Goal: Information Seeking & Learning: Learn about a topic

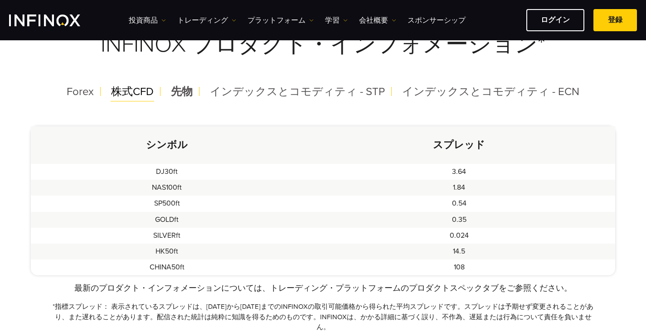
click at [142, 90] on span "株式CFD" at bounding box center [132, 91] width 43 height 13
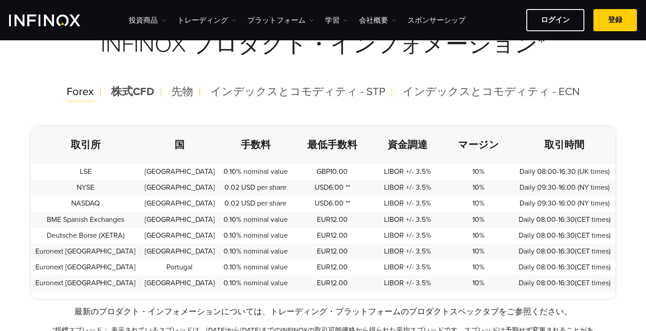
click at [84, 92] on span "Forex" at bounding box center [80, 91] width 27 height 13
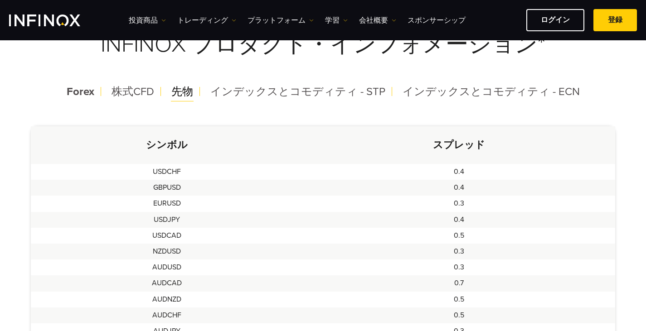
click at [190, 92] on span "先物" at bounding box center [182, 91] width 22 height 13
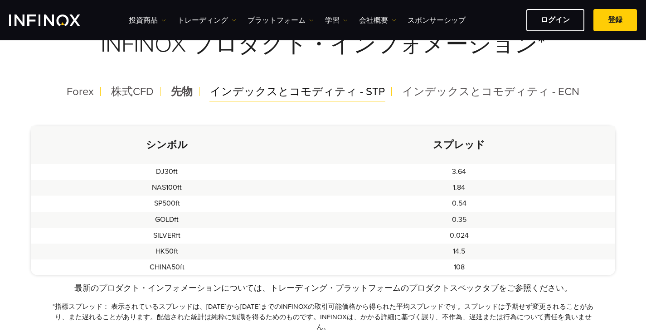
click at [264, 96] on span "インデックスとコモディティ - STP" at bounding box center [297, 91] width 175 height 13
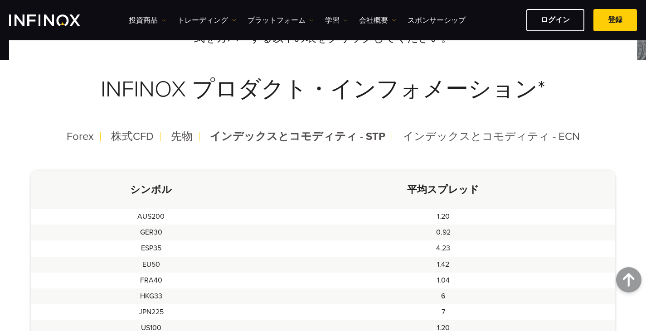
scroll to position [181, 0]
click at [480, 125] on h3 "INFINOX プロダクト・インフォメーション*" at bounding box center [323, 89] width 584 height 71
click at [480, 135] on span "インデックスとコモディティ - ECN" at bounding box center [490, 136] width 177 height 13
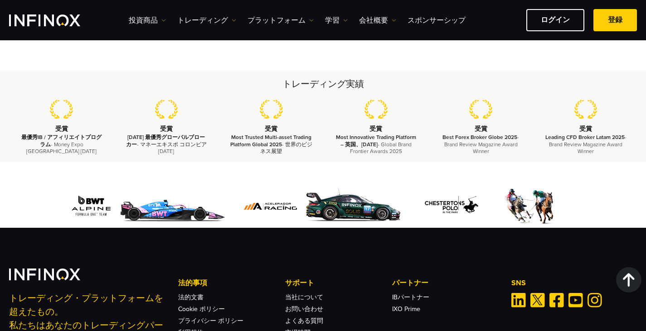
scroll to position [1028, 0]
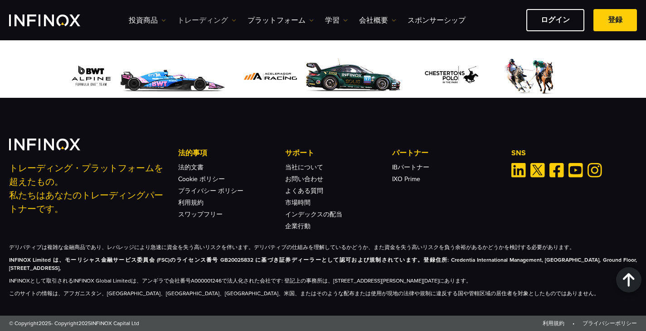
click at [208, 18] on link "トレーディング" at bounding box center [206, 20] width 59 height 11
click at [199, 20] on link "トレーディング" at bounding box center [206, 20] width 59 height 11
click at [203, 10] on div "投資商品 投資商品 口座への入金" at bounding box center [383, 20] width 508 height 22
click at [203, 17] on link "トレーディング" at bounding box center [206, 20] width 59 height 11
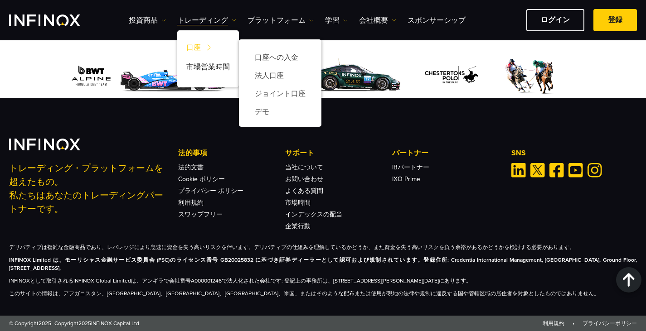
scroll to position [0, 0]
click at [198, 45] on link "口座" at bounding box center [208, 48] width 62 height 19
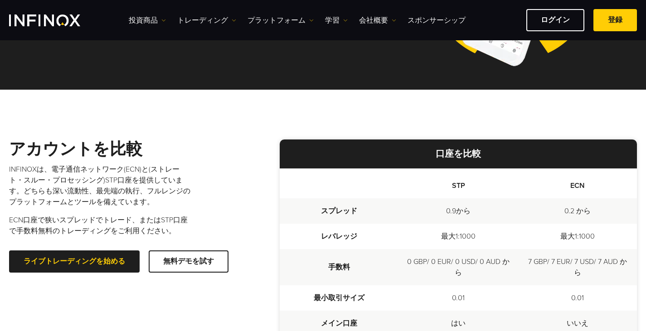
scroll to position [227, 0]
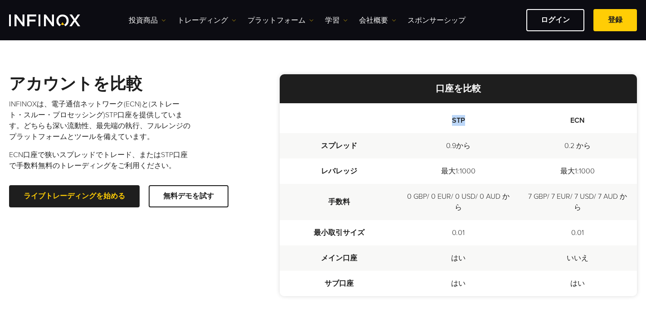
drag, startPoint x: 449, startPoint y: 116, endPoint x: 502, endPoint y: 115, distance: 52.6
click at [502, 115] on th "STP" at bounding box center [458, 118] width 119 height 30
copy th "STP"
click at [576, 124] on th "ECN" at bounding box center [576, 118] width 119 height 30
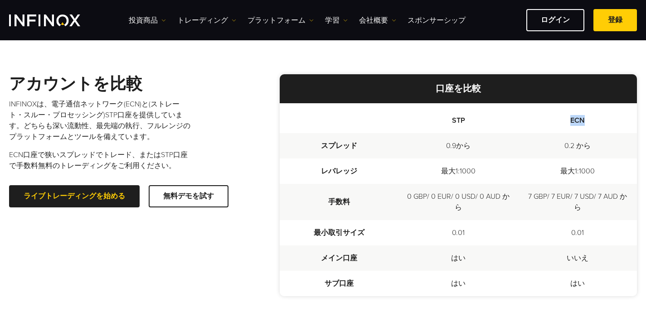
copy th "ECN"
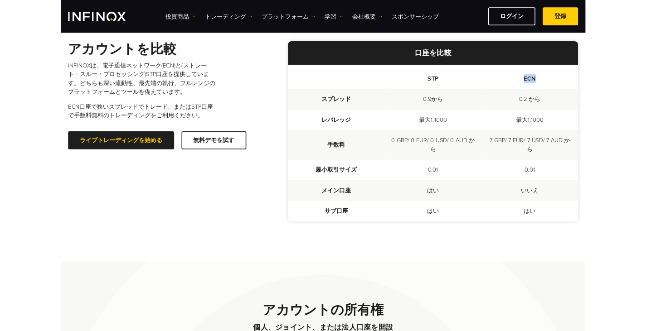
scroll to position [251, 0]
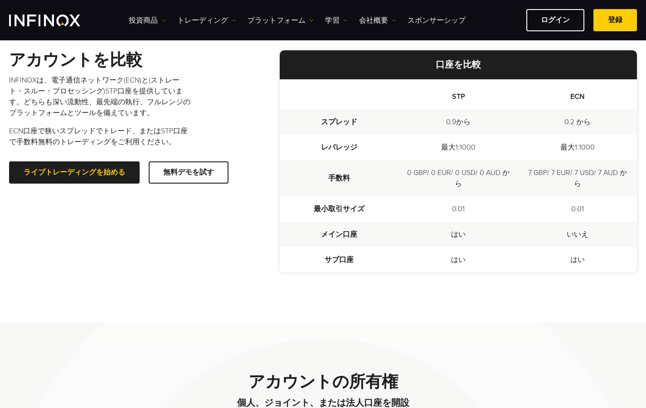
click at [362, 311] on div "アカウントを比較 INFINOXは、電子通信ネットワーク(ECN)と(ストレート・スルー・プロセッシング)STP口座を提供しています。どちらも深い流動性、最先…" at bounding box center [322, 161] width 627 height 322
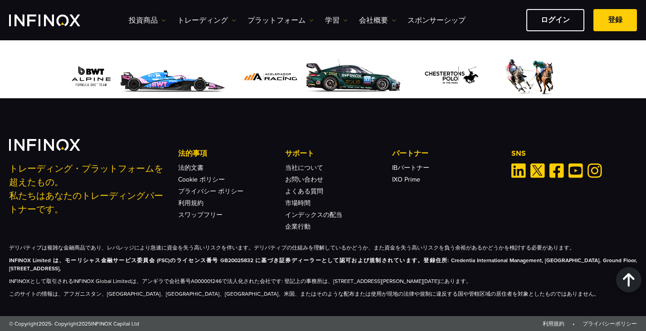
scroll to position [2065, 0]
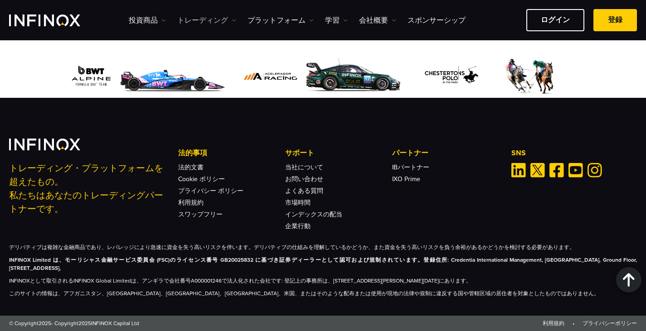
click at [208, 18] on link "トレーディング" at bounding box center [206, 20] width 59 height 11
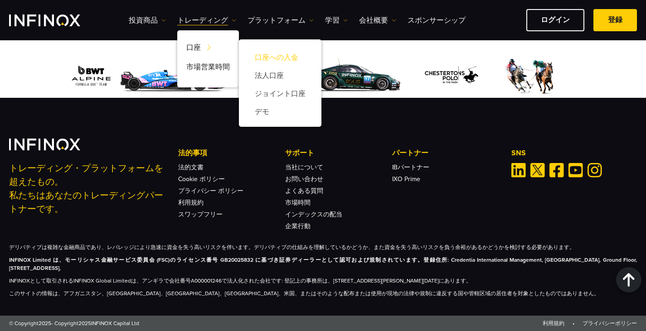
click at [270, 56] on link "口座への入金" at bounding box center [280, 57] width 64 height 18
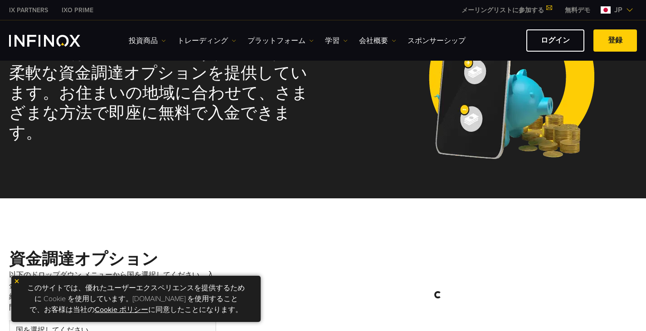
scroll to position [136, 0]
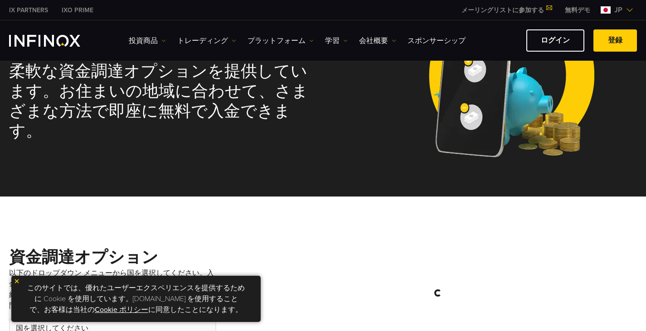
select select "***"
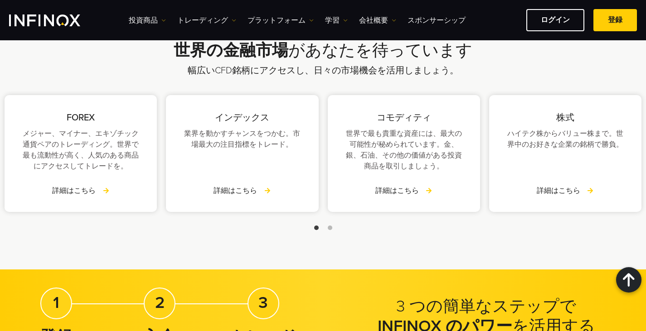
scroll to position [1322, 0]
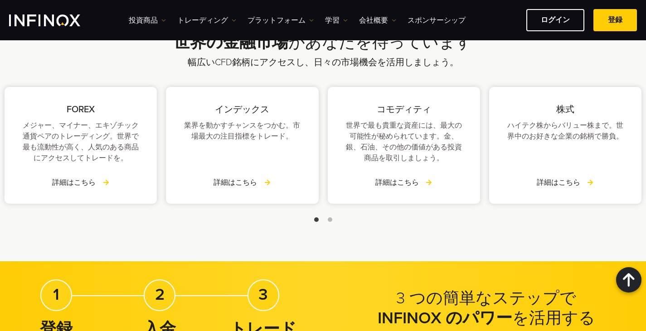
click at [331, 221] on div at bounding box center [323, 219] width 646 height 11
click at [330, 220] on span "Go to slide 2" at bounding box center [330, 219] width 5 height 5
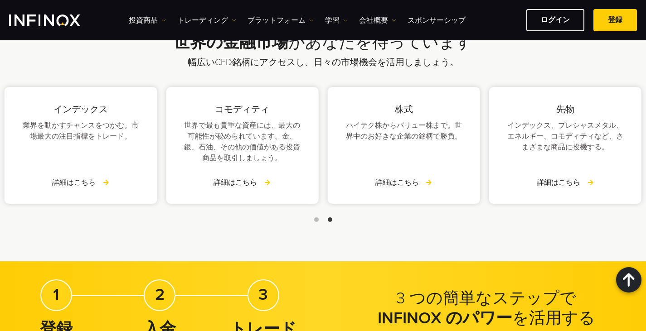
scroll to position [0, 0]
click at [154, 14] on div "投資商品 投資商品 口座への入金" at bounding box center [383, 20] width 508 height 22
click at [154, 18] on link "投資商品" at bounding box center [147, 20] width 37 height 11
click at [208, 20] on link "トレーディング" at bounding box center [206, 20] width 59 height 11
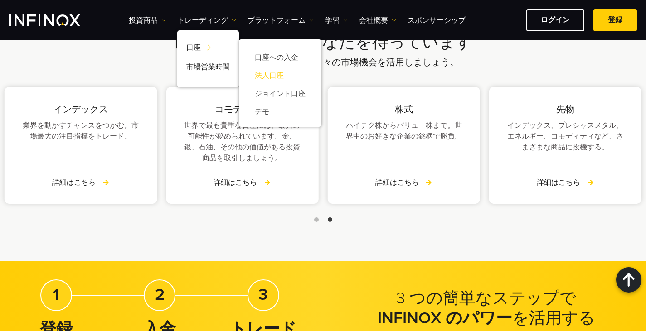
click at [265, 80] on link "法人口座" at bounding box center [280, 76] width 64 height 18
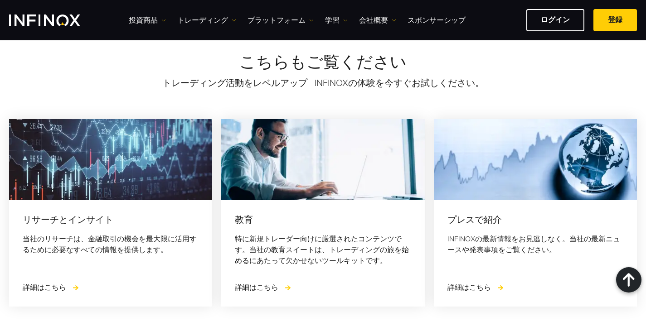
scroll to position [1484, 0]
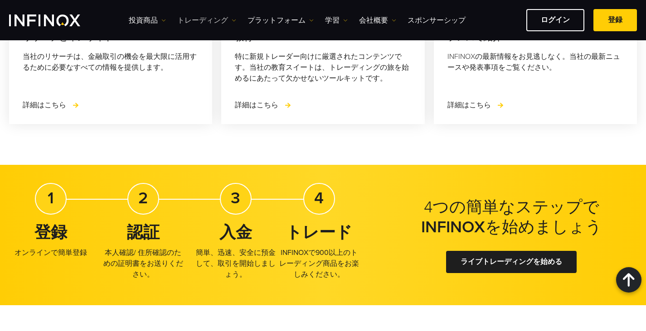
click at [200, 19] on link "トレーディング" at bounding box center [206, 20] width 59 height 11
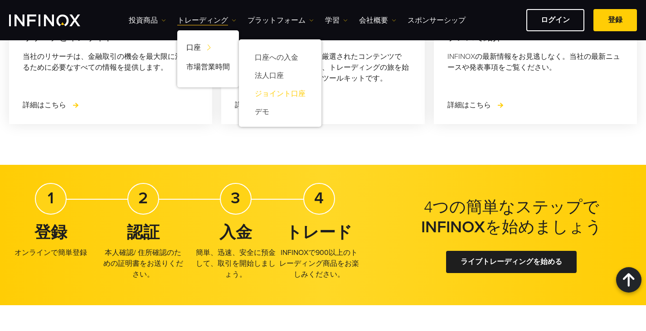
click at [277, 93] on link "ジョイント口座" at bounding box center [280, 94] width 64 height 18
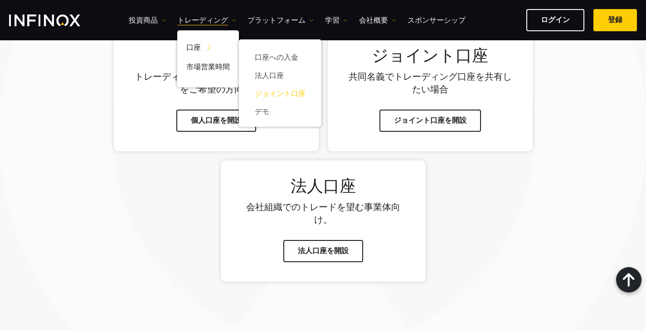
scroll to position [532, 0]
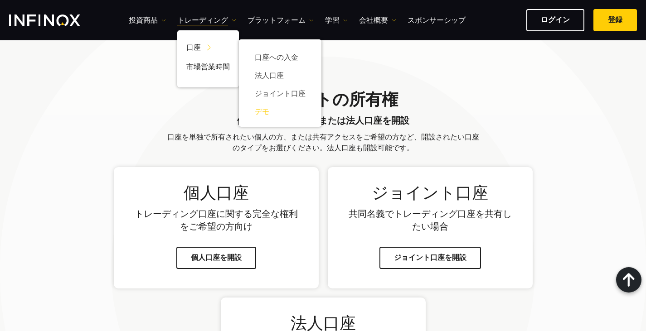
click at [279, 115] on link "デモ" at bounding box center [280, 112] width 64 height 18
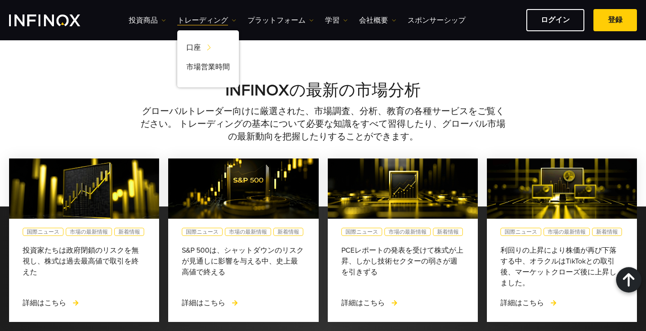
scroll to position [1076, 0]
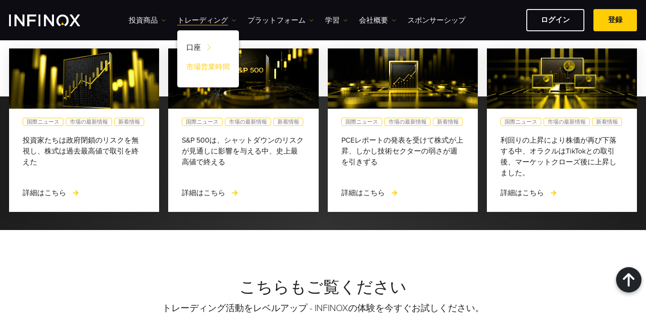
click at [193, 66] on link "市場営業時間" at bounding box center [208, 68] width 62 height 19
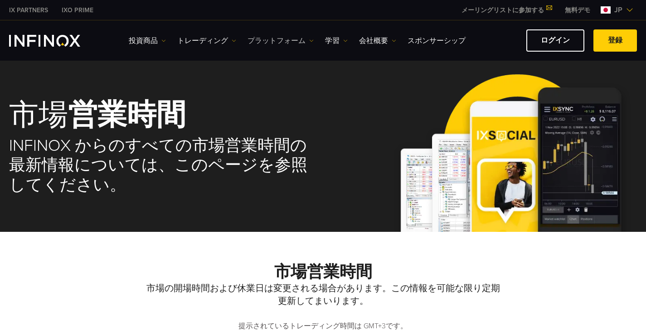
click at [270, 39] on link "プラットフォーム" at bounding box center [280, 40] width 66 height 11
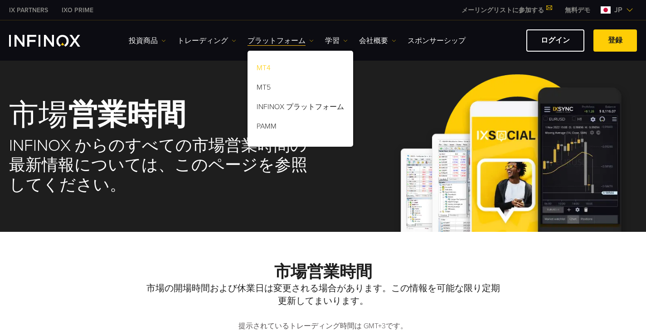
click at [274, 64] on link "MT4" at bounding box center [300, 69] width 106 height 19
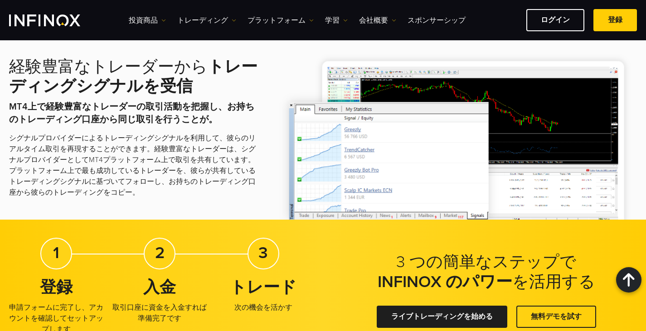
scroll to position [1676, 0]
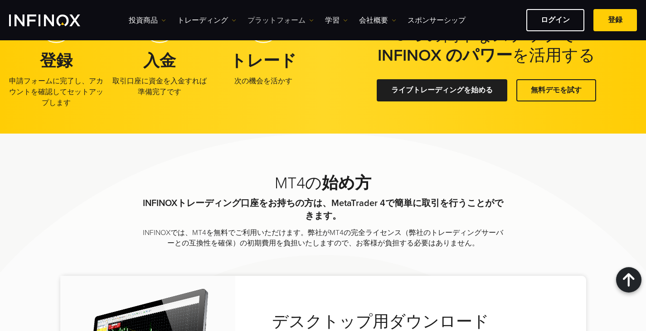
click at [267, 17] on link "プラットフォーム" at bounding box center [280, 20] width 66 height 11
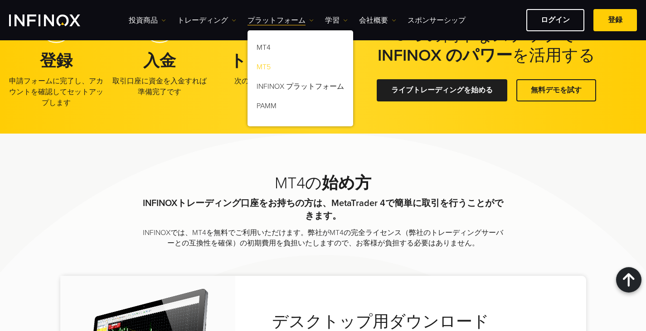
click at [265, 66] on link "MT5" at bounding box center [300, 68] width 106 height 19
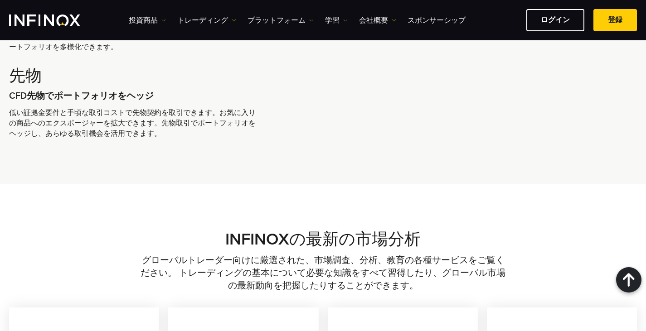
scroll to position [2809, 0]
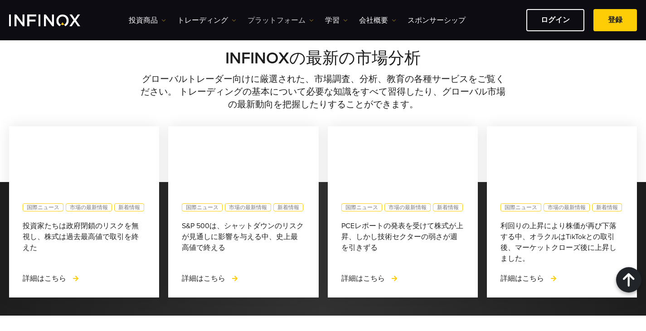
click at [274, 16] on link "プラットフォーム" at bounding box center [280, 20] width 66 height 11
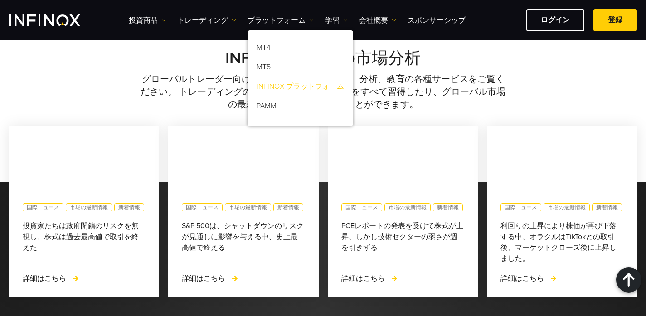
click at [283, 84] on link "INFINOX プラットフォーム" at bounding box center [300, 87] width 106 height 19
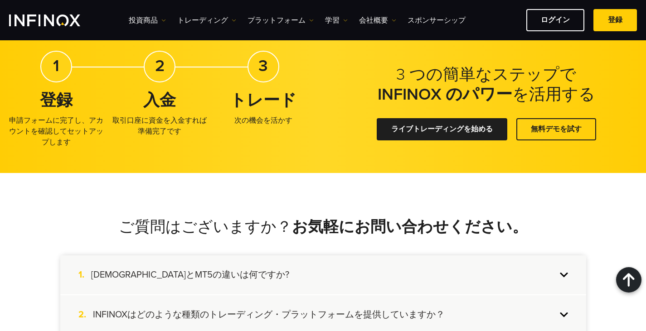
scroll to position [1947, 0]
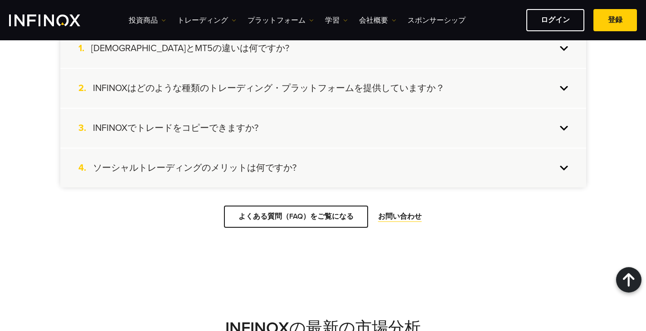
click at [284, 162] on h4 "ソーシャルトレーディングのメリットは何ですか?" at bounding box center [194, 168] width 203 height 12
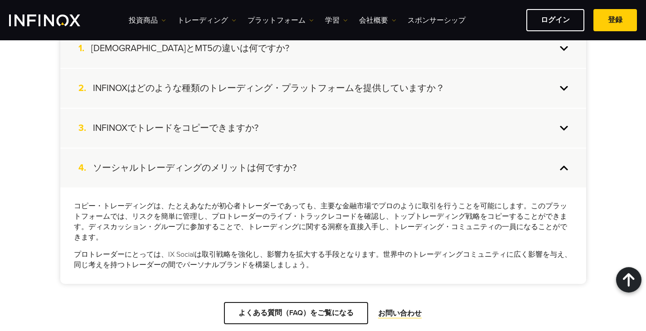
click at [285, 115] on div "3. INFINOXでトレードをコピーできますか?" at bounding box center [323, 128] width 526 height 39
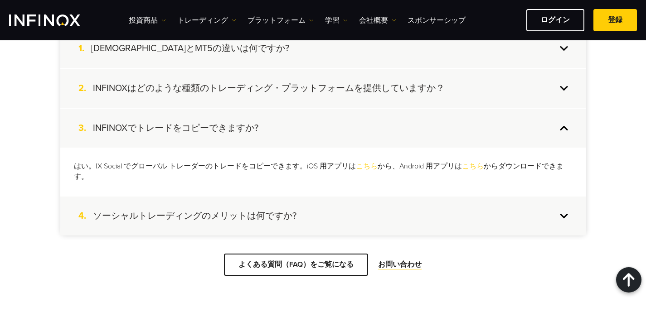
click at [295, 82] on h4 "INFINOXはどのような種類のトレーディング・プラットフォームを提供していますか？" at bounding box center [269, 88] width 352 height 12
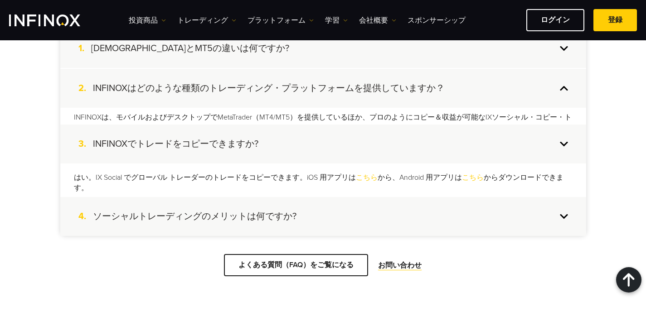
scroll to position [0, 0]
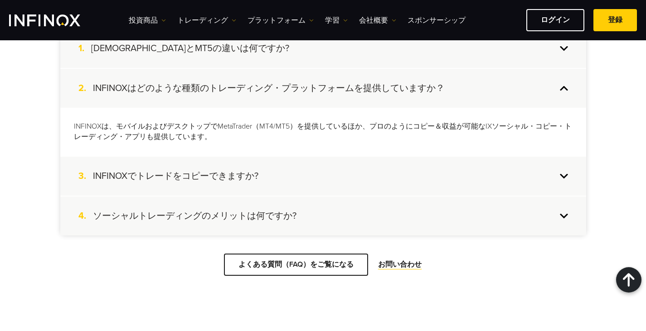
click at [299, 69] on div "2. INFINOXはどのような種類のトレーディング・プラットフォームを提供していますか？" at bounding box center [323, 88] width 526 height 39
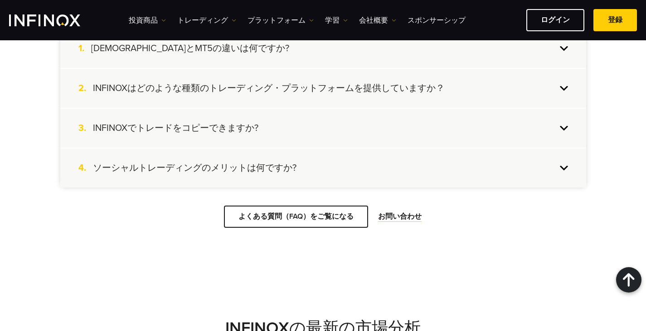
click at [88, 162] on span "4." at bounding box center [85, 168] width 14 height 12
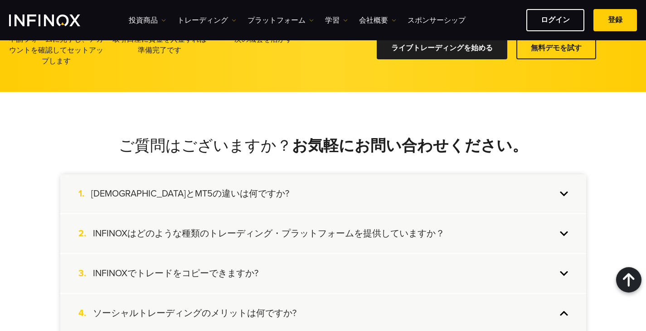
scroll to position [2013, 0]
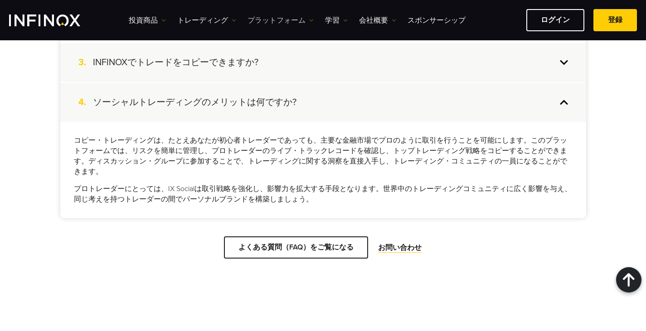
click at [271, 17] on link "プラットフォーム" at bounding box center [280, 20] width 66 height 11
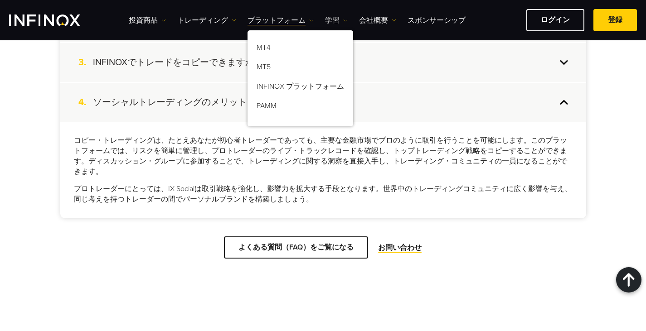
scroll to position [0, 0]
click at [266, 105] on link "PAMM" at bounding box center [300, 107] width 106 height 19
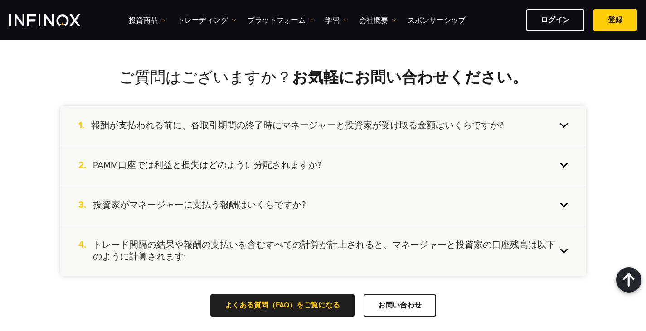
scroll to position [1314, 0]
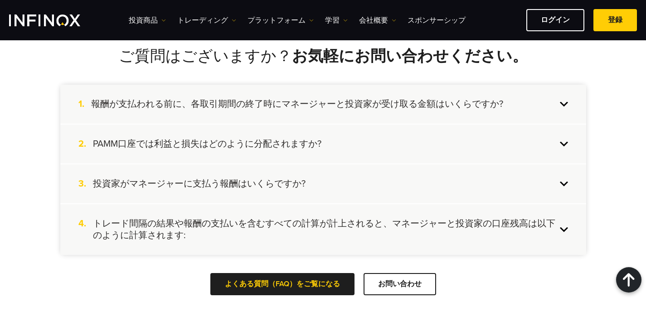
click at [358, 222] on h4 "トレード間隔の結果や報酬の支払いを含むすべての計算が計上されると、マネージャーと投資家の口座残高は以下のように計算されます:" at bounding box center [324, 230] width 463 height 24
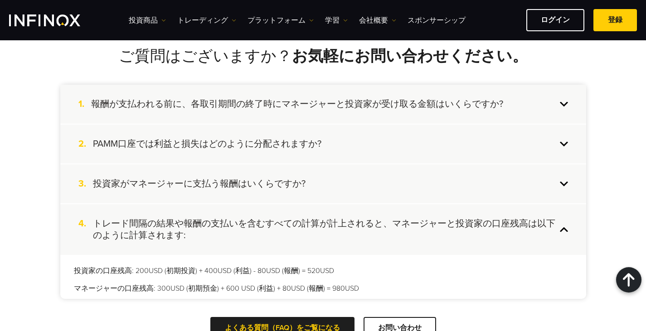
click at [352, 163] on div "2. PAMM口座では利益と損失はどのように分配されますか?" at bounding box center [323, 144] width 526 height 39
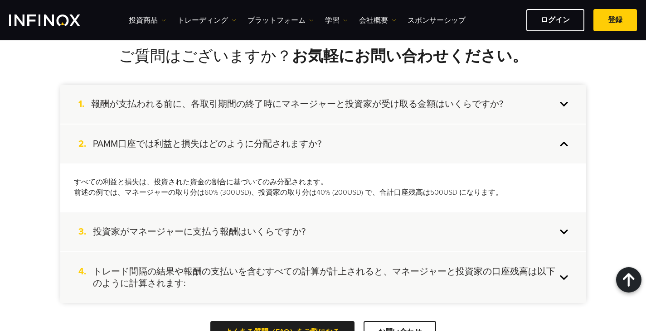
click at [347, 126] on div "2. PAMM口座では利益と損失はどのように分配されますか?" at bounding box center [323, 144] width 526 height 39
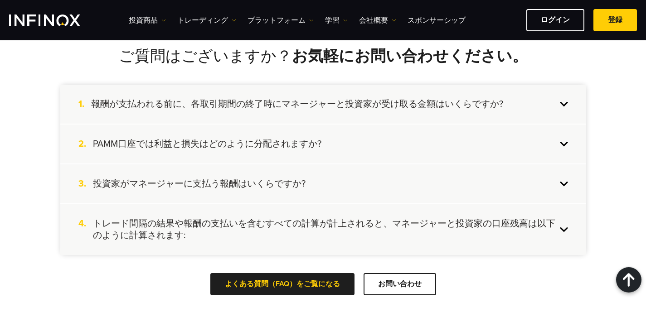
click at [345, 105] on h4 "報酬が支払われる前に、各取引期間の終了時にマネージャーと投資家が受け取る金額はいくらですか?" at bounding box center [297, 104] width 412 height 12
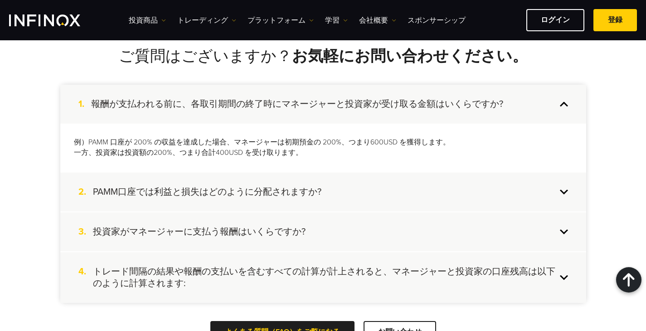
click at [347, 181] on div "2. PAMM口座では利益と損失はどのように分配されますか?" at bounding box center [323, 192] width 526 height 39
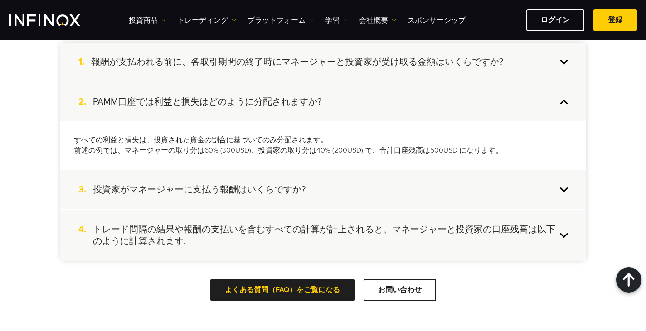
scroll to position [1349, 0]
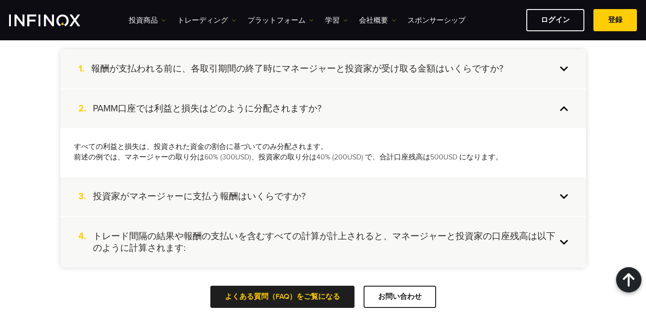
click at [333, 235] on h4 "トレード間隔の結果や報酬の支払いを含むすべての計算が計上されると、マネージャーと投資家の口座残高は以下のように計算されます:" at bounding box center [324, 243] width 463 height 24
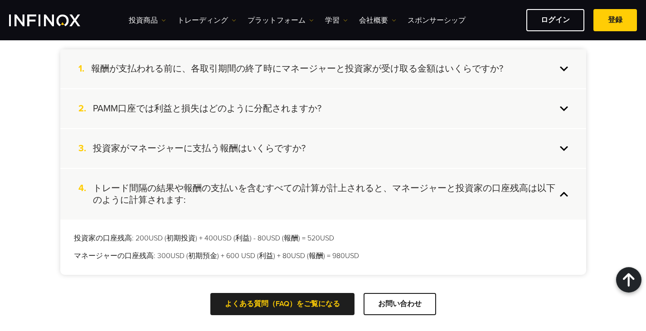
click at [314, 141] on div "3. 投資家がマネージャーに支払う報酬はいくらですか?" at bounding box center [323, 148] width 526 height 39
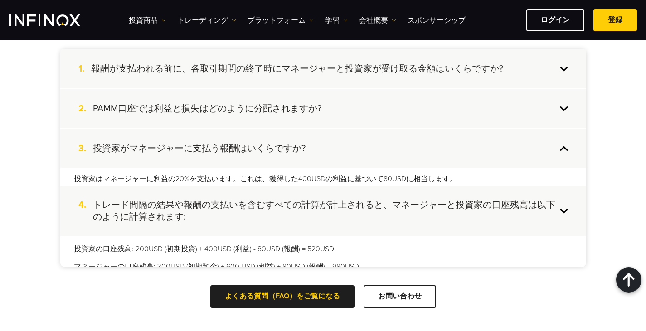
click at [309, 104] on h4 "PAMM口座では利益と損失はどのように分配されますか?" at bounding box center [207, 109] width 228 height 12
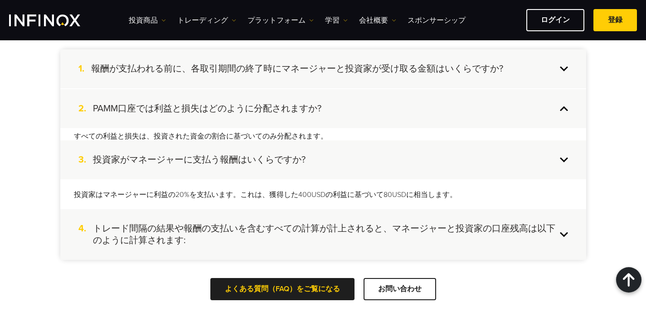
click at [314, 68] on h4 "報酬が支払われる前に、各取引期間の終了時にマネージャーと投資家が受け取る金額はいくらですか?" at bounding box center [297, 69] width 412 height 12
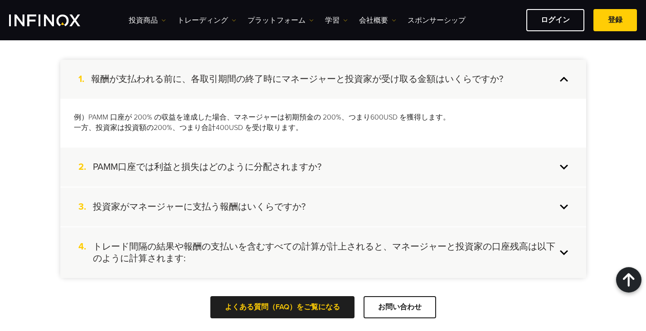
scroll to position [1258, 0]
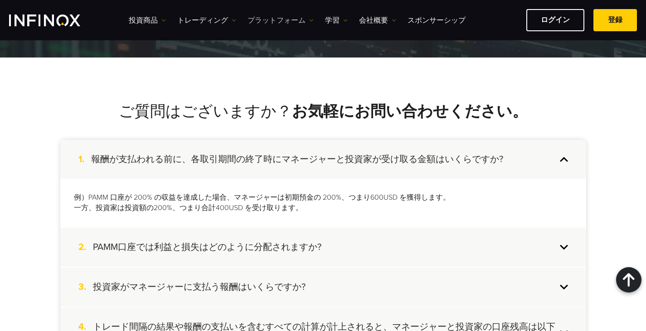
click at [282, 18] on link "プラットフォーム" at bounding box center [280, 20] width 66 height 11
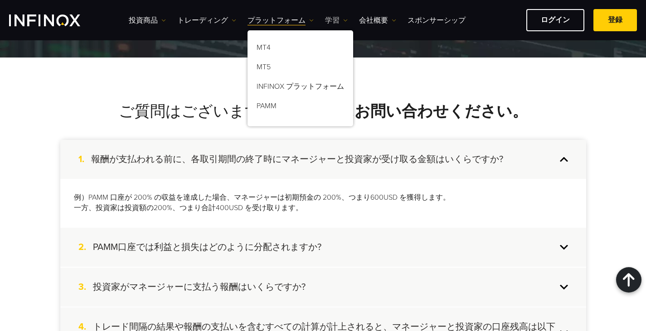
click at [338, 19] on link "学習" at bounding box center [336, 20] width 23 height 11
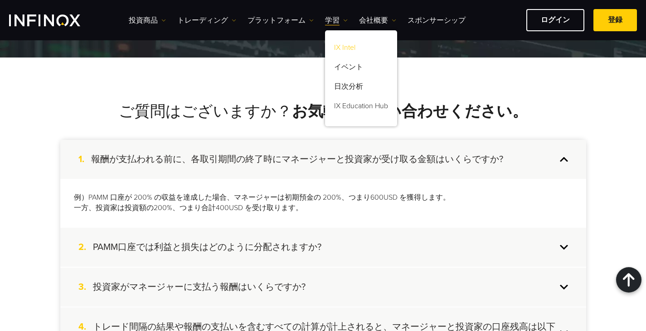
click at [342, 48] on link "IX Intel" at bounding box center [361, 48] width 72 height 19
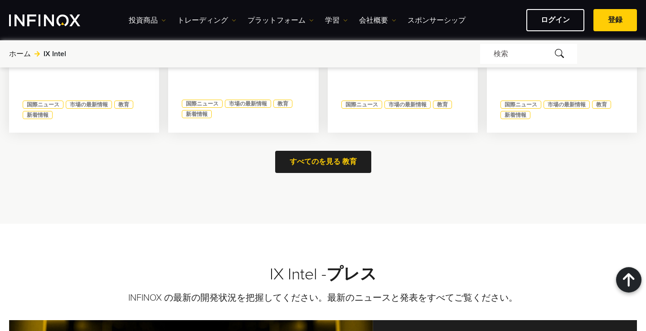
scroll to position [589, 0]
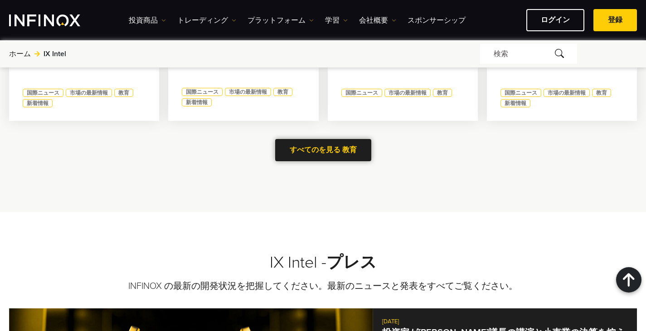
click at [323, 150] on span at bounding box center [323, 150] width 0 height 0
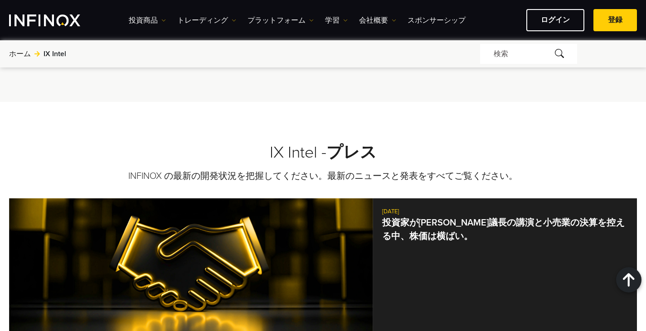
scroll to position [725, 0]
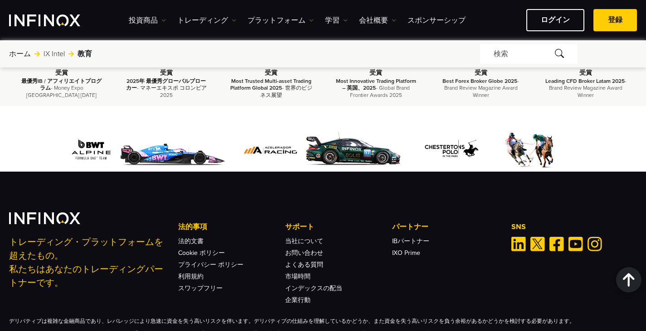
scroll to position [1740, 0]
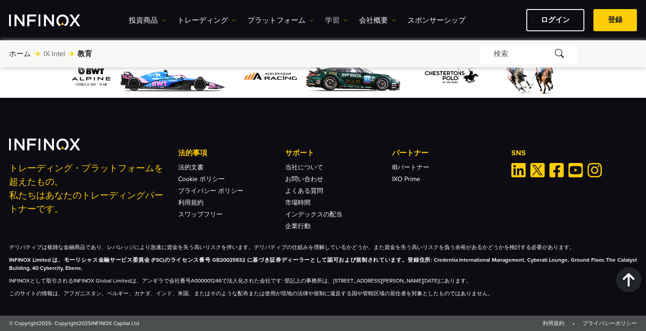
click at [336, 18] on link "学習" at bounding box center [336, 20] width 23 height 11
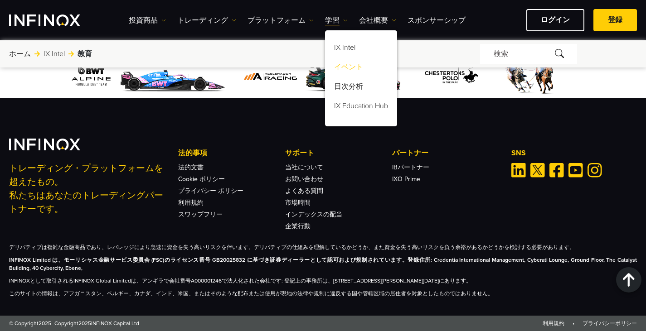
click at [339, 68] on link "イベント" at bounding box center [361, 68] width 72 height 19
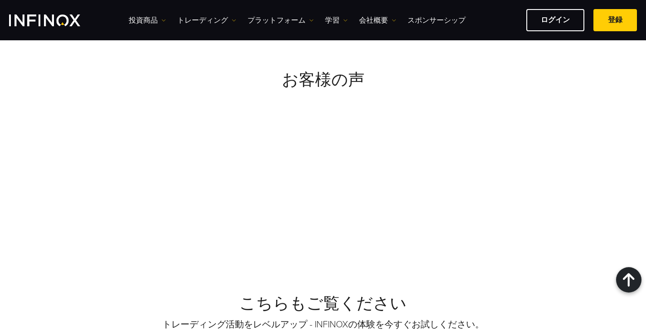
scroll to position [861, 0]
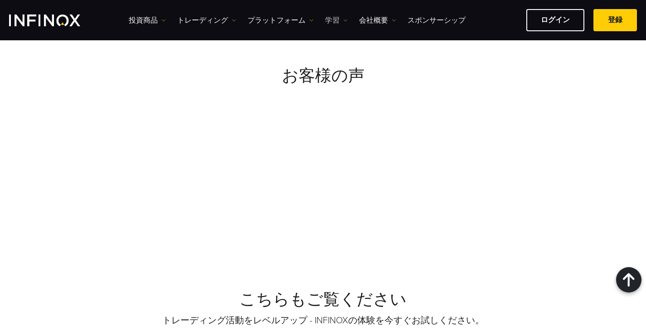
click at [336, 22] on link "学習" at bounding box center [336, 20] width 23 height 11
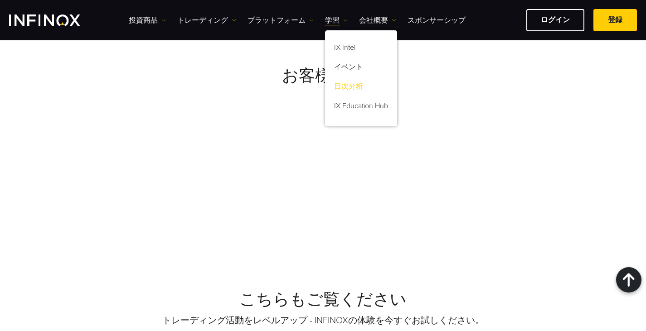
click at [344, 88] on link "日次分析" at bounding box center [361, 87] width 72 height 19
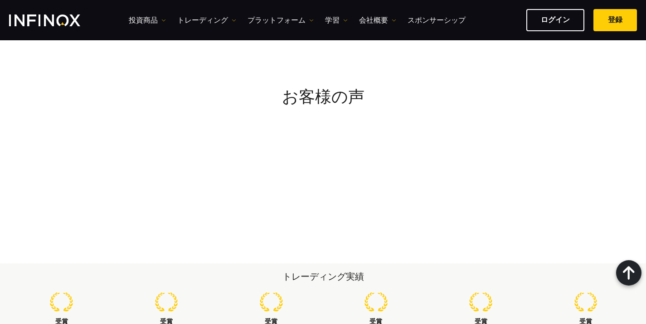
scroll to position [2164, 0]
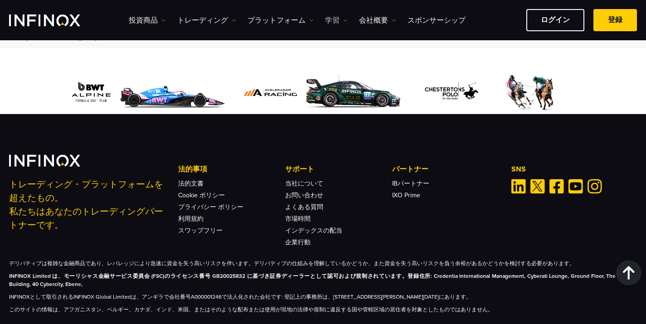
click at [340, 23] on link "学習" at bounding box center [336, 20] width 23 height 11
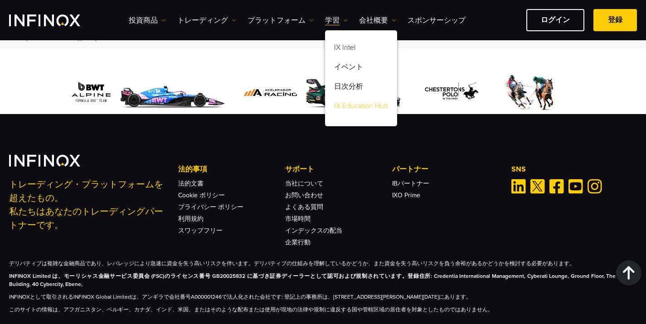
click at [346, 104] on link "IX Education Hub" at bounding box center [361, 107] width 72 height 19
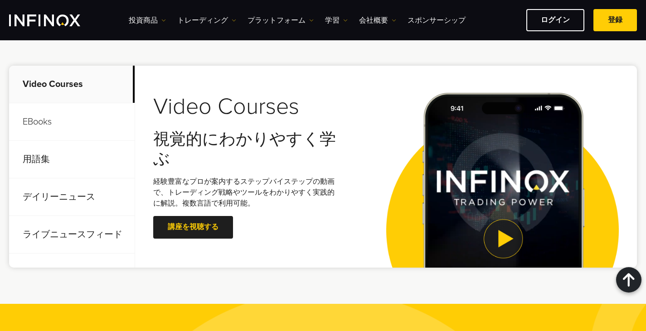
scroll to position [362, 0]
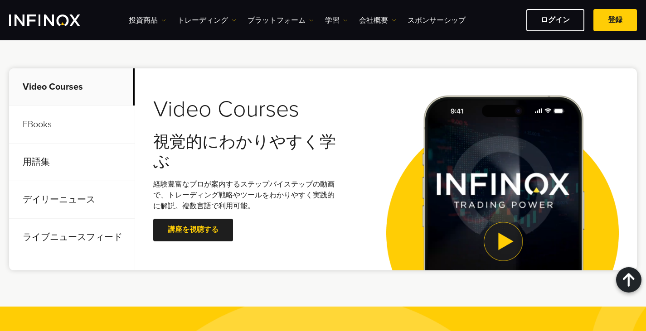
click at [104, 121] on p "EBooks" at bounding box center [71, 125] width 125 height 38
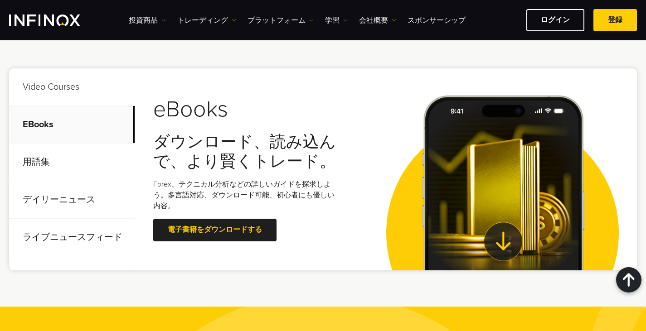
click at [91, 159] on p "用語集" at bounding box center [71, 163] width 125 height 38
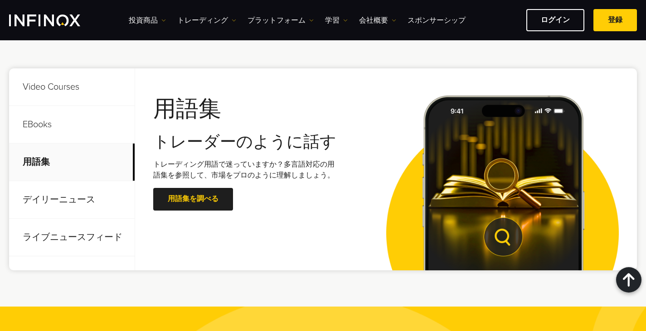
scroll to position [0, 0]
drag, startPoint x: 90, startPoint y: 188, endPoint x: 88, endPoint y: 195, distance: 6.6
click at [90, 189] on p "デイリーニュース" at bounding box center [71, 200] width 125 height 38
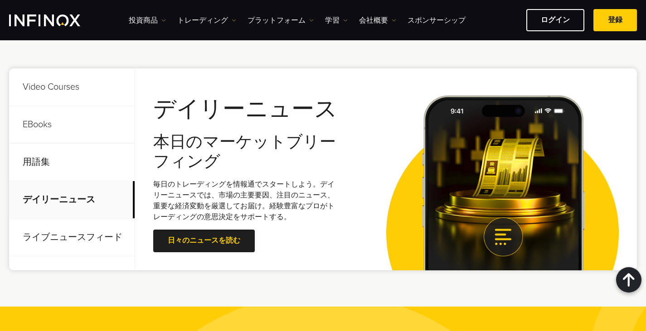
click at [87, 239] on p "ライブニュースフィード" at bounding box center [71, 238] width 125 height 38
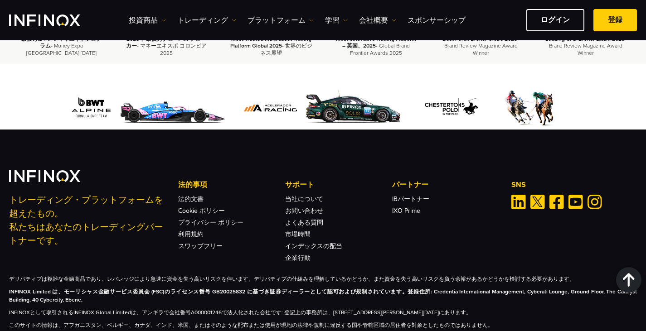
scroll to position [960, 0]
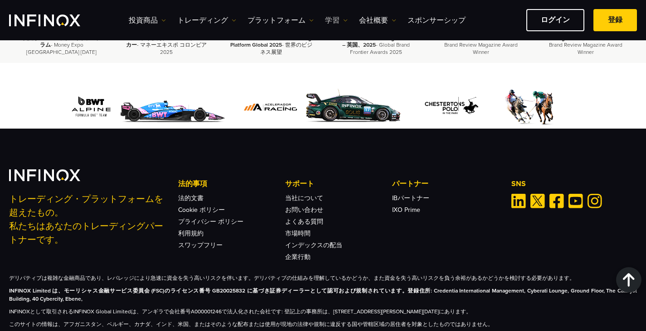
click at [342, 23] on link "学習" at bounding box center [336, 20] width 23 height 11
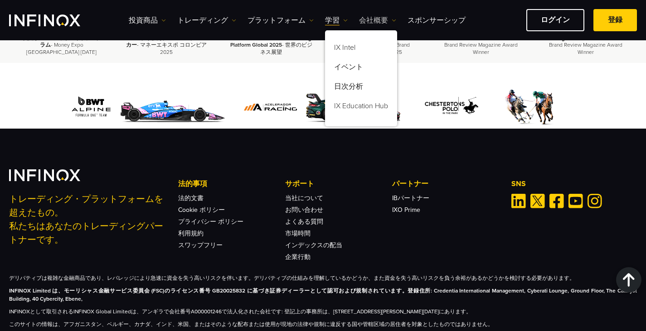
click at [368, 21] on link "会社概要" at bounding box center [377, 20] width 37 height 11
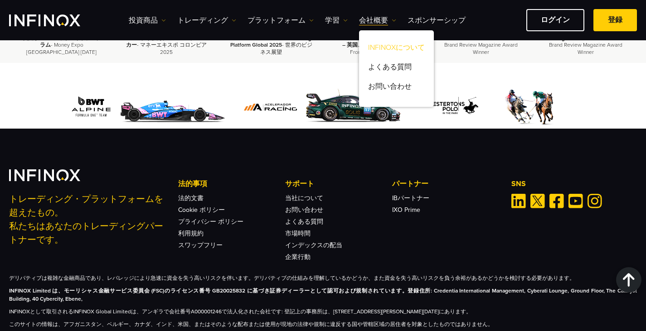
click at [371, 45] on link "INFINOXについて" at bounding box center [396, 48] width 75 height 19
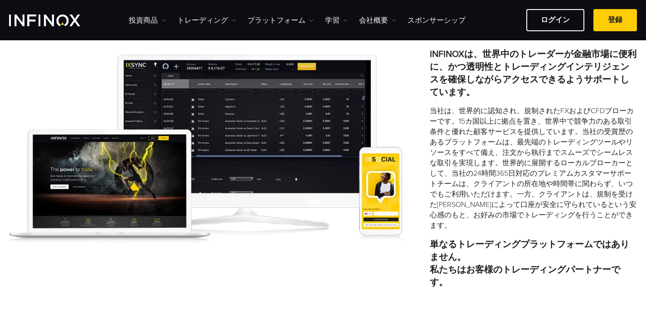
scroll to position [272, 0]
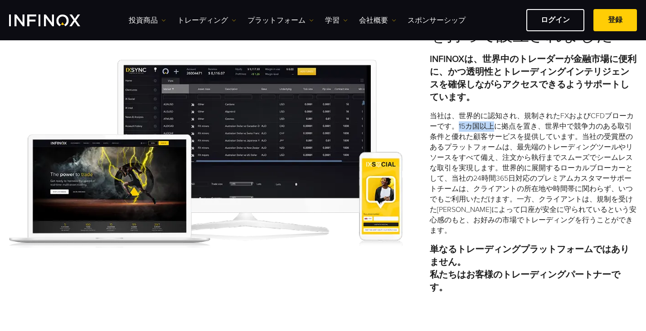
drag, startPoint x: 457, startPoint y: 128, endPoint x: 491, endPoint y: 128, distance: 33.5
click at [491, 128] on p "当社は、世界的に認知され、規制されたFXおよびCFDブローカーです。15カ国以上に拠点を置き、世界中で競争力のある取引条件と優れた顧客サービスを提供しています…" at bounding box center [532, 173] width 207 height 125
click at [513, 125] on p "当社は、世界的に認知され、規制されたFXおよびCFDブローカーです。15カ国以上に拠点を置き、世界中で競争力のある取引条件と優れた顧客サービスを提供しています…" at bounding box center [532, 173] width 207 height 125
copy p "15カ国以上に拠点"
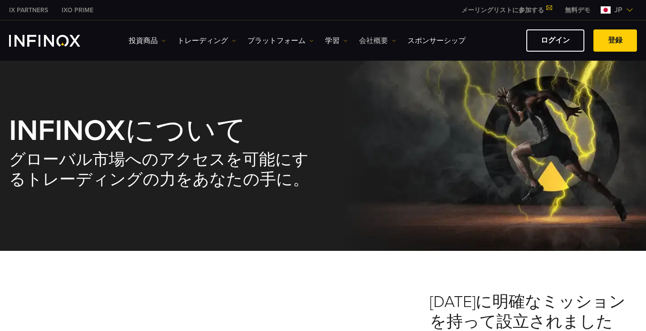
click at [386, 40] on link "会社概要" at bounding box center [377, 40] width 37 height 11
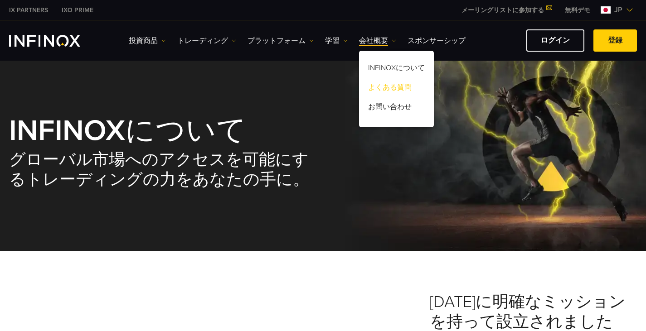
click at [380, 88] on link "よくある質問" at bounding box center [396, 88] width 75 height 19
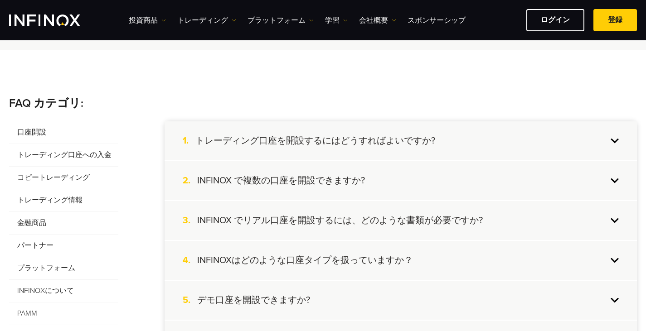
click at [351, 144] on h4 "トレーディング口座を開設するにはどうすればよいですか?" at bounding box center [315, 141] width 240 height 12
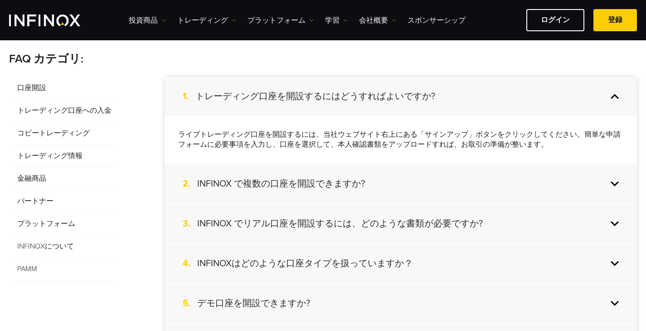
scroll to position [181, 0]
click at [357, 178] on h4 "INFINOX で複数の口座を開設できますか?" at bounding box center [281, 183] width 168 height 12
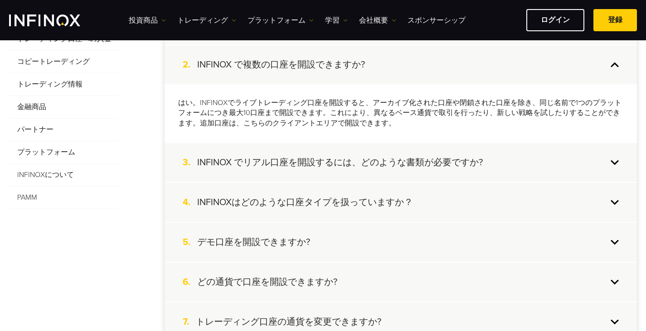
scroll to position [272, 0]
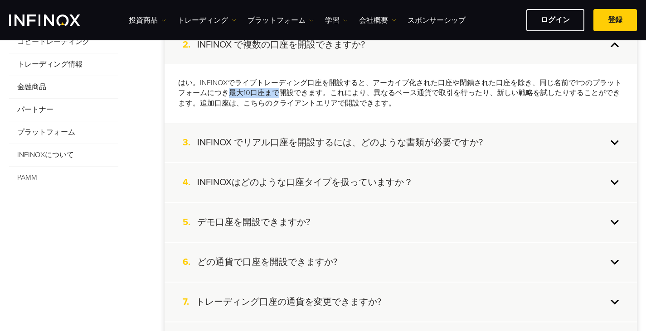
drag, startPoint x: 228, startPoint y: 92, endPoint x: 280, endPoint y: 93, distance: 51.7
click at [280, 93] on p "はい。INFINOXでライブトレーディング口座を開設すると、アーカイブ化された口座や閉鎖された口座を除き、同じ名前で1つのプラットフォームにつき最大10口座ま…" at bounding box center [400, 93] width 445 height 31
copy p "最大10口座まで"
click at [299, 146] on h4 "INFINOX でリアル口座を開設するには、どのような書類が必要ですか?" at bounding box center [339, 143] width 285 height 12
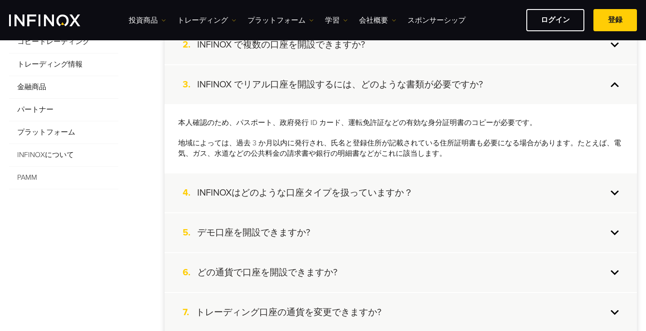
click at [320, 197] on h4 "INFINOXはどのような口座タイプを扱っていますか？" at bounding box center [305, 193] width 216 height 12
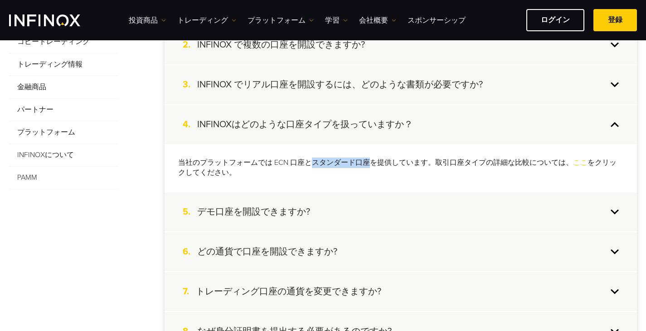
drag, startPoint x: 317, startPoint y: 163, endPoint x: 368, endPoint y: 163, distance: 50.7
click at [368, 163] on p "当社のプラットフォームでは ECN 口座とスタンダード口座を提供しています。取引口座タイプの詳細な比較については、 ここ をクリックしてください。" at bounding box center [400, 168] width 445 height 21
copy p "スタンダード口座"
click at [427, 202] on div "5. デモ口座を開設できますか?" at bounding box center [400, 212] width 472 height 39
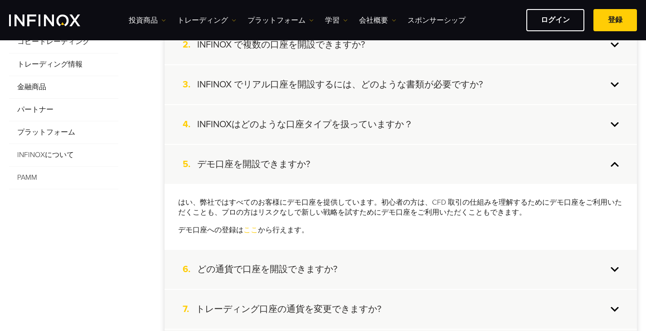
click at [386, 265] on div "6. どの通貨で口座を開設できますか?" at bounding box center [400, 269] width 472 height 39
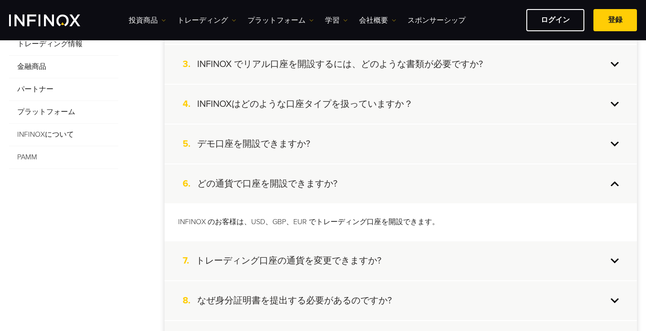
scroll to position [317, 0]
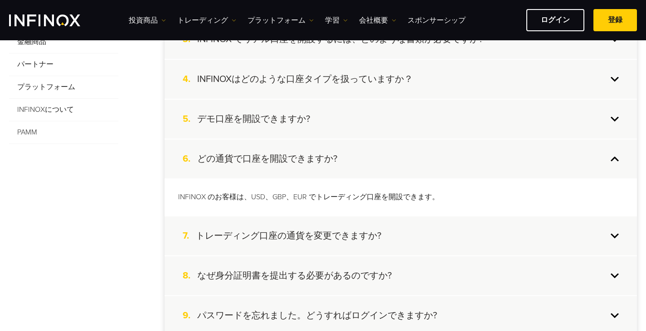
click at [341, 247] on div "7. トレーディング口座の通貨を変更できますか?" at bounding box center [400, 236] width 472 height 39
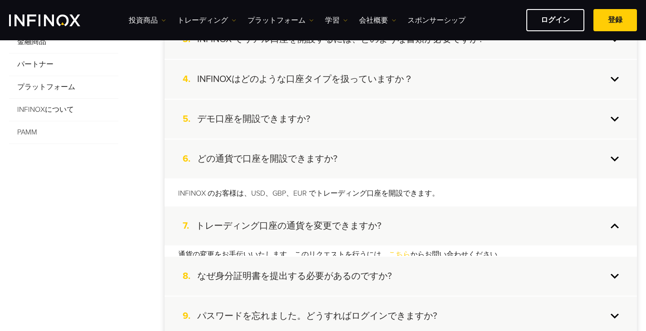
scroll to position [0, 0]
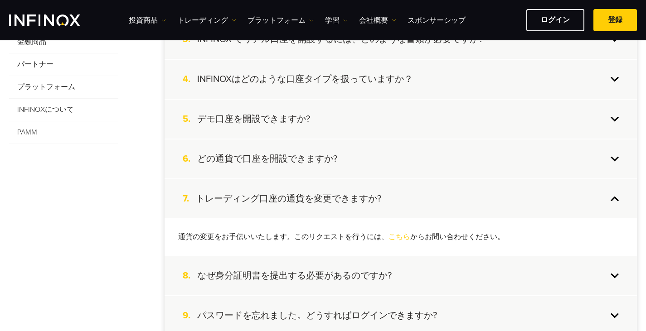
click at [349, 271] on h4 "なぜ身分証明書を提出する必要があるのですか?" at bounding box center [294, 276] width 194 height 12
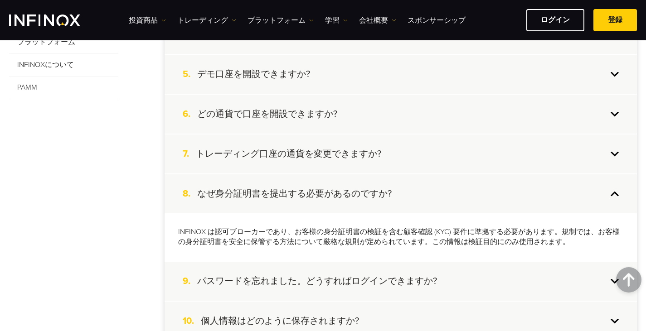
scroll to position [362, 0]
click at [360, 275] on div "9. パスワードを忘れました。どうすればログインできますか?" at bounding box center [400, 280] width 472 height 39
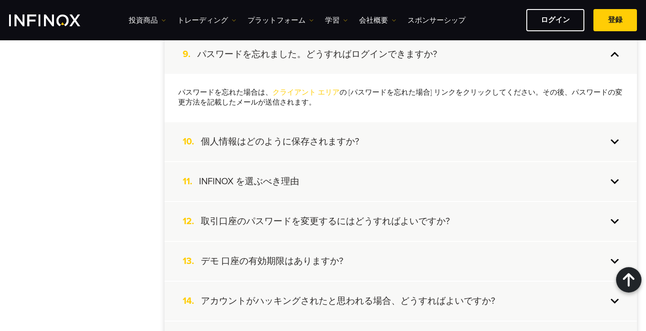
scroll to position [544, 0]
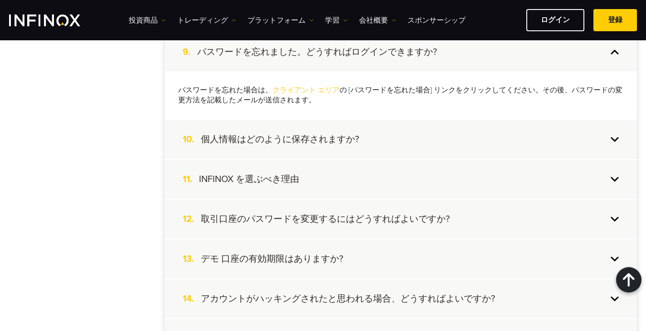
click at [380, 133] on div "10. 個人情報はどのように保存されますか?" at bounding box center [400, 139] width 472 height 39
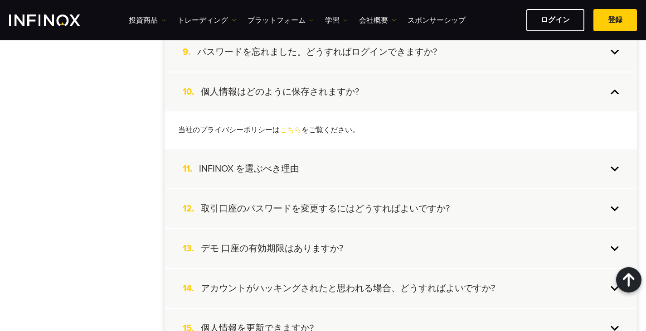
click at [386, 158] on div "11. INFINOX を選ぶべき理由" at bounding box center [400, 168] width 472 height 39
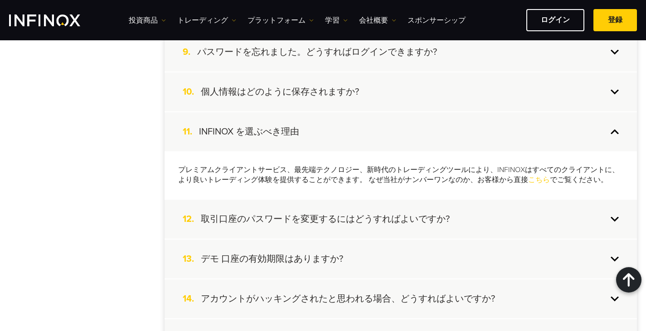
click at [385, 222] on h4 "取引口座のパスワードを変更するにはどうすればよいですか?" at bounding box center [325, 219] width 249 height 12
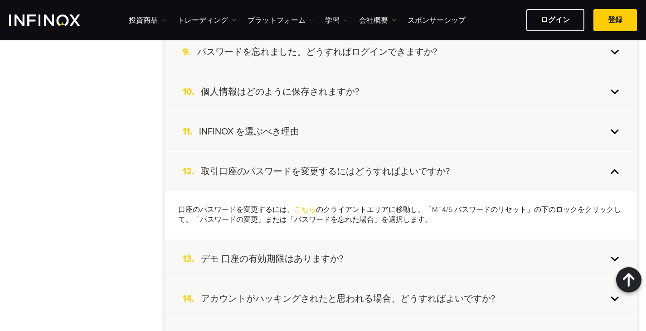
click at [386, 246] on div "13. デモ 口座の有効期限はありますか?" at bounding box center [400, 259] width 472 height 39
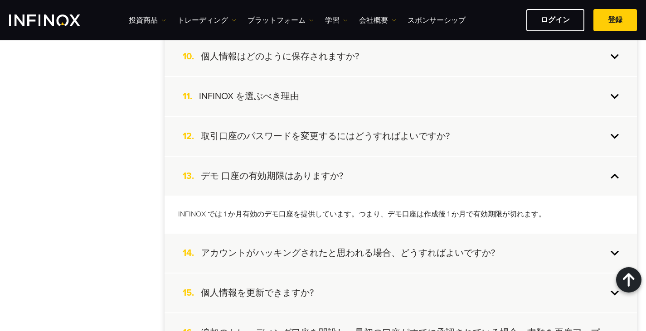
scroll to position [634, 0]
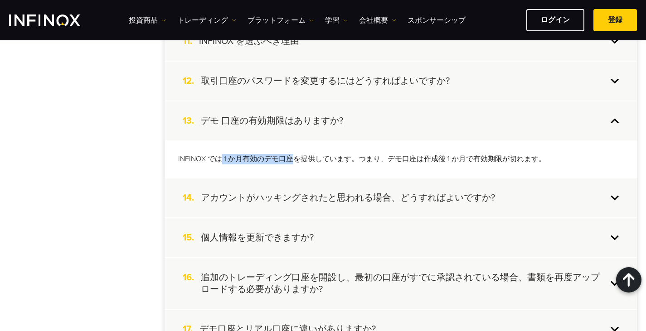
drag, startPoint x: 222, startPoint y: 160, endPoint x: 290, endPoint y: 162, distance: 68.0
click at [290, 162] on p "INFINOX では 1 か月有効のデモ口座を提供しています。つまり、デモ口座は作成後 1 か月で有効期限が切れます。" at bounding box center [400, 159] width 445 height 10
copy p "1 か月有効のデモ口座"
click at [354, 190] on div "14. アカウントがハッキングされたと思われる場合、どうすればよいですか?" at bounding box center [400, 197] width 472 height 39
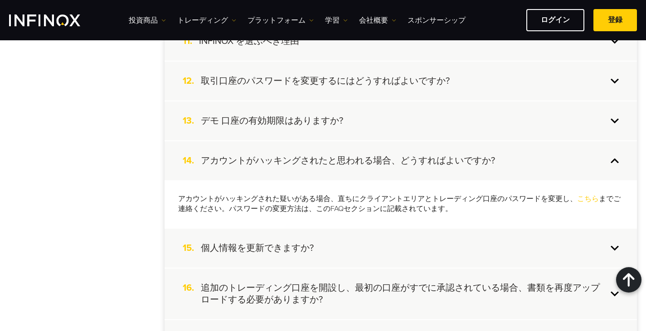
click at [369, 246] on div "15. 個人情報を更新できますか?" at bounding box center [400, 248] width 472 height 39
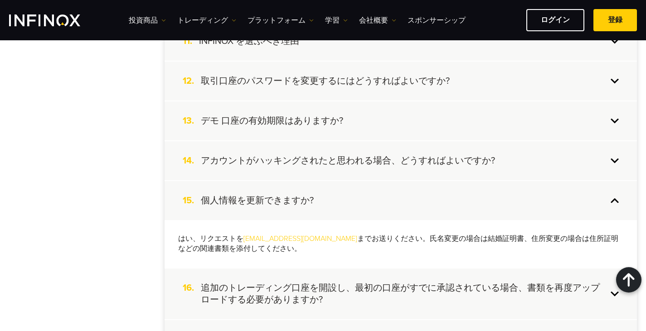
click at [381, 296] on h4 "追加のトレーディング口座を開設し、最初の口座がすでに承認されている場合、書類を再度アップロードする必要がありますか?" at bounding box center [404, 294] width 406 height 24
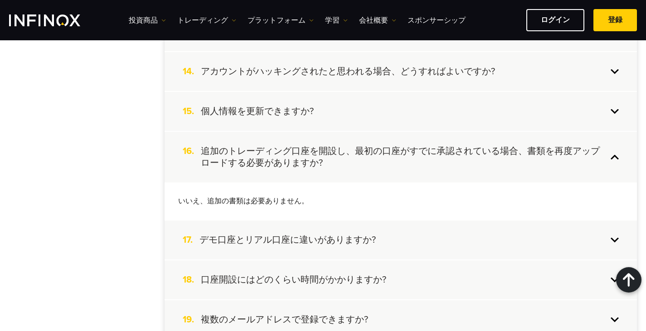
scroll to position [725, 0]
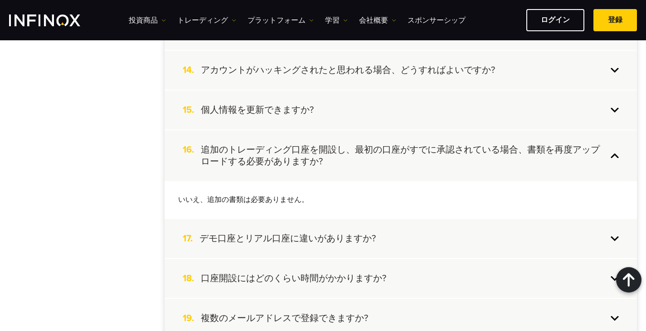
click at [362, 113] on div "15. 個人情報を更新できますか?" at bounding box center [400, 110] width 472 height 39
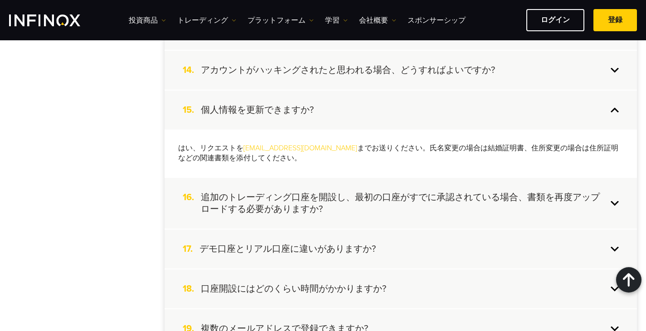
click at [379, 238] on div "17. デモ口座とリアル口座に違いがありますか?" at bounding box center [400, 249] width 472 height 39
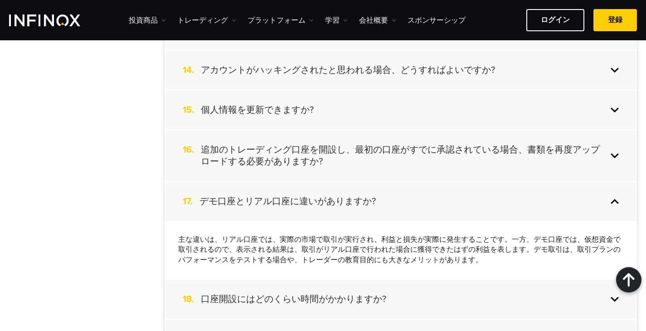
click at [385, 158] on h4 "追加のトレーディング口座を開設し、最初の口座がすでに承認されている場合、書類を再度アップロードする必要がありますか?" at bounding box center [404, 156] width 406 height 24
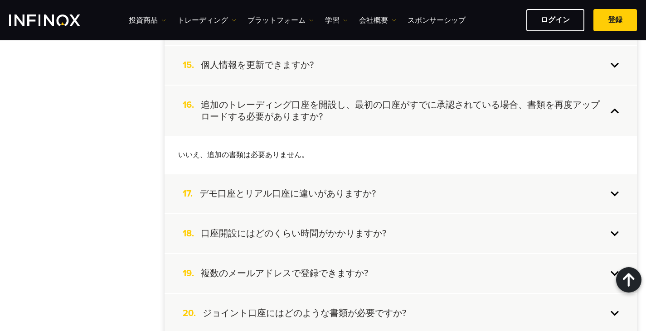
scroll to position [770, 0]
click at [391, 187] on div "17. デモ口座とリアル口座に違いがありますか?" at bounding box center [400, 193] width 472 height 39
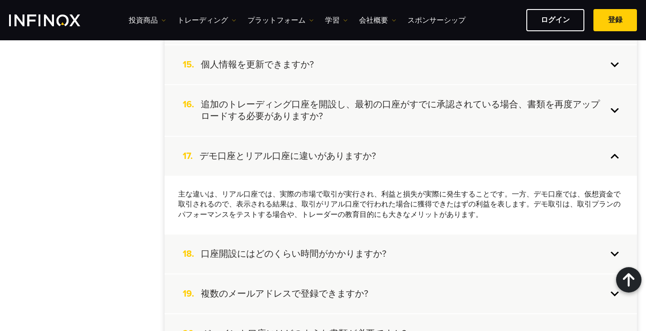
click at [391, 250] on div "18. 口座開設にはどのくらい時間がかかりますか?" at bounding box center [400, 254] width 472 height 39
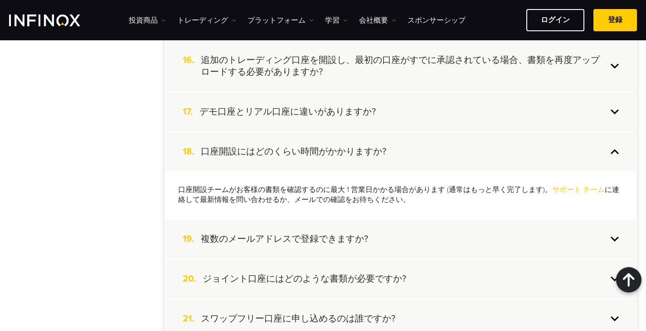
scroll to position [815, 0]
drag, startPoint x: 334, startPoint y: 188, endPoint x: 395, endPoint y: 188, distance: 61.2
click at [395, 188] on p "口座開設チームがお客様の書類を確認するのに最大 1 営業日かかる場合があります (通常はもっと早く完了します)。 サポート チーム に連絡して最新情報を問い合…" at bounding box center [400, 194] width 445 height 21
drag, startPoint x: 331, startPoint y: 188, endPoint x: 391, endPoint y: 186, distance: 60.3
click at [391, 186] on p "口座開設チームがお客様の書類を確認するのに最大 1 営業日かかる場合があります (通常はもっと早く完了します)。 サポート チーム に連絡して最新情報を問い合…" at bounding box center [400, 194] width 445 height 21
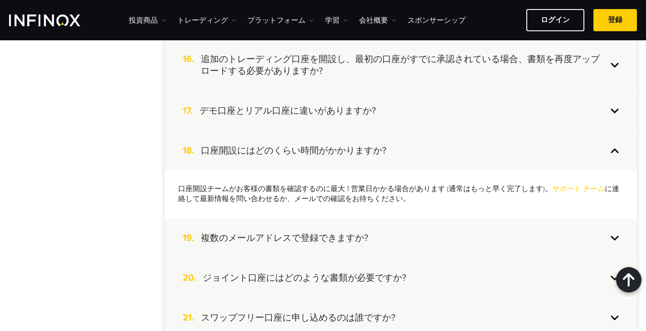
click at [428, 199] on p "口座開設チームがお客様の書類を確認するのに最大 1 営業日かかる場合があります (通常はもっと早く完了します)。 サポート チーム に連絡して最新情報を問い合…" at bounding box center [400, 194] width 445 height 21
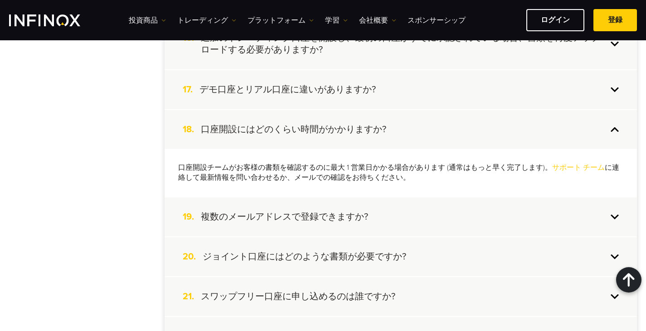
scroll to position [861, 0]
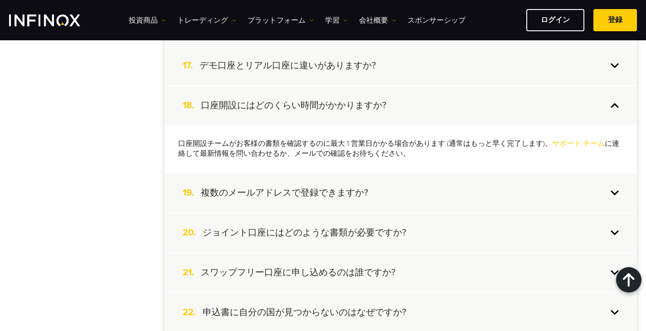
click at [400, 183] on div "19. 複数のメールアドレスで登録できますか?" at bounding box center [400, 193] width 472 height 39
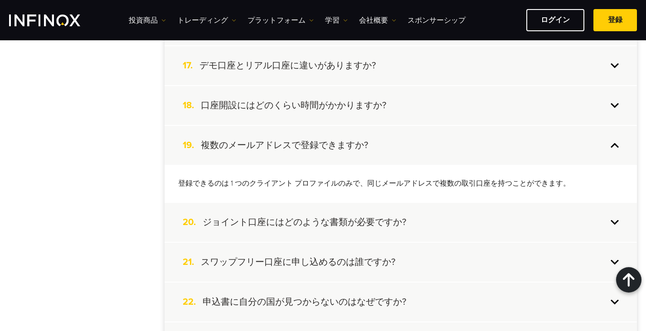
click at [395, 227] on h4 "ジョイント口座にはどのような書類が必要ですか?" at bounding box center [304, 223] width 203 height 12
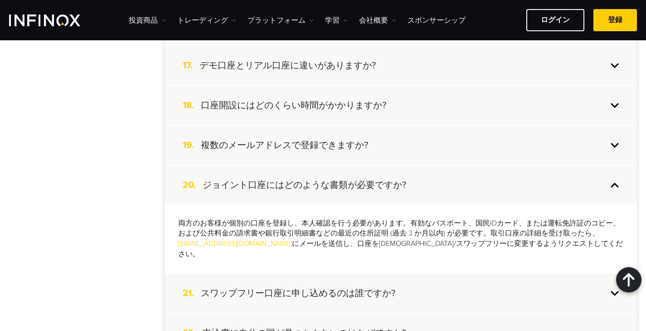
click at [405, 279] on div "21. スワップフリー口座に申し込めるのは誰ですか?" at bounding box center [400, 293] width 472 height 39
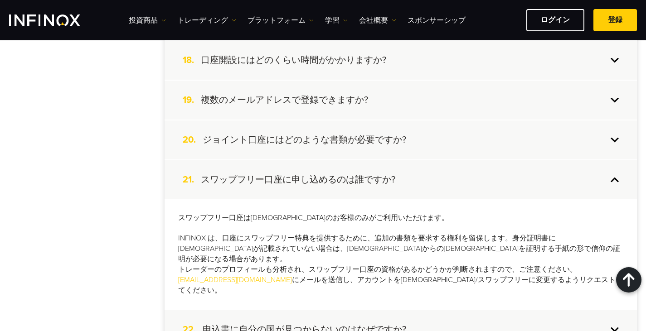
scroll to position [951, 0]
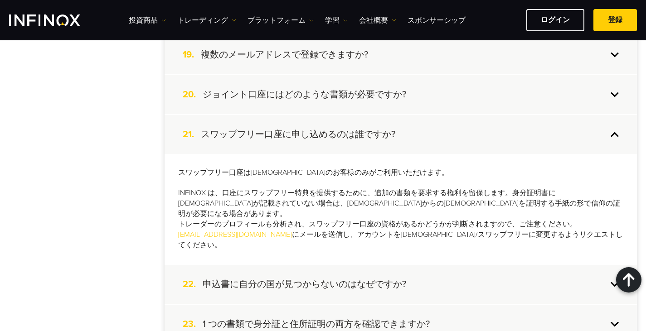
click at [410, 267] on div "22. 申込書に自分の国が見つからないのはなぜですか?" at bounding box center [400, 284] width 472 height 39
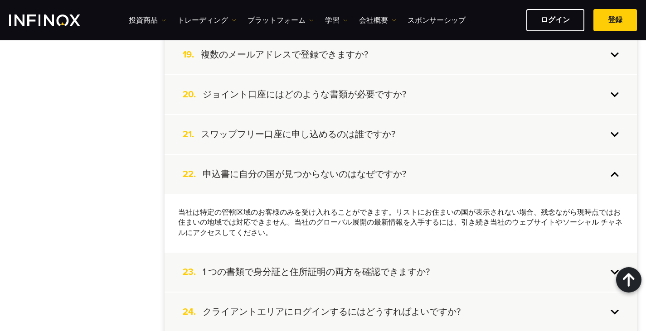
click at [410, 264] on div "23. 1 つの書類で身分証と住所証明の両方を確認できますか?" at bounding box center [400, 272] width 472 height 39
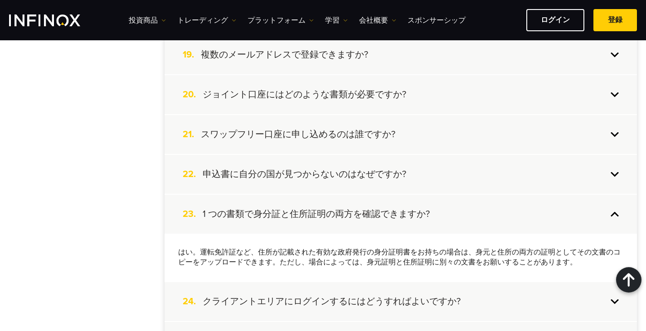
click at [372, 132] on h4 "スワップフリー口座に申し込めるのは誰ですか?" at bounding box center [298, 135] width 194 height 12
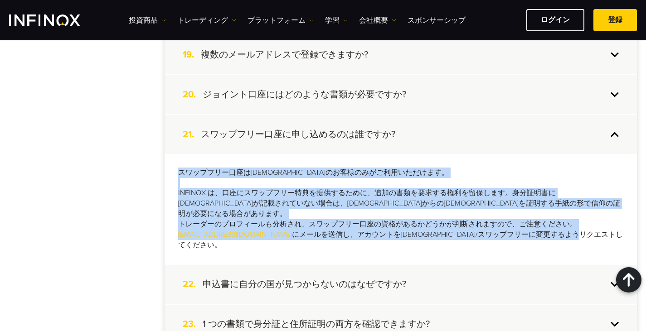
drag, startPoint x: 600, startPoint y: 222, endPoint x: 180, endPoint y: 174, distance: 422.3
click at [180, 174] on p "スワップフリー口座はイスラム教のお客様のみがご利用いただけます。 INFINOX は、口座にスワップフリー特典を提供するために、追加の書類を要求する権利を留保…" at bounding box center [400, 209] width 445 height 83
copy p "スワップフリー口座はイスラム教のお客様のみがご利用いただけます。 INFINOX は、口座にスワップフリー特典を提供するために、追加の書類を要求する権利を留保…"
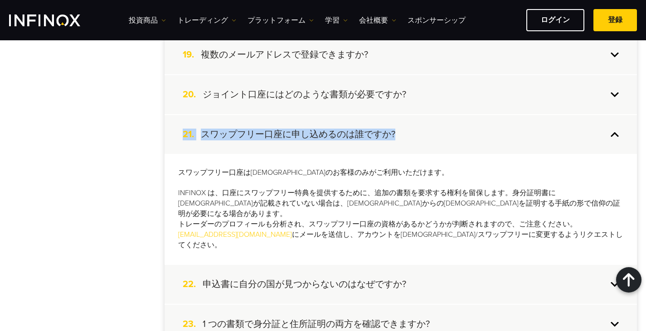
drag, startPoint x: 149, startPoint y: 134, endPoint x: 395, endPoint y: 135, distance: 246.0
copy div "21. スワップフリー口座に申し込めるのは誰ですか?"
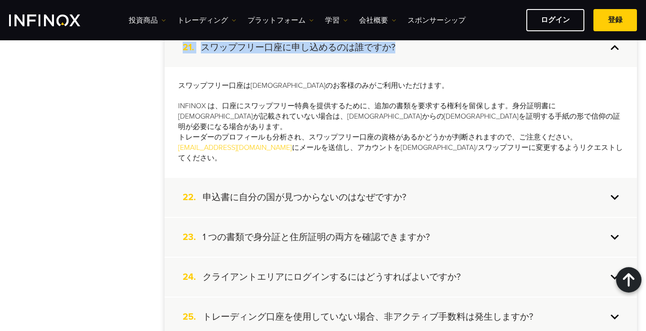
scroll to position [1042, 0]
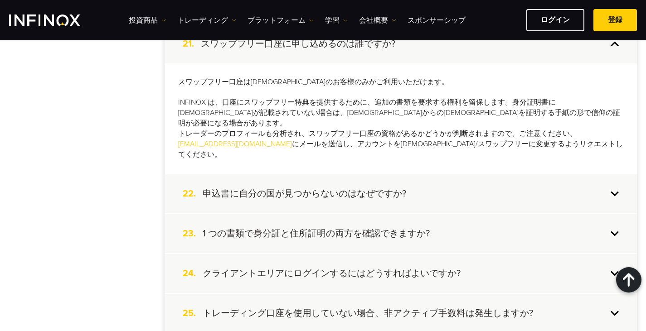
click at [382, 188] on h4 "申込書に自分の国が見つからないのはなぜですか?" at bounding box center [304, 194] width 203 height 12
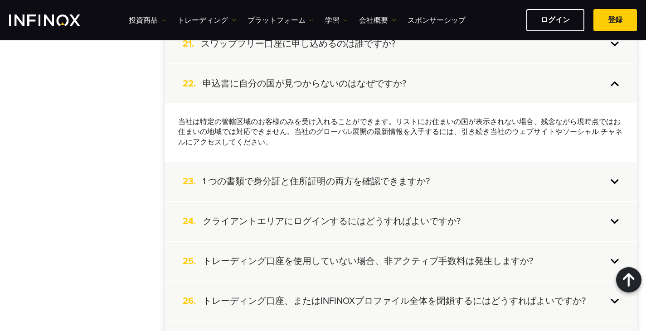
click at [392, 176] on h4 "1 つの書類で身分証と住所証明の両方を確認できますか?" at bounding box center [316, 182] width 227 height 12
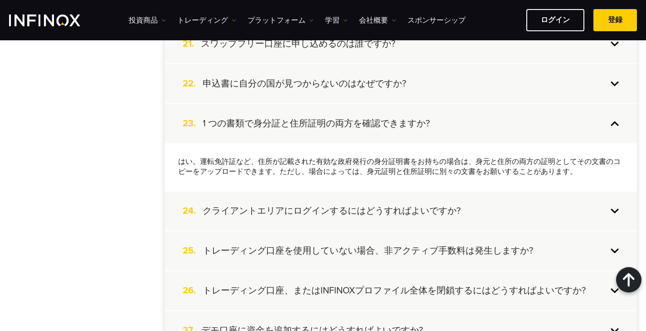
click at [395, 211] on h4 "クライアントエリアにログインするにはどうすればよいですか?" at bounding box center [332, 211] width 258 height 12
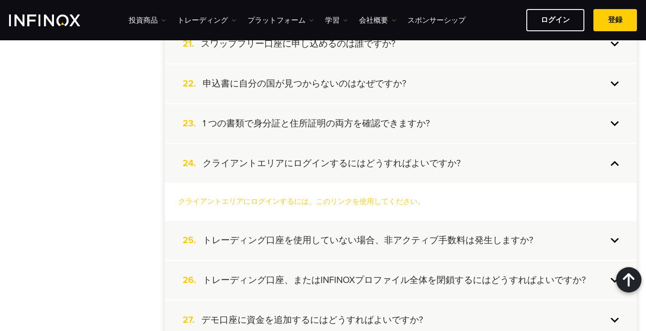
click at [382, 232] on div "25. トレーディング口座を使用していない場合、非アクティブ手数料は発生しますか?" at bounding box center [400, 240] width 472 height 39
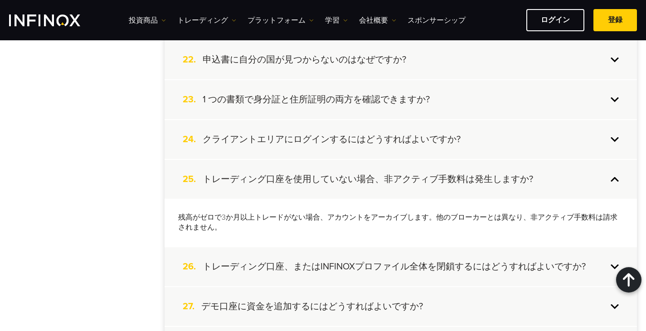
scroll to position [1087, 0]
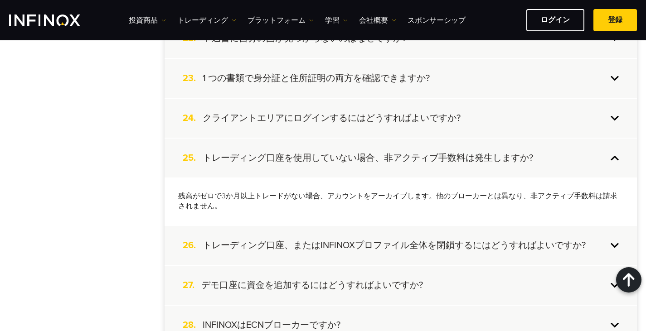
click at [381, 237] on div "26. トレーディング口座、またはINFINOXプロファイル全体を閉鎖するにはどうすればよいですか?" at bounding box center [400, 245] width 472 height 39
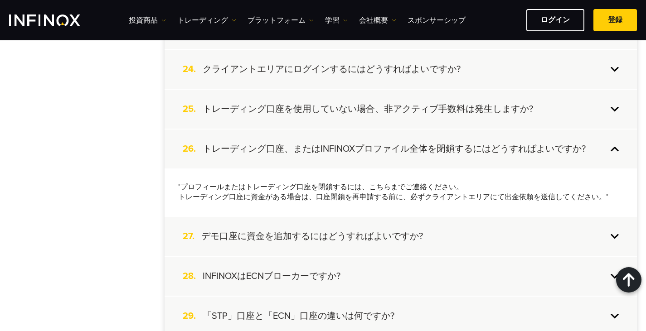
scroll to position [1178, 0]
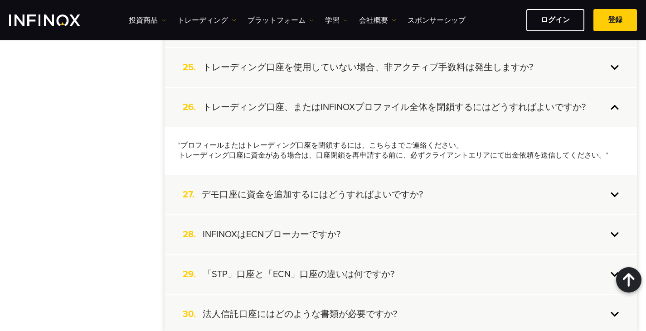
click at [376, 200] on h4 "デモ口座に資金を追加するにはどうすればよいですか?" at bounding box center [312, 195] width 222 height 12
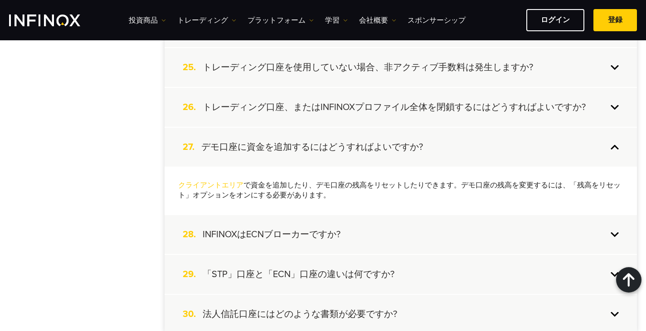
click at [369, 231] on div "28. INFINOXはECNブローカーですか?" at bounding box center [400, 234] width 472 height 39
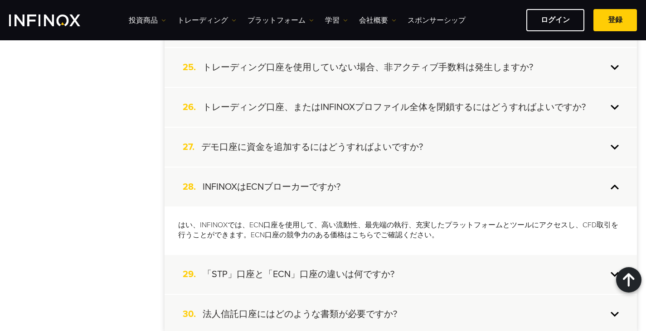
scroll to position [1223, 0]
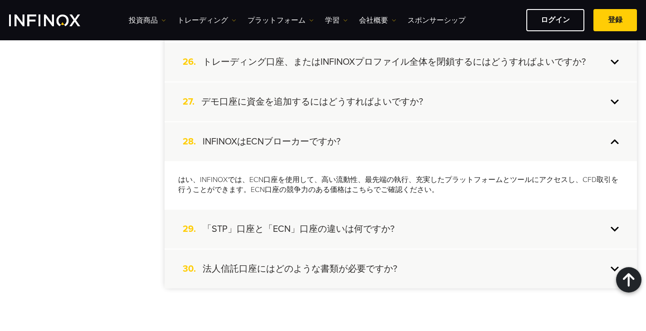
click at [358, 222] on div "29. 「STP」口座と「ECN」口座の違いは何ですか?" at bounding box center [400, 229] width 472 height 39
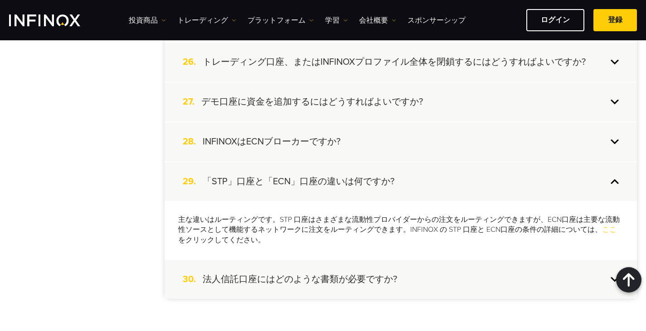
click at [376, 285] on h4 "法人信託口座にはどのような書類が必要ですか?" at bounding box center [300, 280] width 194 height 12
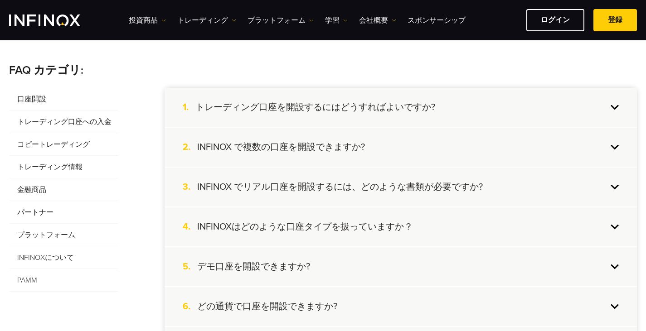
scroll to position [136, 0]
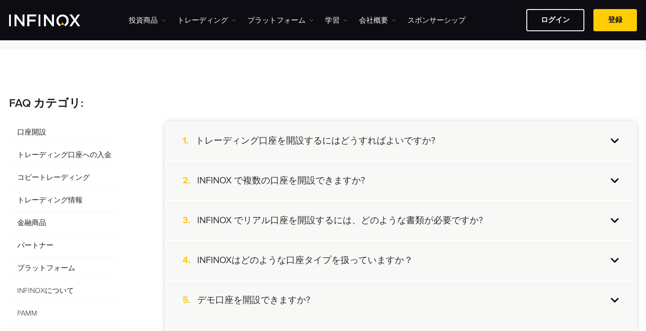
click at [56, 152] on span "トレーディング口座への入金" at bounding box center [63, 155] width 109 height 23
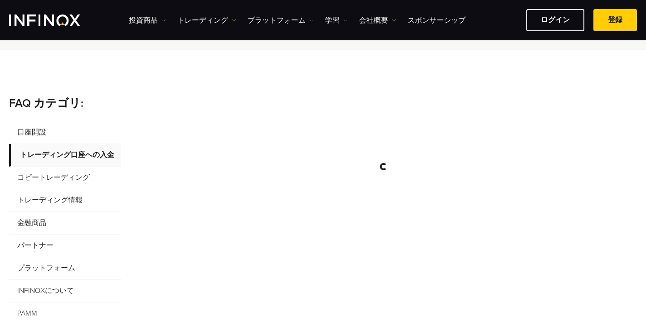
click at [28, 131] on span "口座開設" at bounding box center [65, 132] width 112 height 23
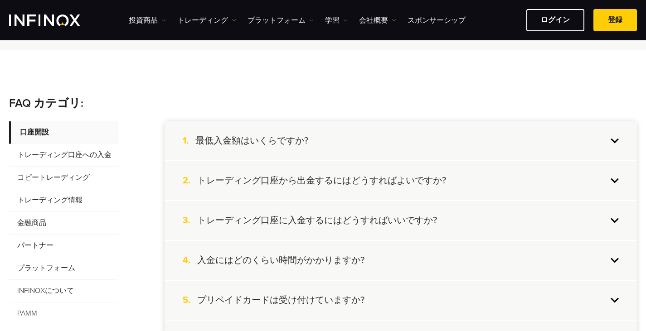
click at [366, 147] on div "1. 最低入金額はいくらですか?" at bounding box center [400, 140] width 472 height 39
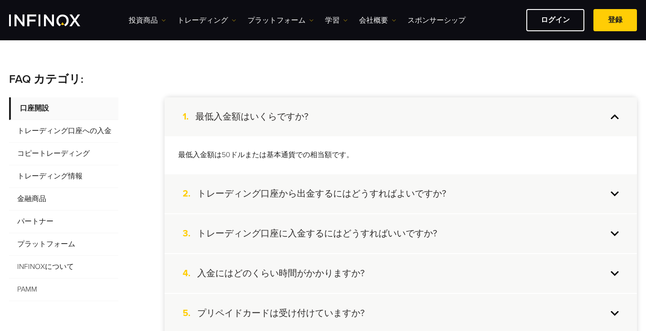
scroll to position [181, 0]
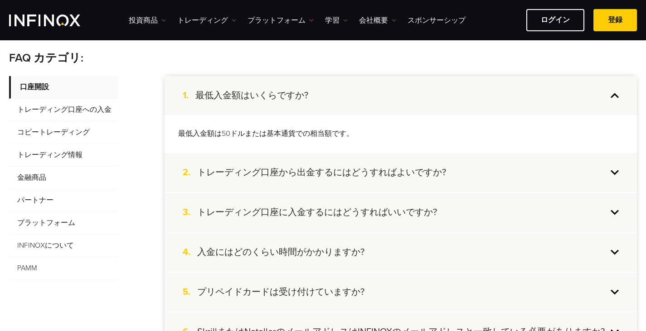
click at [363, 161] on div "2. トレーディング口座から出金するにはどうすればよいですか?" at bounding box center [400, 172] width 472 height 39
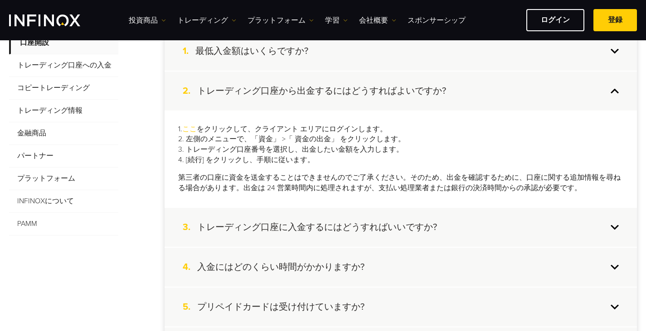
scroll to position [227, 0]
click at [363, 230] on h4 "トレーディング口座に入金するにはどうすればいいですか?" at bounding box center [317, 227] width 240 height 12
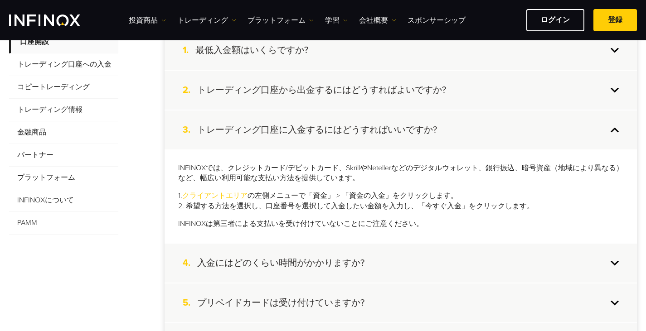
click at [374, 90] on h4 "トレーディング口座から出金するにはどうすればよいですか?" at bounding box center [321, 90] width 249 height 12
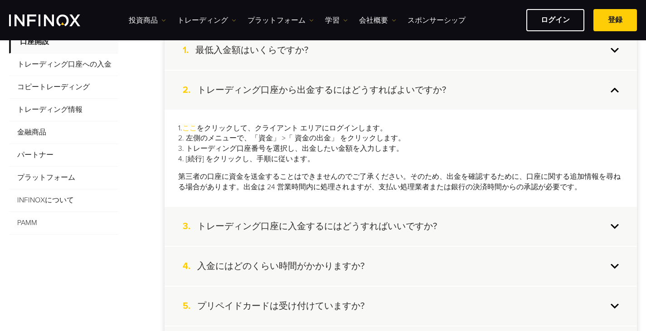
click at [354, 229] on h4 "トレーディング口座に入金するにはどうすればいいですか?" at bounding box center [317, 227] width 240 height 12
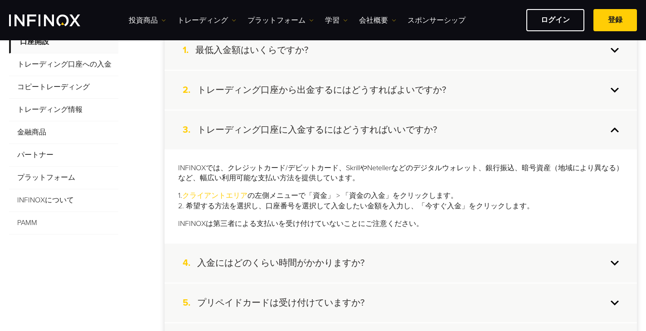
click at [358, 253] on div "4. 入金にはどのくらい時間がかかりますか?" at bounding box center [400, 263] width 472 height 39
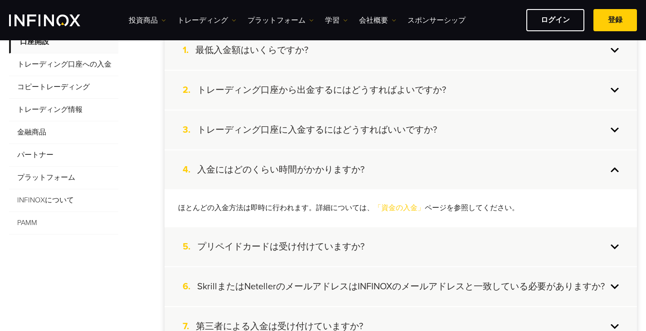
click at [362, 236] on div "5. プリペイドカードは受け付けていますか?" at bounding box center [400, 246] width 472 height 39
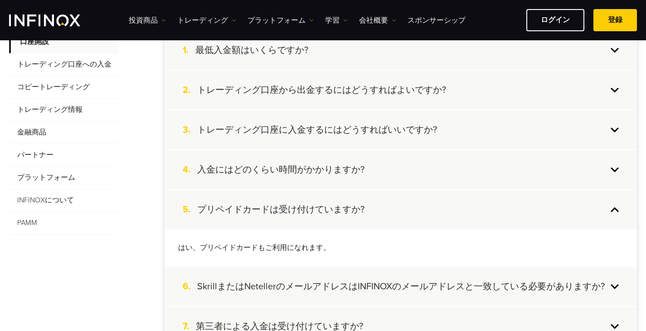
click at [374, 278] on div "6. SkrillまたはNetellerのメールアドレスはINFINOXのメールアドレスと一致している必要がありますか?" at bounding box center [400, 286] width 472 height 39
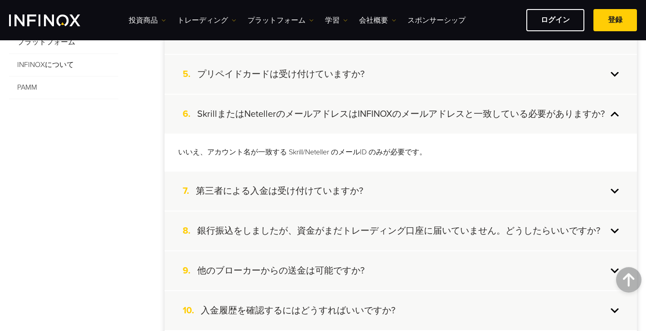
scroll to position [362, 0]
click at [383, 191] on div "7. 第三者による入金は受け付けていますか?" at bounding box center [400, 190] width 472 height 39
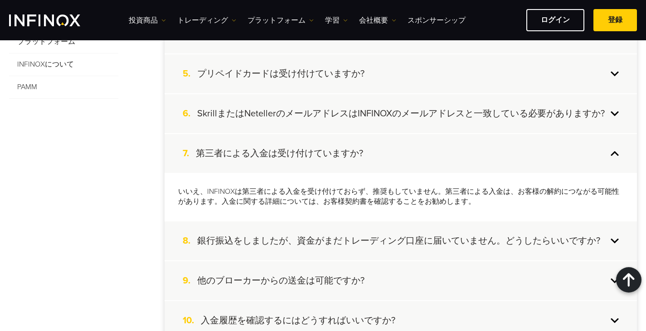
click at [380, 243] on h4 "銀行振込をしましたが、資金がまだトレーディング口座に届いていません。どうしたらいいですか?" at bounding box center [398, 241] width 403 height 12
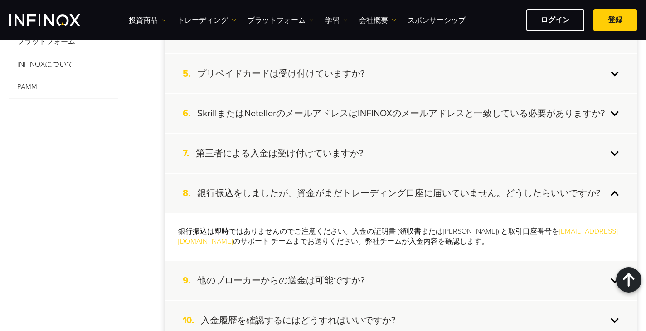
click at [381, 274] on div "9. 他のブローカーからの送金は可能ですか?" at bounding box center [400, 280] width 472 height 39
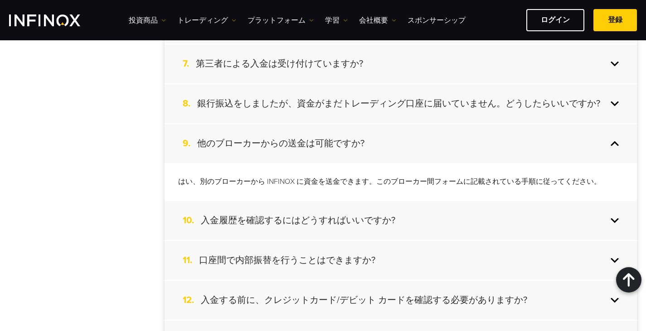
scroll to position [498, 0]
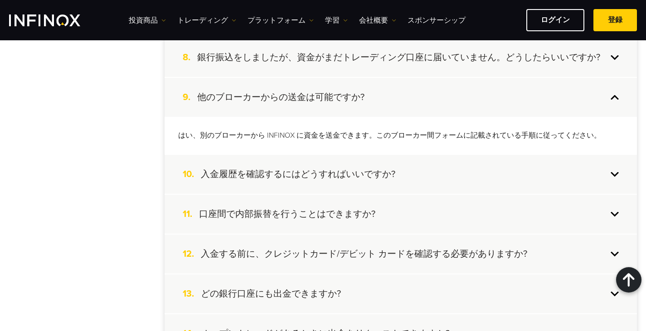
click at [385, 174] on h4 "入金履歴を確認するにはどうすればいいですか?" at bounding box center [298, 175] width 194 height 12
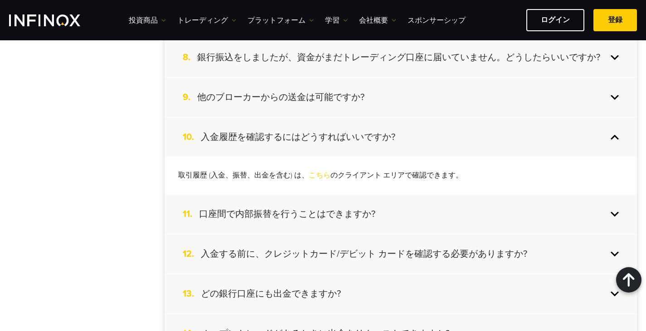
click at [384, 221] on div "11. 口座間で内部振替を行うことはできますか?" at bounding box center [400, 214] width 472 height 39
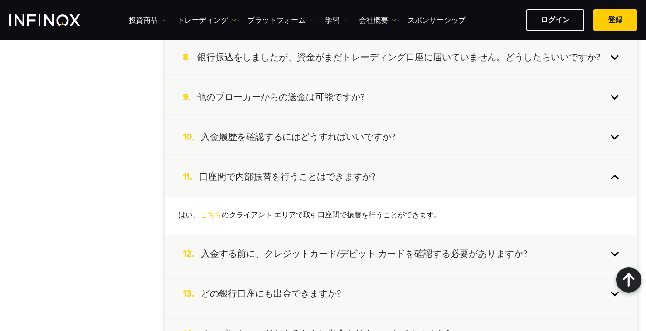
click at [384, 247] on div "12. 入金する前に、クレジットカード/デビット カードを確認する必要がありますか?" at bounding box center [400, 254] width 472 height 39
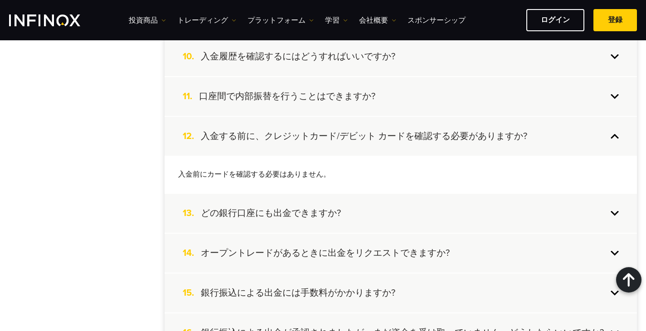
scroll to position [589, 0]
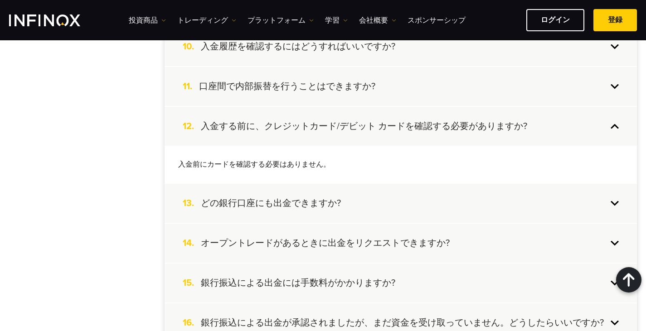
click at [381, 212] on div "13. どの銀行口座にも出金できますか?" at bounding box center [400, 203] width 472 height 39
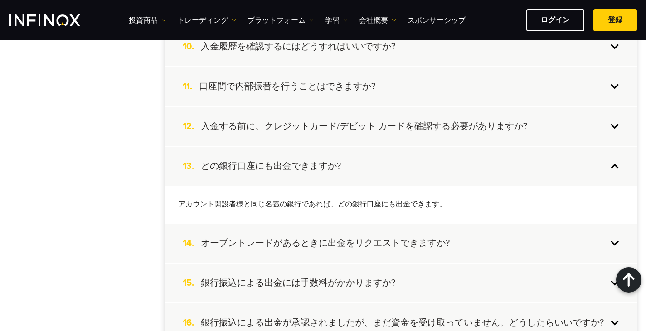
click at [381, 237] on h4 "オープントレードがあるときに出金をリクエストできますか?" at bounding box center [325, 243] width 249 height 12
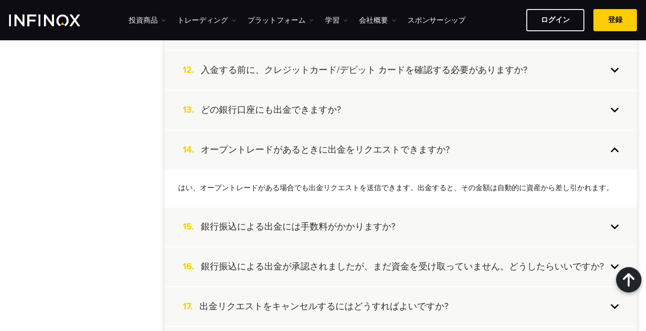
scroll to position [680, 0]
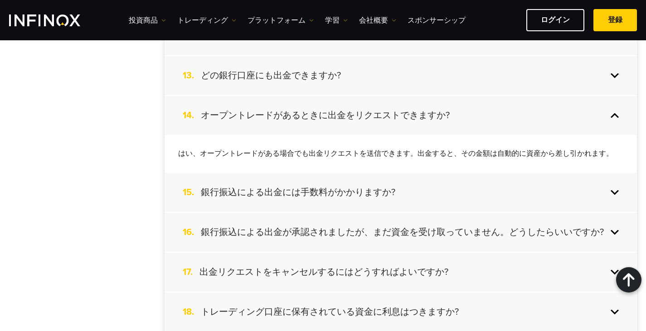
click at [372, 181] on div "15. 銀行振込による出金には手数料がかかりますか?" at bounding box center [400, 192] width 472 height 39
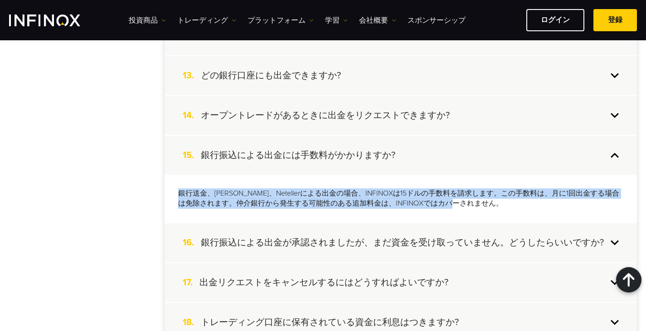
drag, startPoint x: 178, startPoint y: 189, endPoint x: 491, endPoint y: 203, distance: 312.4
click at [491, 203] on p "銀行送金、Skrill、Netellerによる出金の場合、INFINOXは15ドルの手数料を請求します。この手数料は、月に1回出金する場合は免除されます。仲介…" at bounding box center [400, 198] width 445 height 21
copy p "銀行送金、Skrill、Netellerによる出金の場合、INFINOXは15ドルの手数料を請求します。この手数料は、月に1回出金する場合は免除されます。仲介…"
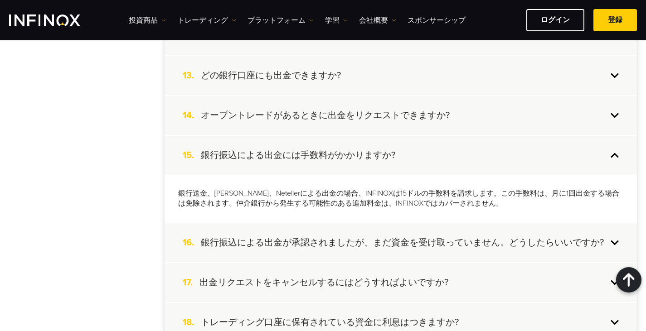
click at [403, 239] on h4 "銀行振込による出金が承認されましたが、まだ資金を受け取っていません。どうしたらいいですか?" at bounding box center [402, 243] width 403 height 12
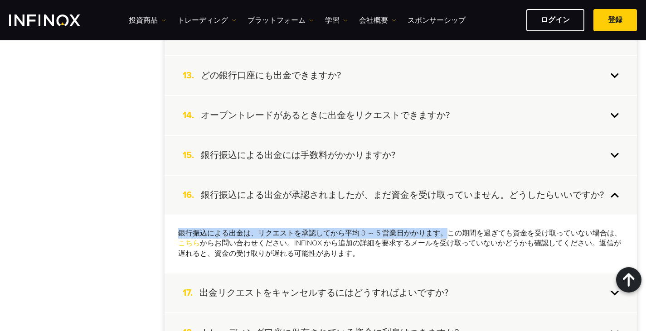
drag, startPoint x: 175, startPoint y: 230, endPoint x: 444, endPoint y: 228, distance: 268.6
click at [444, 228] on div "銀行振込による出金は、リクエストを承認してから平均 3 ～ 5 営業日かかります。この期間を過ぎても資金を受け取っていない場合は、 こちら からお問い合わせく…" at bounding box center [400, 244] width 472 height 58
copy p "銀行振込による出金は、リクエストを承認してから平均 3 ～ 5 営業日かかります。"
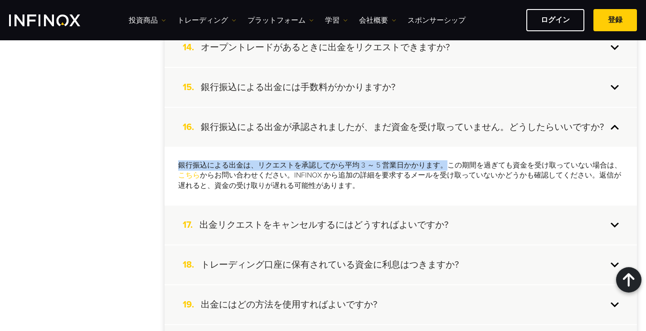
scroll to position [815, 0]
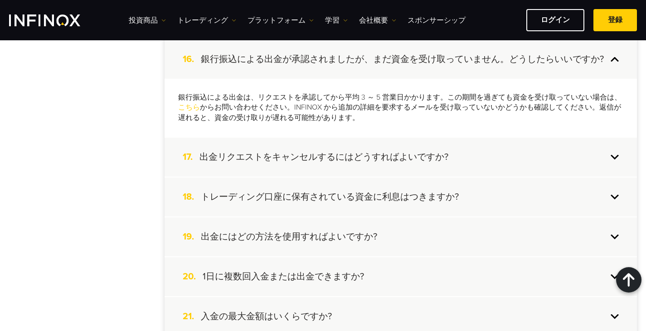
click at [366, 155] on h4 "出金リクエストをキャンセルするにはどうすればよいですか?" at bounding box center [323, 157] width 249 height 12
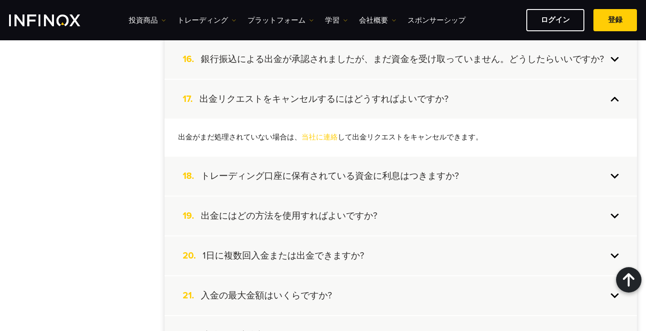
scroll to position [0, 0]
click at [375, 167] on div "18. トレーディング口座に保有されている資金に利息はつきますか?" at bounding box center [400, 176] width 472 height 39
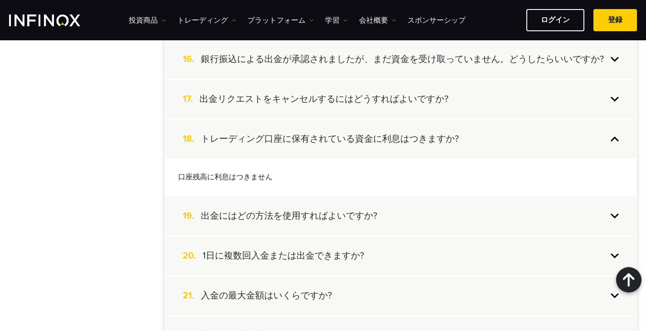
click at [385, 214] on div "19. 出金にはどの方法を使用すればよいですか?" at bounding box center [400, 216] width 472 height 39
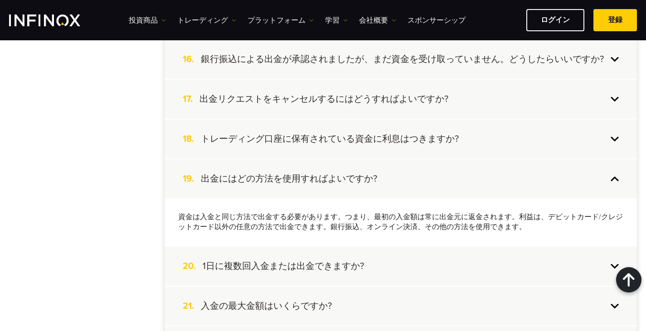
click at [386, 263] on div "20. 1日に複数回入金または出金できますか?" at bounding box center [400, 266] width 472 height 39
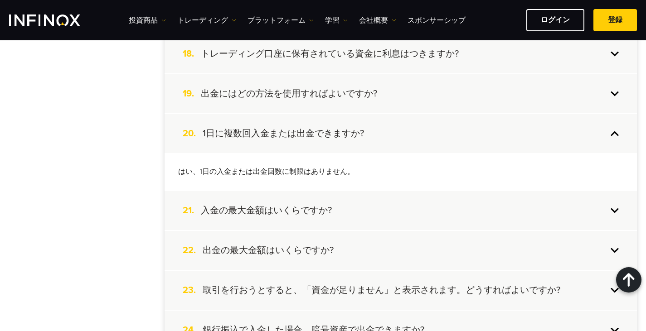
scroll to position [906, 0]
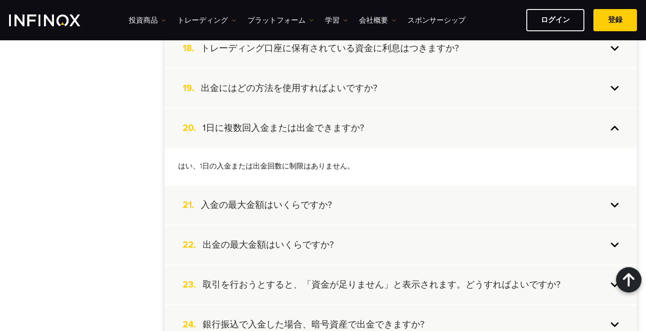
click at [383, 197] on div "21. 入金の最大金額はいくらですか?" at bounding box center [400, 205] width 472 height 39
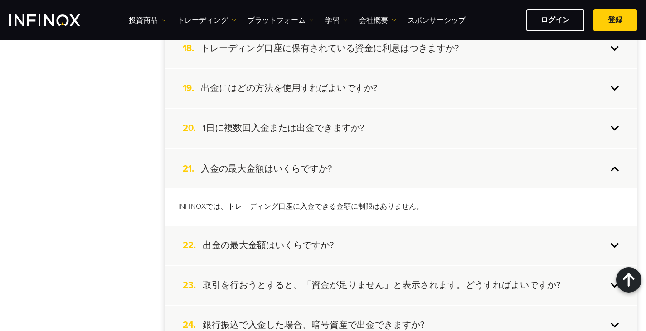
scroll to position [0, 0]
click at [377, 246] on div "22. 出金の最大金額はいくらですか?" at bounding box center [400, 245] width 472 height 39
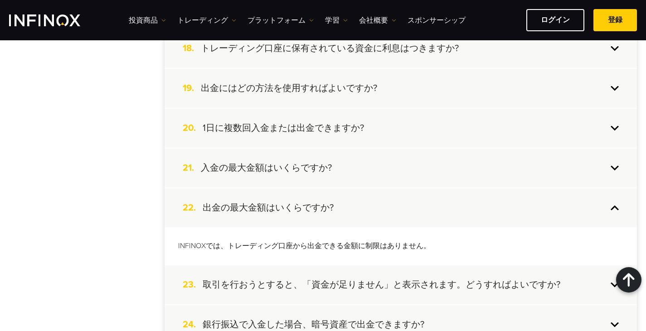
click at [382, 279] on h4 "取引を行おうとすると、「資金が足りません」と表示されます。どうすればよいですか?" at bounding box center [381, 285] width 357 height 12
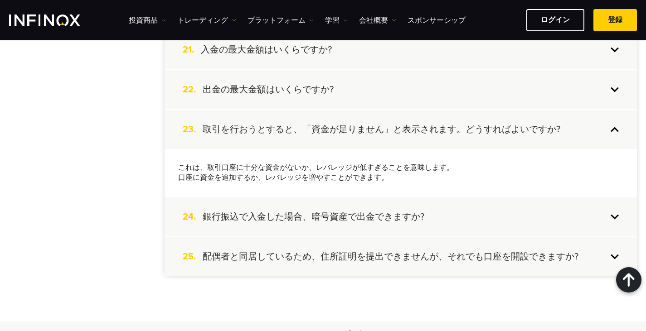
scroll to position [1042, 0]
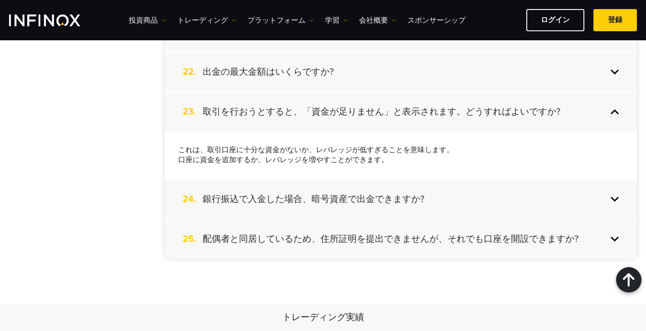
click at [377, 196] on h4 "銀行振込で入金した場合、暗号資産で出金できますか?" at bounding box center [314, 199] width 222 height 12
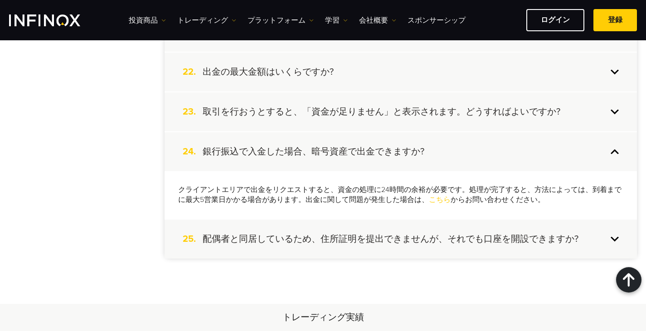
click at [378, 243] on h4 "配偶者と同居しているため、住所証明を提出できませんが、それでも口座を開設できますか?" at bounding box center [391, 239] width 376 height 12
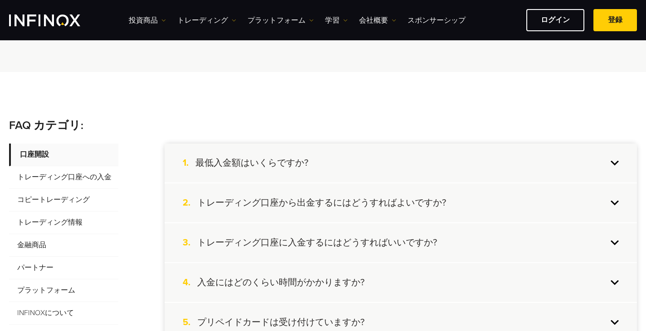
scroll to position [136, 0]
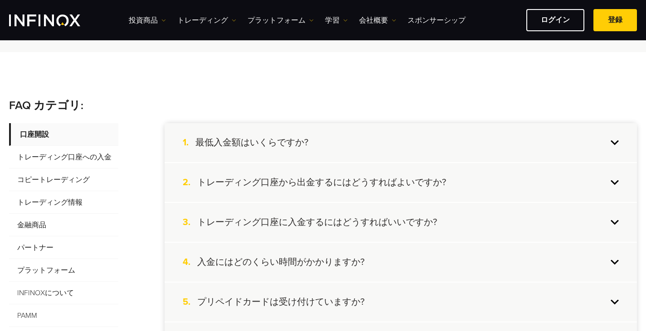
click at [60, 158] on span "トレーディング口座への入金" at bounding box center [63, 157] width 109 height 23
click at [340, 135] on div "1. 最低入金額はいくらですか?" at bounding box center [400, 142] width 472 height 39
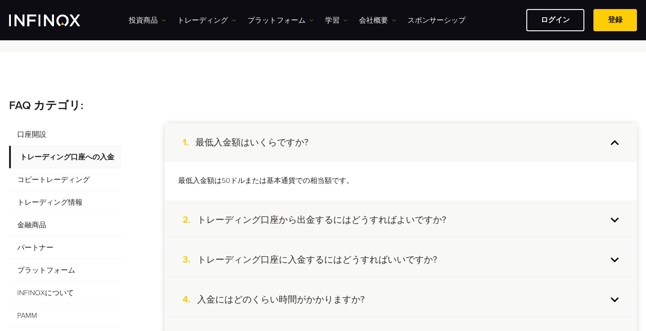
click at [341, 214] on h4 "トレーディング口座から出金するにはどうすればよいですか?" at bounding box center [321, 220] width 249 height 12
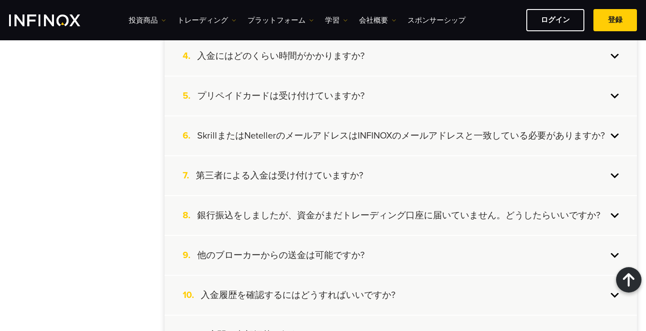
scroll to position [498, 0]
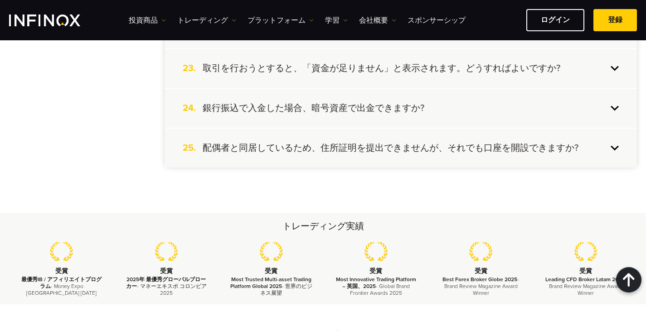
click at [304, 150] on h4 "配偶者と同居しているため、住所証明を提出できませんが、それでも口座を開設できますか?" at bounding box center [391, 148] width 376 height 12
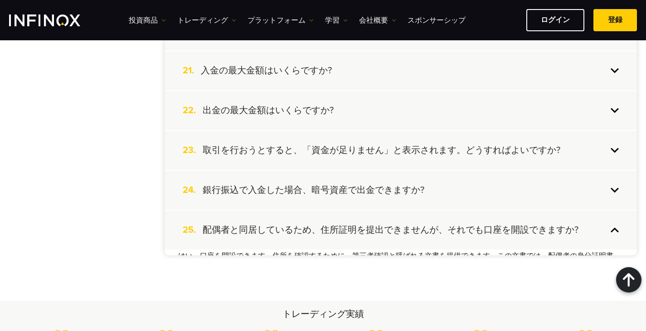
scroll to position [1085, 0]
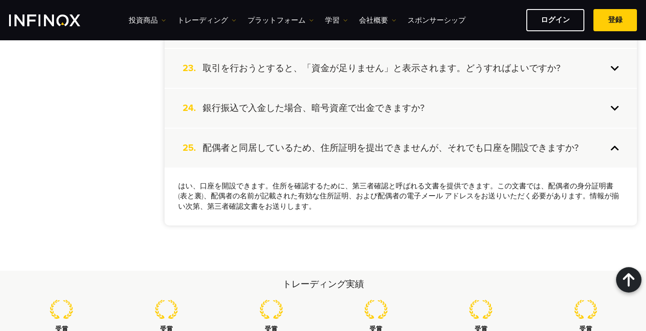
click at [298, 101] on div "24. 銀行振込で入金した場合、暗号資産で出金できますか?" at bounding box center [400, 108] width 472 height 39
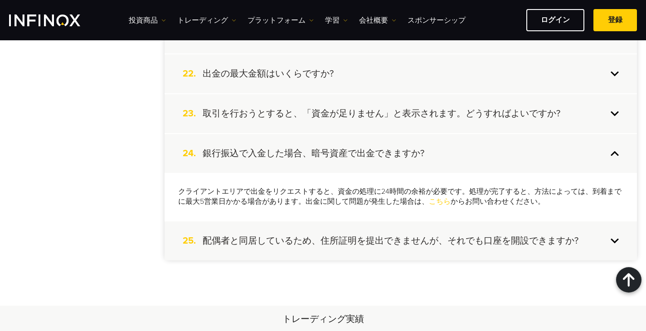
scroll to position [1040, 0]
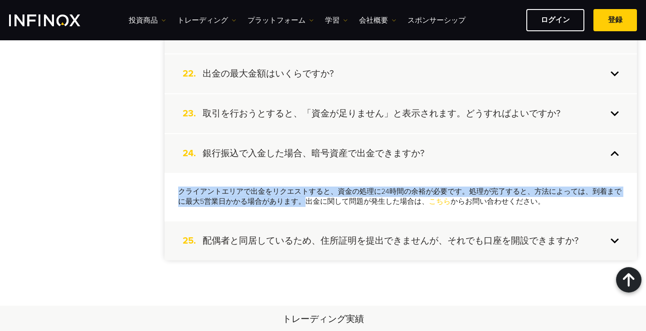
drag, startPoint x: 180, startPoint y: 191, endPoint x: 304, endPoint y: 199, distance: 123.5
click at [304, 199] on p "クライアントエリアで出金をリクエストすると、資金の処理に24時間の余裕が必要です。処理が完了すると、方法によっては、到着までに最大5営業日かかる場合があります…" at bounding box center [400, 197] width 445 height 21
copy p "クライアントエリアで出金をリクエストすると、資金の処理に24時間の余裕が必要です。処理が完了すると、方法によっては、到着までに最大5営業日かかる場合があります。"
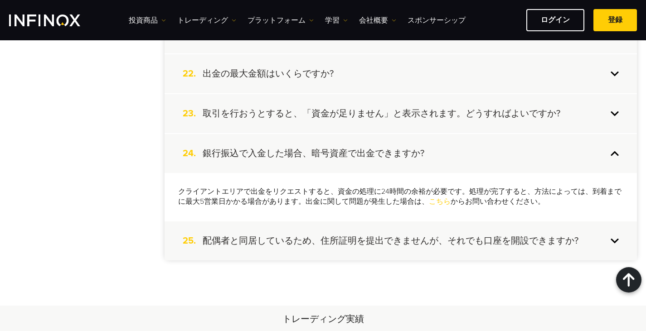
click at [323, 101] on div "23. 取引を行おうとすると、「資金が足りません」と表示されます。どうすればよいですか?" at bounding box center [400, 113] width 472 height 39
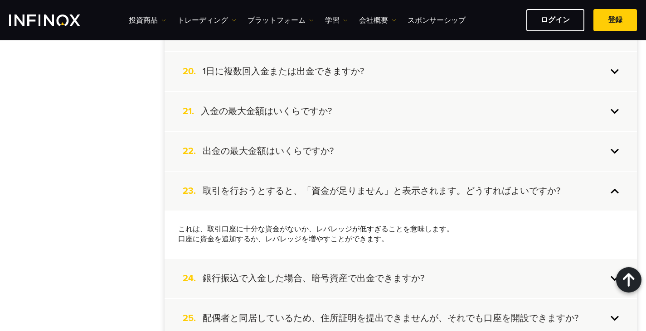
scroll to position [950, 0]
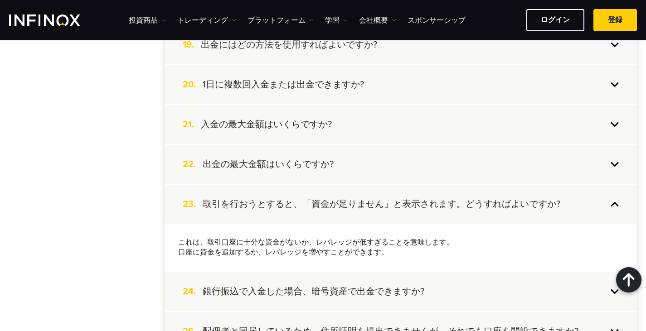
click at [325, 160] on h4 "出金の最大金額はいくらですか?" at bounding box center [268, 165] width 131 height 12
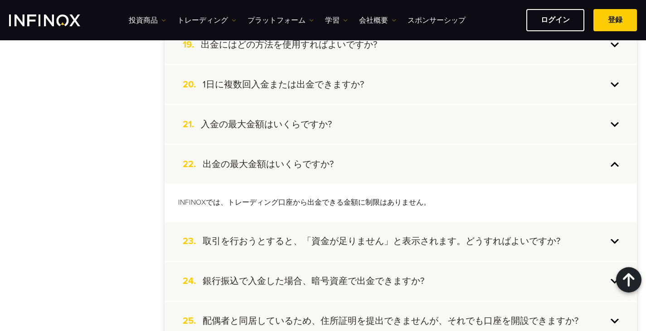
click at [338, 126] on div "21. 入金の最大金額はいくらですか?" at bounding box center [400, 124] width 472 height 39
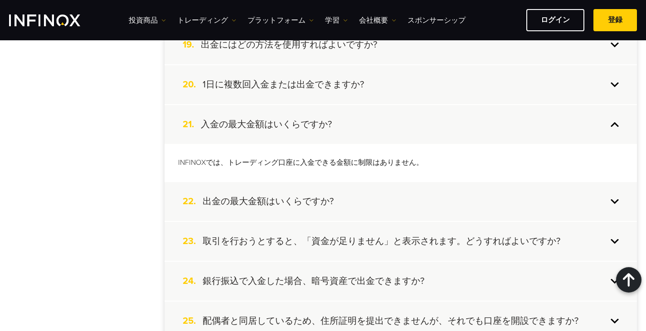
click at [333, 81] on h4 "1日に複数回入金または出金できますか?" at bounding box center [283, 85] width 161 height 12
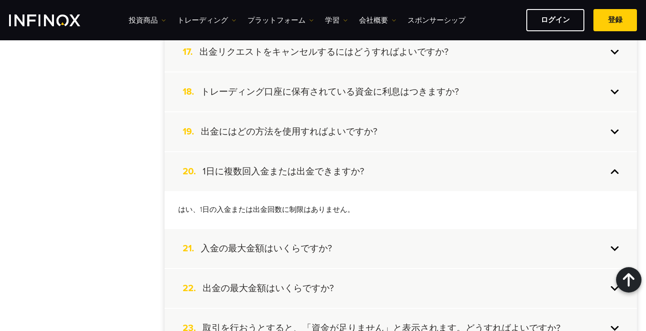
scroll to position [859, 0]
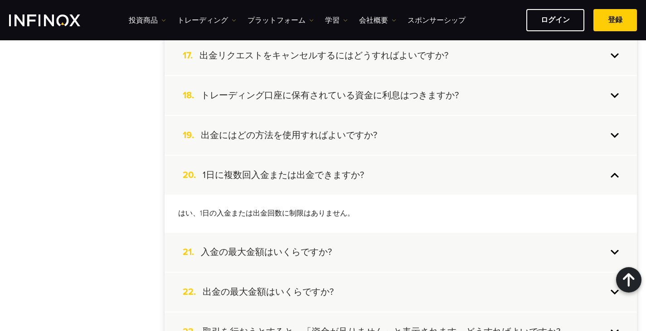
click at [319, 141] on div "19. 出金にはどの方法を使用すればよいですか?" at bounding box center [400, 135] width 472 height 39
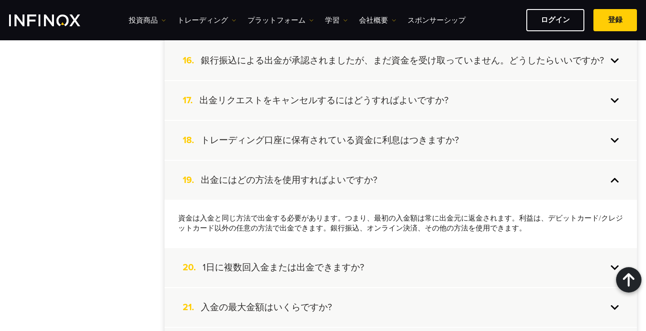
scroll to position [814, 0]
click at [307, 150] on div "18. トレーディング口座に保有されている資金に利息はつきますか?" at bounding box center [400, 140] width 472 height 39
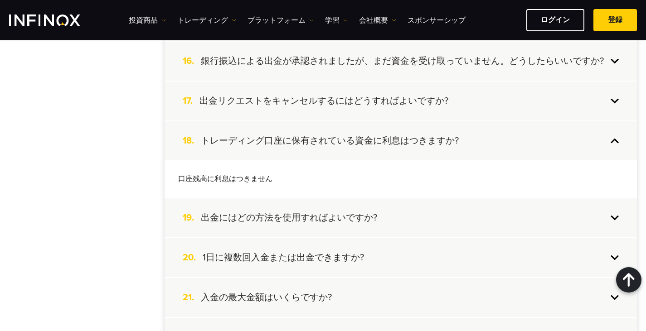
click at [318, 101] on h4 "出金リクエストをキャンセルするにはどうすればよいですか?" at bounding box center [323, 101] width 249 height 12
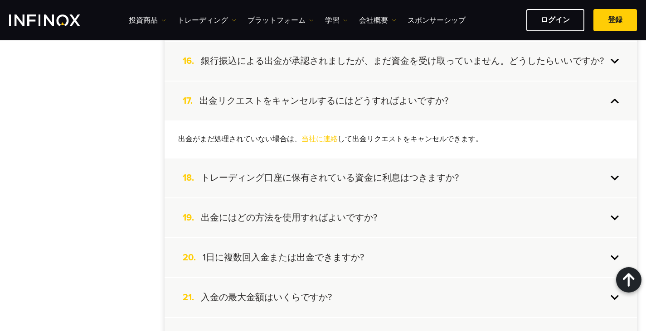
scroll to position [678, 0]
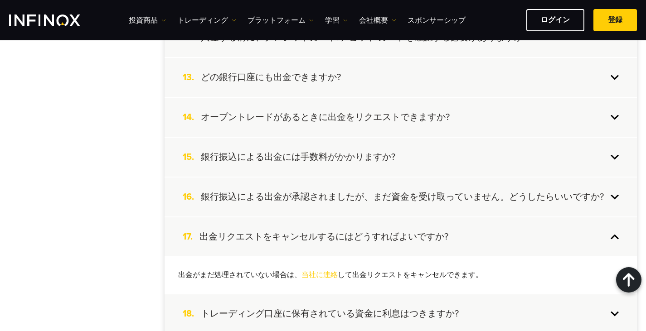
click at [313, 197] on h4 "銀行振込による出金が承認されましたが、まだ資金を受け取っていません。どうしたらいいですか?" at bounding box center [402, 197] width 403 height 12
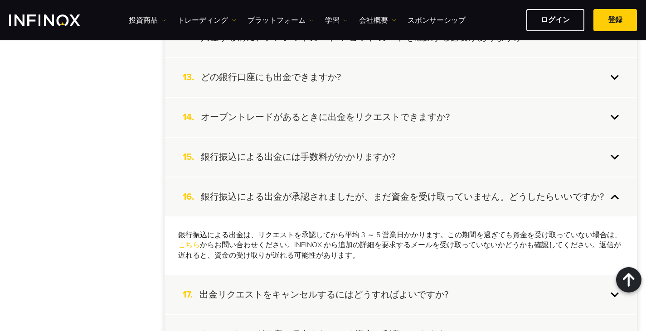
click at [312, 145] on div "15. 銀行振込による出金には手数料がかかりますか?" at bounding box center [400, 157] width 472 height 39
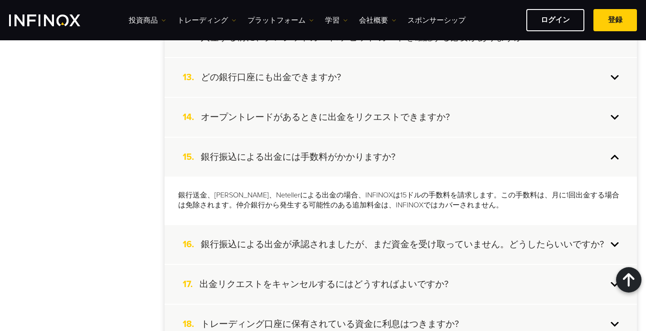
click at [323, 116] on h4 "オープントレードがあるときに出金をリクエストできますか?" at bounding box center [325, 117] width 249 height 12
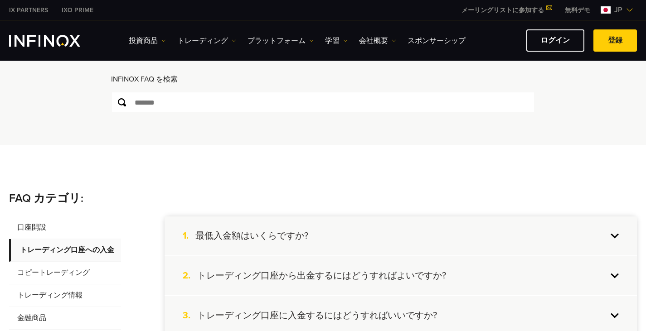
scroll to position [136, 0]
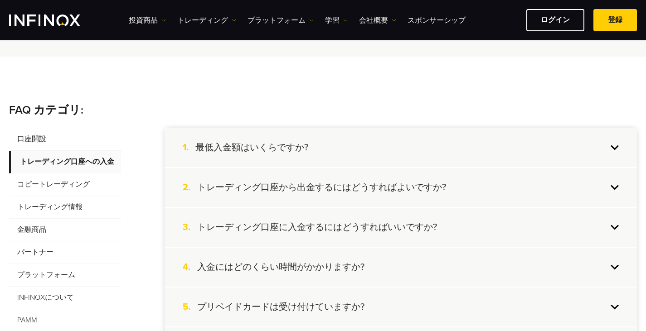
click at [74, 176] on span "コピートレーディング" at bounding box center [65, 185] width 112 height 23
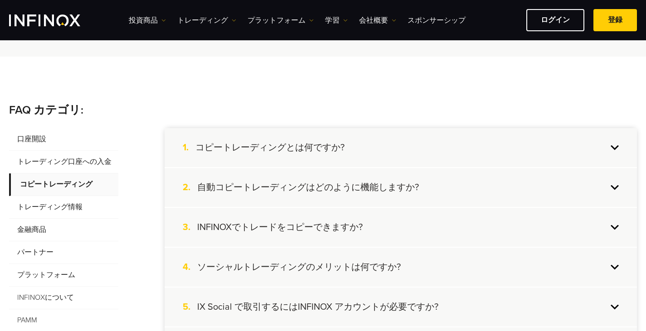
click at [305, 143] on h4 "コピートレーディングとは何ですか?" at bounding box center [269, 148] width 149 height 12
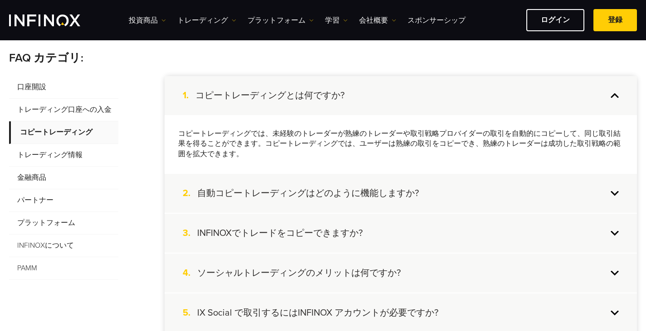
click at [322, 179] on div "2. 自動コピートレーディングはどのように機能しますか?" at bounding box center [400, 193] width 472 height 39
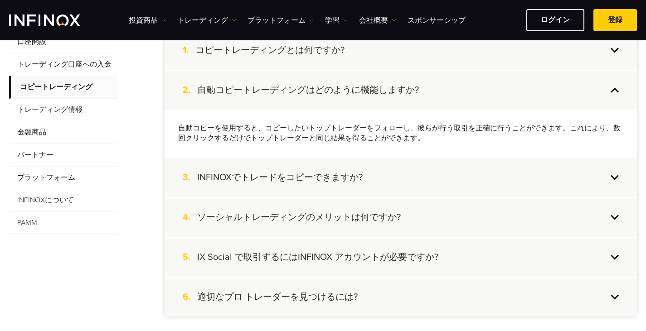
click at [322, 172] on h4 "INFINOXでトレードをコピーできますか?" at bounding box center [279, 178] width 165 height 12
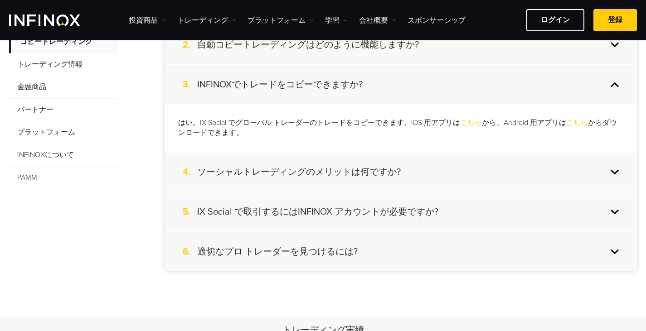
click at [322, 172] on h4 "ソーシャルトレーディングのメリットは何ですか?" at bounding box center [298, 172] width 203 height 12
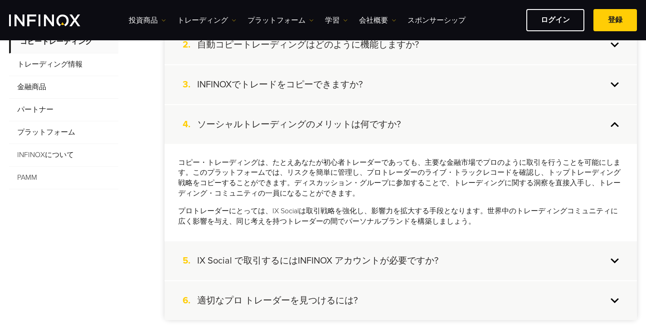
scroll to position [317, 0]
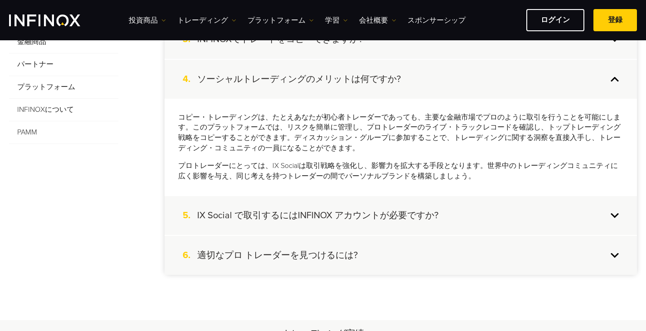
click at [323, 215] on h4 "IX Social で取引するにはINFINOX アカウントが必要ですか?" at bounding box center [317, 216] width 241 height 12
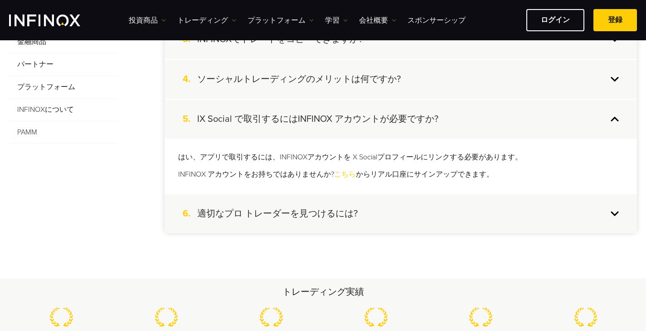
click at [325, 217] on h4 "適切なプロ トレーダーを見つけるには?" at bounding box center [277, 214] width 160 height 12
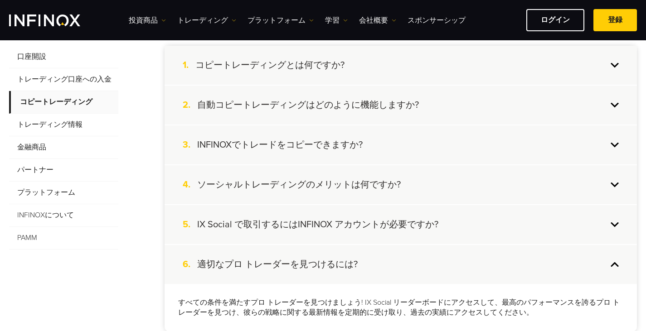
scroll to position [91, 0]
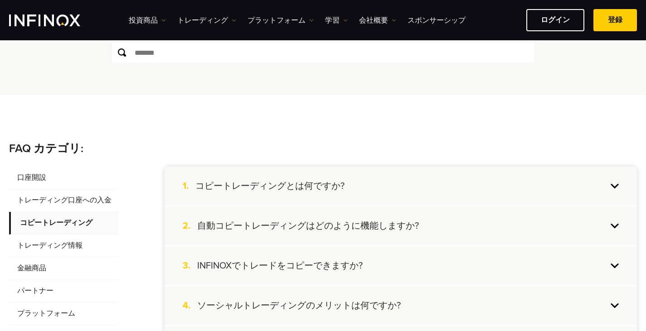
click at [41, 248] on span "トレーディング情報" at bounding box center [63, 246] width 109 height 23
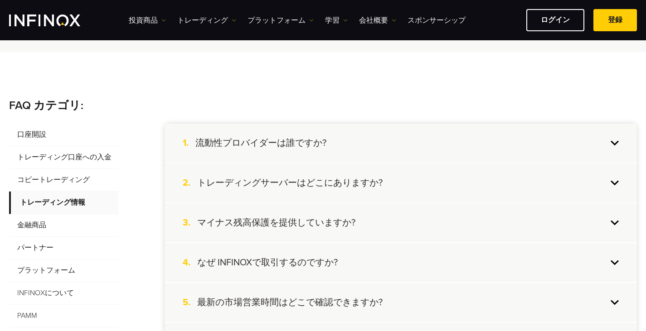
scroll to position [181, 0]
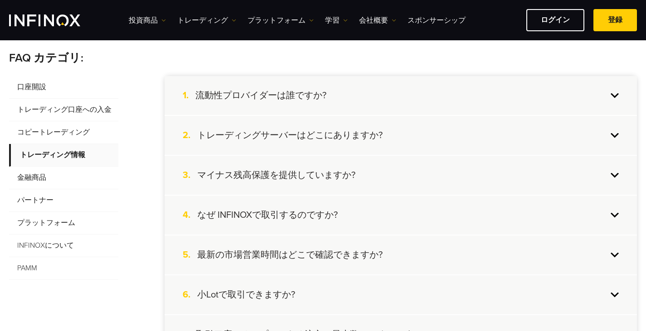
click at [288, 99] on h4 "流動性プロバイダーは誰ですか?" at bounding box center [260, 96] width 131 height 12
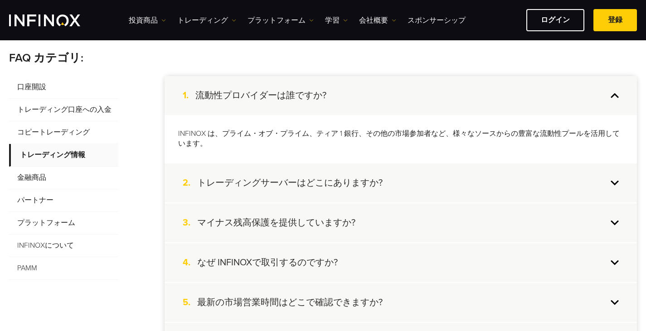
click at [293, 181] on h4 "トレーディングサーバーはどこにありますか?" at bounding box center [289, 183] width 185 height 12
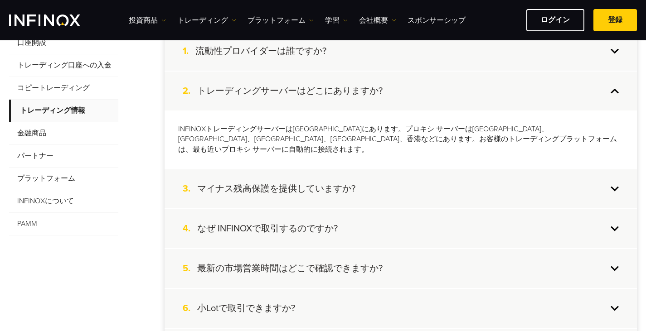
scroll to position [227, 0]
click at [300, 171] on div "3. マイナス残高保護を提供していますか?" at bounding box center [400, 188] width 472 height 39
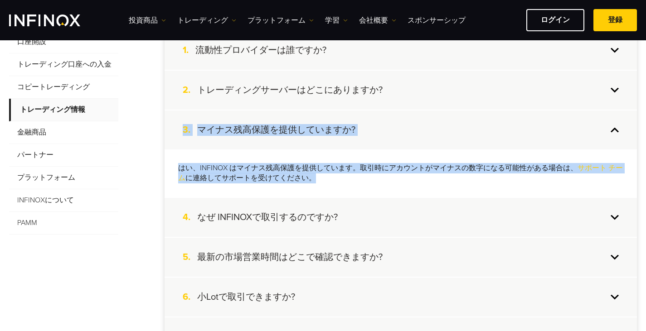
drag, startPoint x: 316, startPoint y: 176, endPoint x: 173, endPoint y: 135, distance: 149.5
click at [173, 135] on li "3. マイナス残高保護を提供していますか? はい、INFINOX はマイナス残高保護を提供しています。取引時にアカウントがマイナスの数字になる可能性がある場合…" at bounding box center [400, 155] width 472 height 88
copy li "3. マイナス残高保護を提供していますか? はい、INFINOX はマイナス残高保護を提供しています。取引時にアカウントがマイナスの数字になる可能性がある場合…"
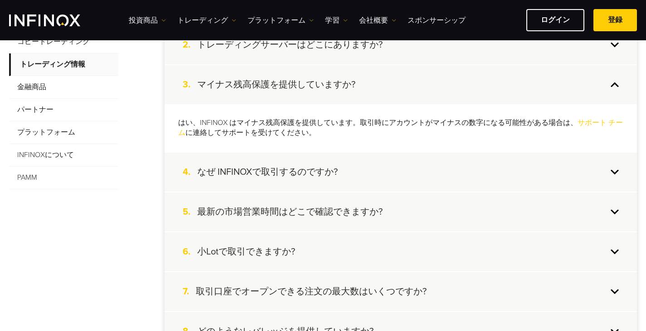
click at [319, 163] on div "4. なぜ INFINOXで取引するのですか?" at bounding box center [400, 172] width 472 height 39
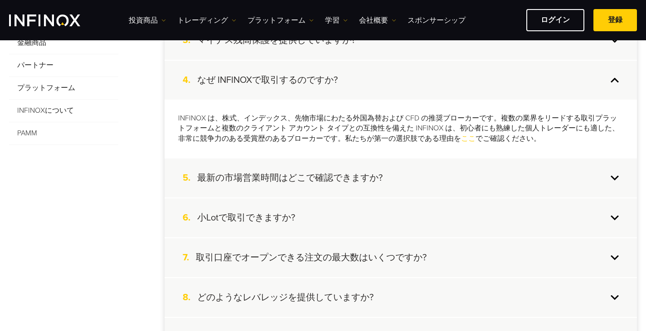
scroll to position [317, 0]
click at [319, 170] on div "5. 最新の市場営業時間はどこで確認できますか?" at bounding box center [400, 177] width 472 height 39
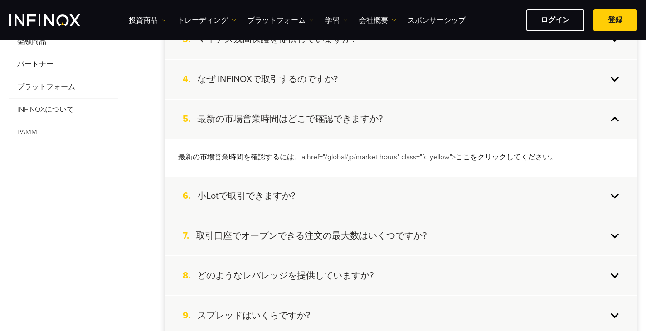
click at [313, 193] on div "6. 小Lotで取引できますか?" at bounding box center [400, 196] width 472 height 39
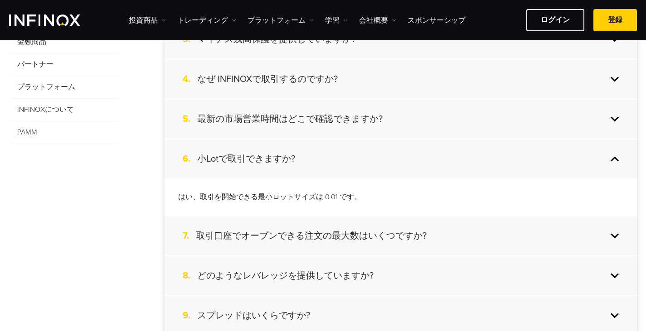
click at [325, 112] on div "5. 最新の市場営業時間はどこで確認できますか?" at bounding box center [400, 119] width 472 height 39
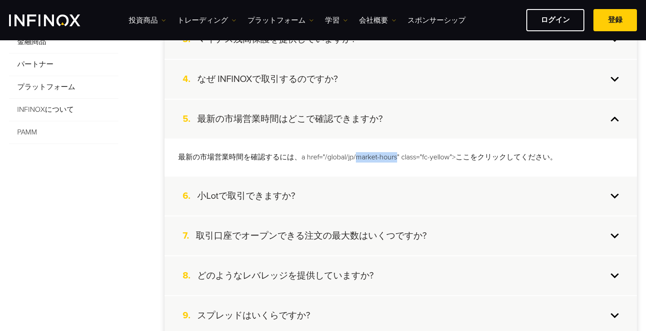
drag, startPoint x: 357, startPoint y: 158, endPoint x: 396, endPoint y: 158, distance: 39.4
click at [396, 158] on p "最新の市場営業時間を確認するには、a href="/global/jp/market-hours" class="fc-yellow">ここをクリックしてくだ…" at bounding box center [400, 157] width 445 height 10
copy p "market-hours"
click at [275, 187] on div "6. 小Lotで取引できますか?" at bounding box center [400, 196] width 472 height 39
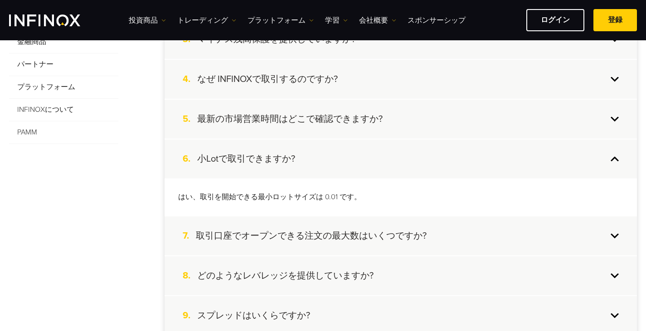
click at [302, 241] on h4 "取引口座でオープンできる注文の最大数はいくつですか?" at bounding box center [311, 236] width 231 height 12
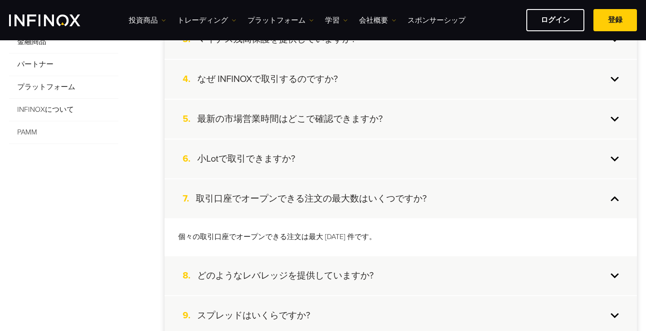
scroll to position [362, 0]
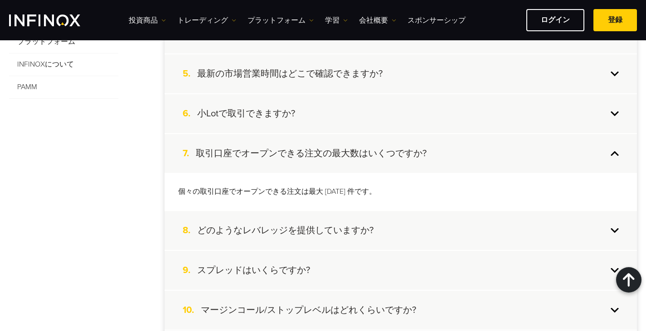
click at [308, 238] on div "8. どのようなレバレッジを提供していますか?" at bounding box center [400, 230] width 472 height 39
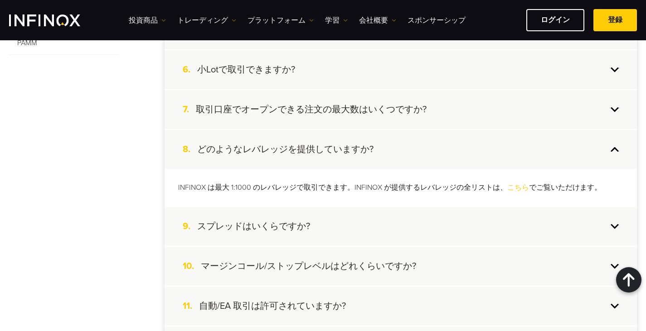
scroll to position [408, 0]
click at [515, 185] on link "こちら" at bounding box center [518, 186] width 22 height 9
click at [329, 228] on div "9. スプレッドはいくらですか?" at bounding box center [400, 225] width 472 height 39
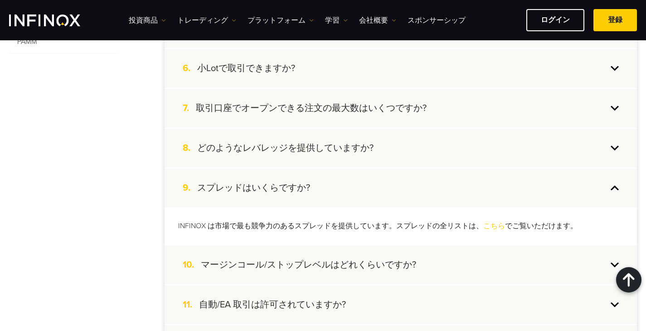
click at [478, 134] on div "8. どのようなレバレッジを提供していますか?" at bounding box center [400, 148] width 472 height 39
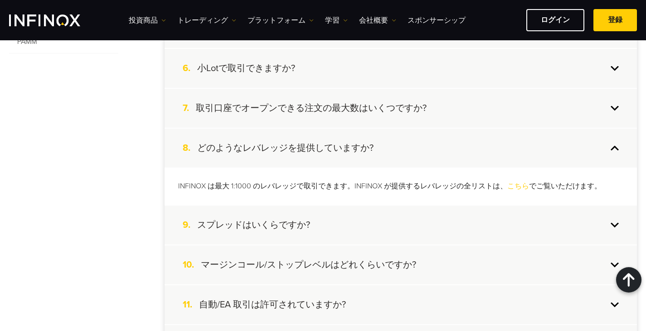
click at [304, 227] on h4 "スプレッドはいくらですか?" at bounding box center [253, 225] width 113 height 12
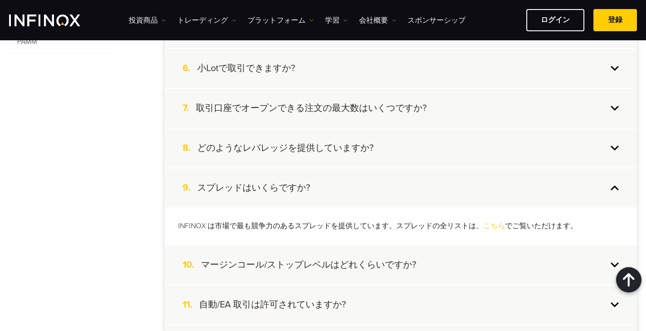
click at [376, 271] on h4 "マージンコール/ストップレベルはどれくらいですか?" at bounding box center [308, 265] width 215 height 12
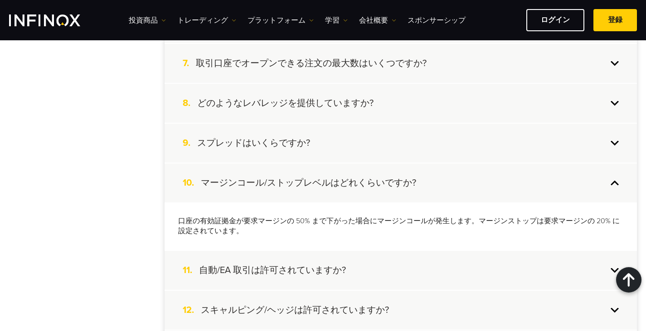
scroll to position [453, 0]
drag, startPoint x: 296, startPoint y: 218, endPoint x: 313, endPoint y: 217, distance: 17.2
click at [313, 217] on p "口座の有効証拠金が要求マージンの 50% まで下がった場合にマージンコールが発生します。マージンストップは要求マージンの 20% に設定されています。" at bounding box center [400, 226] width 445 height 21
drag, startPoint x: 595, startPoint y: 221, endPoint x: 607, endPoint y: 220, distance: 12.2
click at [607, 220] on p "口座の有効証拠金が要求マージンの 50% まで下がった場合にマージンコールが発生します。マージンストップは要求マージンの 20% に設定されています。" at bounding box center [400, 226] width 445 height 21
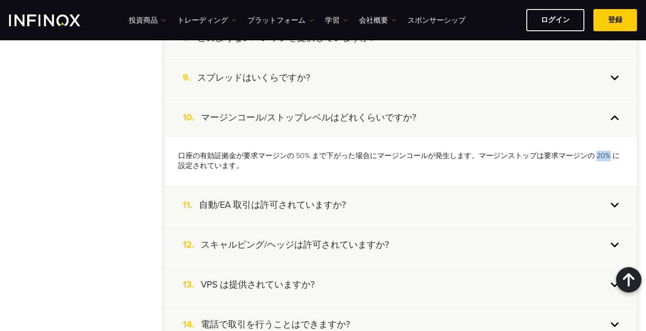
scroll to position [544, 0]
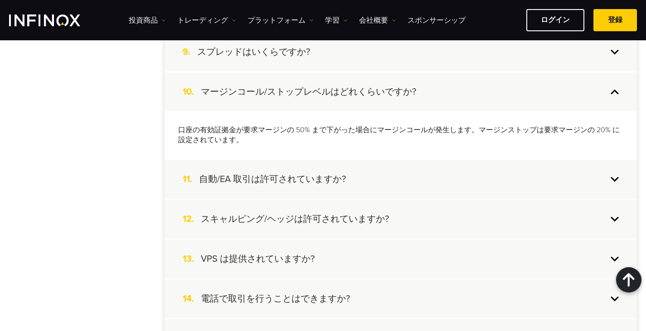
click at [336, 171] on div "11. 自動/EA 取引は許可されていますか?" at bounding box center [400, 179] width 472 height 39
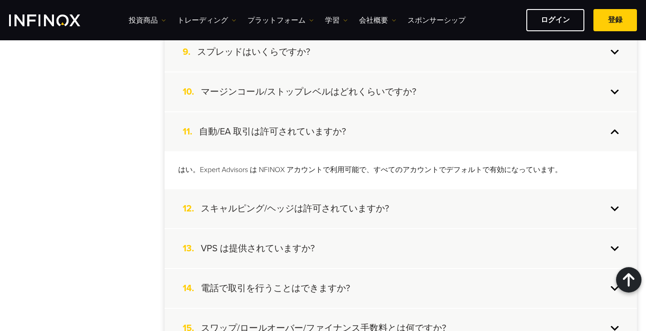
click at [328, 209] on h4 "スキャルピング/ヘッジは許可されていますか?" at bounding box center [295, 209] width 188 height 12
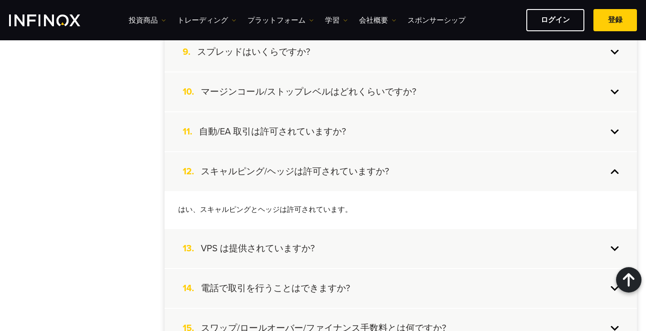
click at [332, 247] on div "13. VPS は提供されていますか?" at bounding box center [400, 248] width 472 height 39
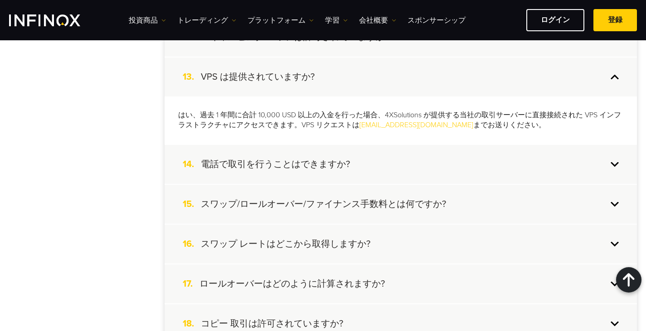
scroll to position [680, 0]
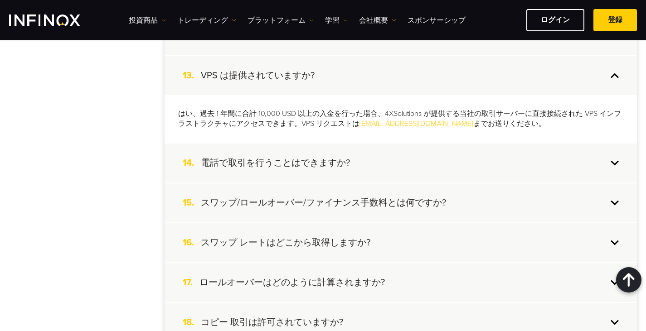
click at [326, 165] on h4 "電話で取引を行うことはできますか?" at bounding box center [275, 163] width 149 height 12
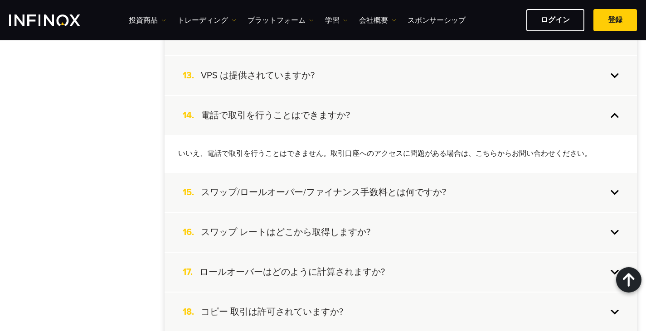
click at [323, 194] on h4 "スワップ/ロールオーバー/ファイナンス手数料とは何ですか?" at bounding box center [323, 193] width 245 height 12
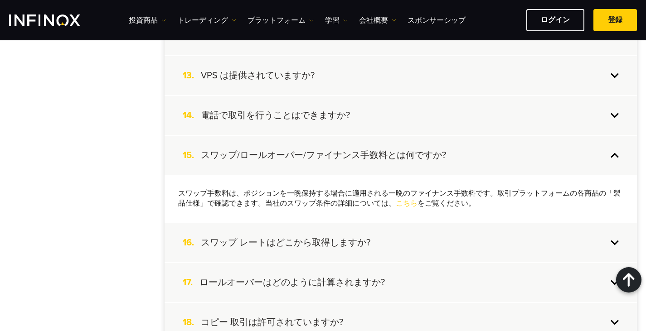
click at [328, 247] on h4 "スワップ レートはどこから取得しますか?" at bounding box center [285, 243] width 169 height 12
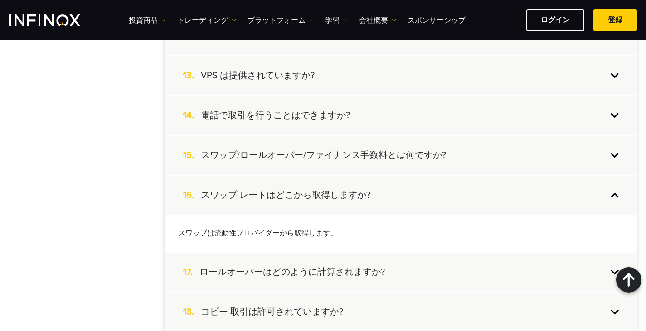
click at [329, 268] on h4 "ロールオーバーはどのように計算されますか?" at bounding box center [291, 272] width 185 height 12
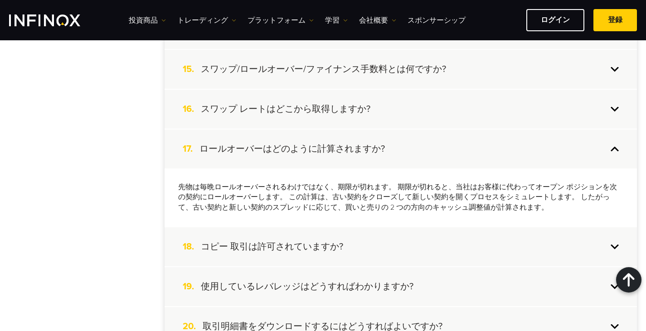
scroll to position [770, 0]
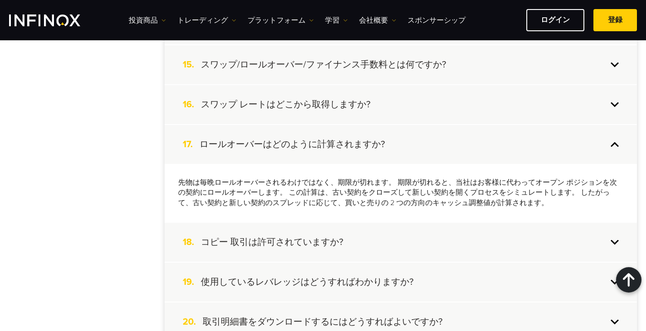
click at [329, 246] on h4 "コピー 取引は許可されていますか?" at bounding box center [272, 242] width 142 height 12
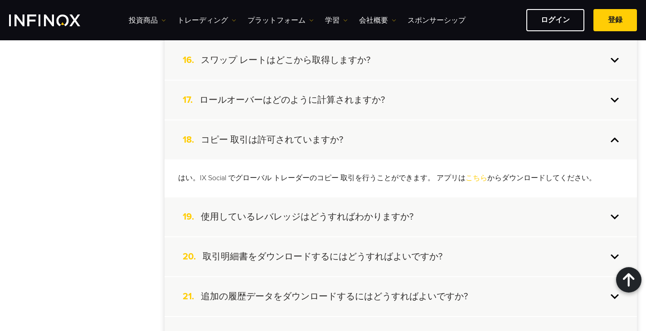
scroll to position [815, 0]
click at [333, 224] on div "19. 使用しているレバレッジはどうすればわかりますか?" at bounding box center [400, 216] width 472 height 39
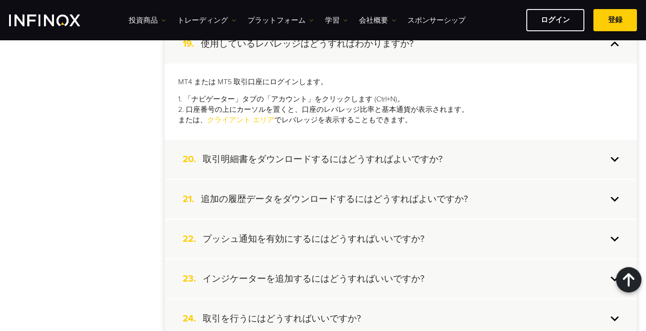
scroll to position [951, 0]
click at [343, 160] on h4 "取引明細書をダウンロードするにはどうすればよいですか?" at bounding box center [323, 159] width 240 height 12
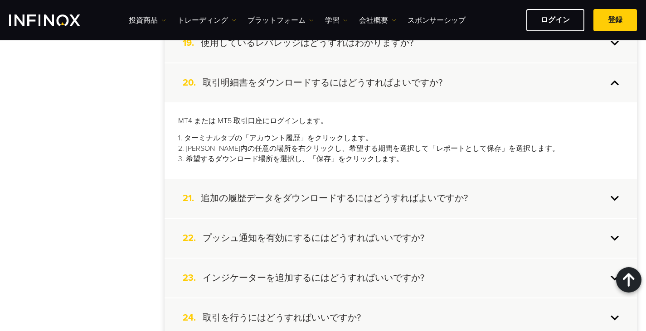
click at [352, 188] on div "21. 追加の履歴データをダウンロードするにはどうすればよいですか?" at bounding box center [400, 198] width 472 height 39
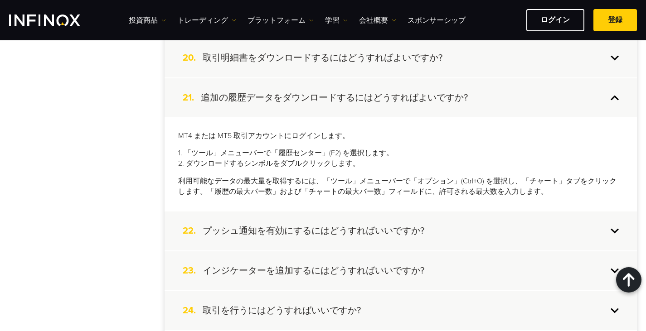
scroll to position [1042, 0]
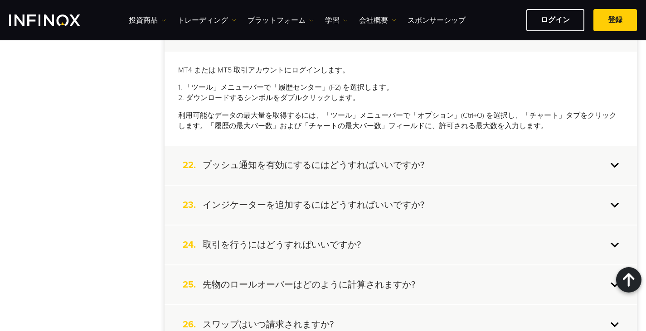
click at [357, 162] on h4 "プッシュ通知を有効にするにはどうすればいいですか?" at bounding box center [314, 165] width 222 height 12
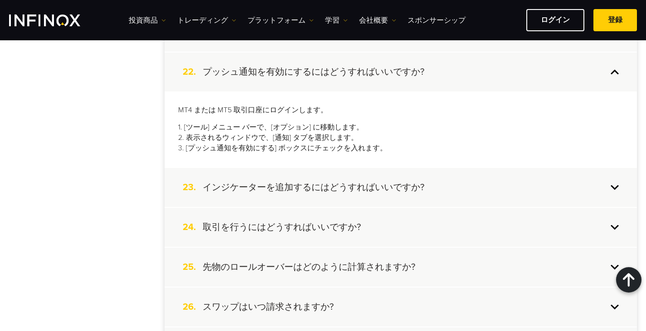
scroll to position [0, 0]
click at [356, 184] on h4 "インジケーターを追加するにはどうすればいいですか?" at bounding box center [314, 188] width 222 height 12
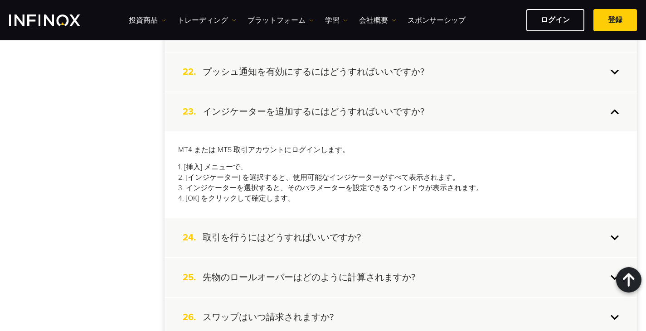
click at [299, 239] on h4 "取引を行うにはどうすればいいですか?" at bounding box center [282, 238] width 158 height 12
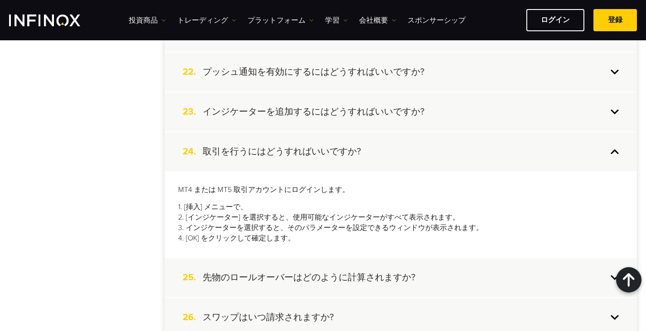
click at [307, 276] on h4 "先物のロールオーバーはどのように計算されますか?" at bounding box center [309, 278] width 212 height 12
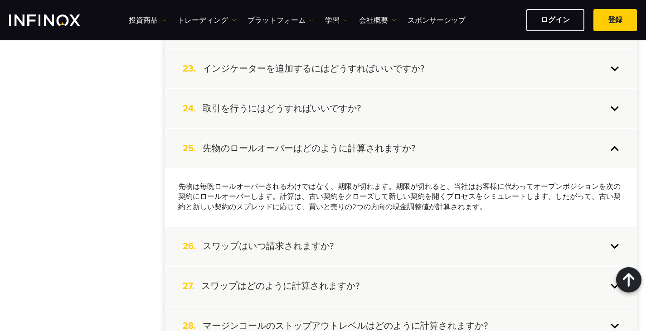
scroll to position [1087, 0]
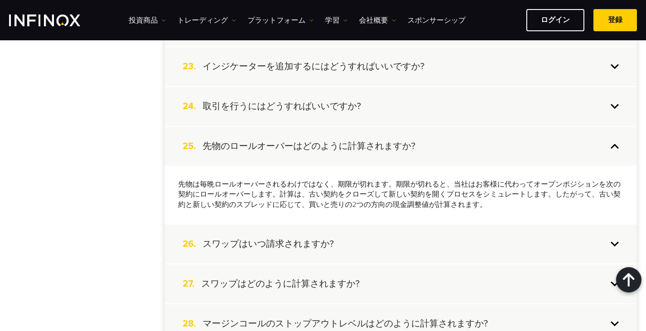
click at [304, 236] on div "26. スワップはいつ請求されますか?" at bounding box center [400, 244] width 472 height 39
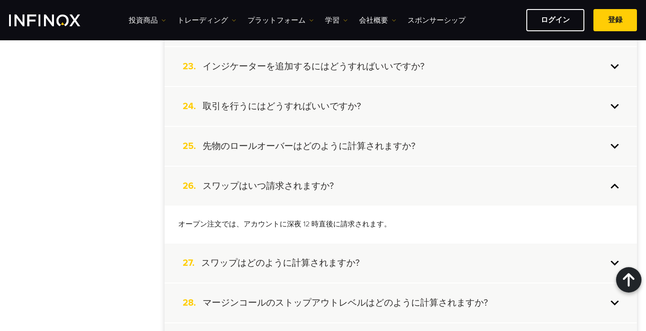
click at [316, 257] on div "27. スワップはどのように計算されますか?" at bounding box center [400, 263] width 472 height 39
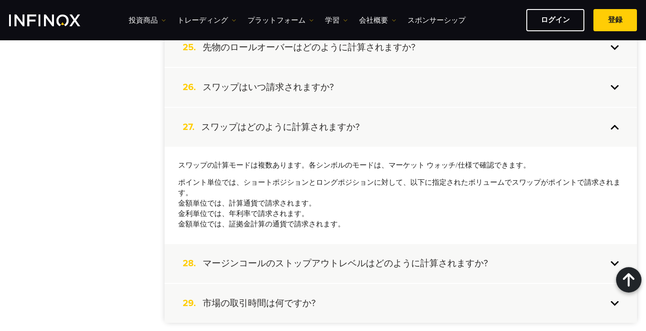
scroll to position [1223, 0]
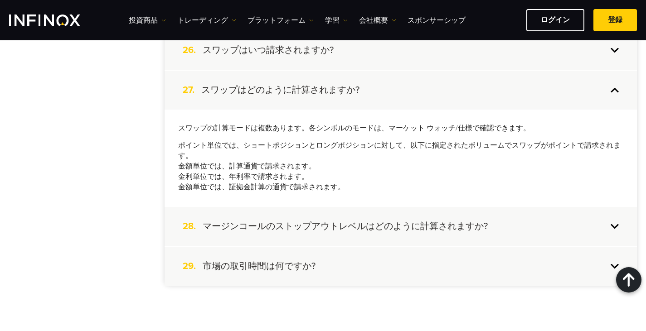
click at [318, 232] on div "28. マージンコールのストップアウトレベルはどのように計算されますか?" at bounding box center [400, 226] width 472 height 39
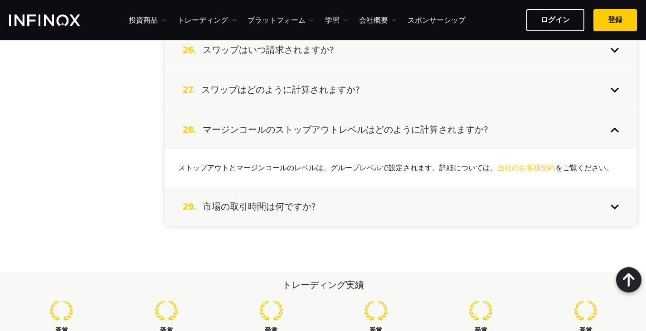
scroll to position [0, 0]
click at [323, 207] on div "29. 市場の取引時間は何ですか?" at bounding box center [400, 207] width 472 height 39
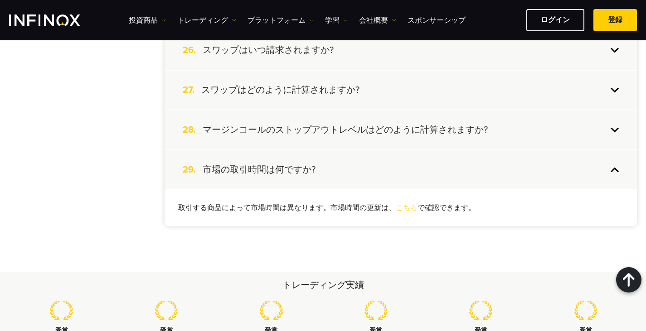
click at [345, 131] on h4 "マージンコールのストップアウトレベルはどのように計算されますか?" at bounding box center [345, 130] width 285 height 12
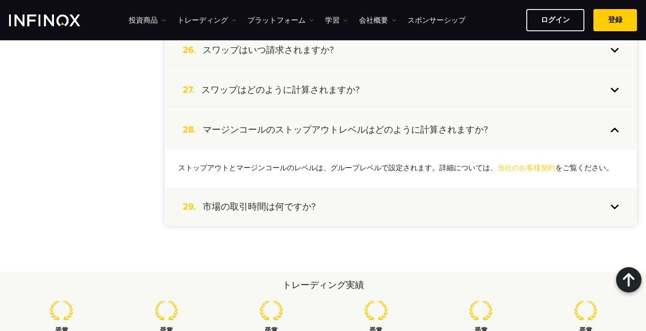
click at [262, 194] on div "29. 市場の取引時間は何ですか?" at bounding box center [400, 207] width 472 height 39
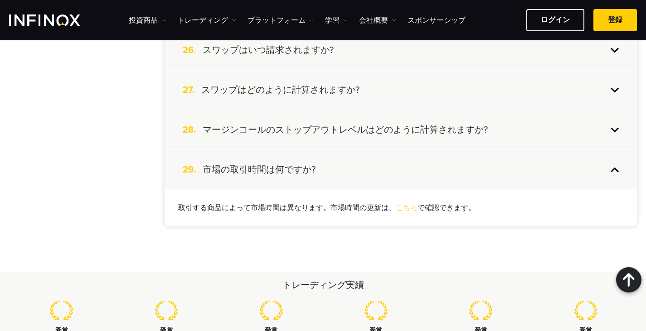
click at [311, 136] on div "28. マージンコールのストップアウトレベルはどのように計算されますか?" at bounding box center [400, 130] width 472 height 39
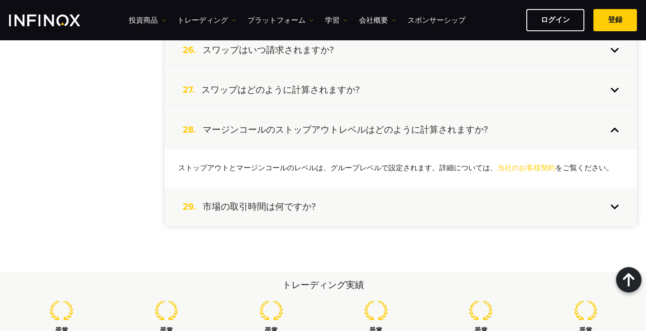
click at [247, 210] on h4 "市場の取引時間は何ですか?" at bounding box center [259, 207] width 113 height 12
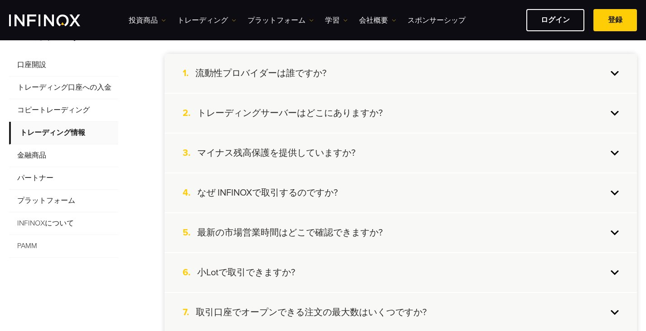
scroll to position [227, 0]
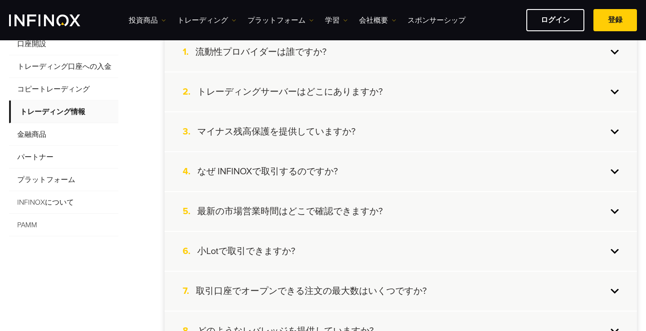
click at [68, 133] on span "金融商品" at bounding box center [63, 134] width 109 height 23
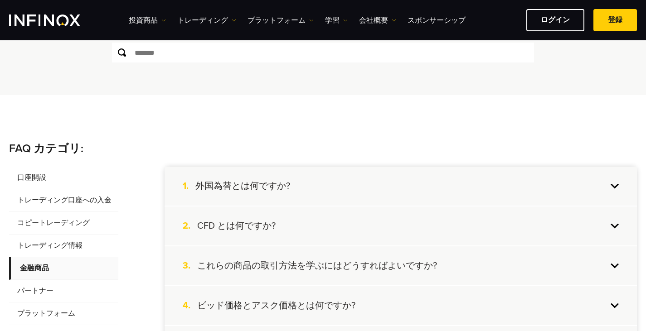
click at [238, 177] on div "1. 外国為替とは何ですか?" at bounding box center [400, 186] width 472 height 39
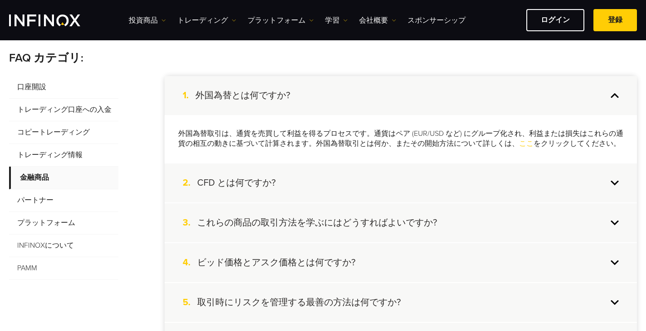
click at [270, 186] on h4 "CFD とは何ですか?" at bounding box center [236, 183] width 78 height 12
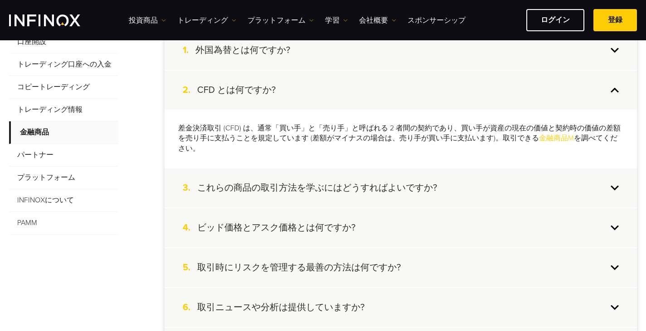
click at [276, 183] on h4 "これらの商品の取引方法を学ぶにはどうすればよいですか?" at bounding box center [317, 188] width 240 height 12
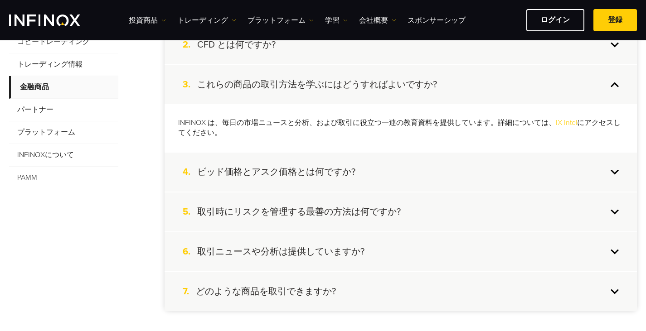
click at [281, 168] on h4 "ビッド価格とアスク価格とは何ですか?" at bounding box center [276, 172] width 158 height 12
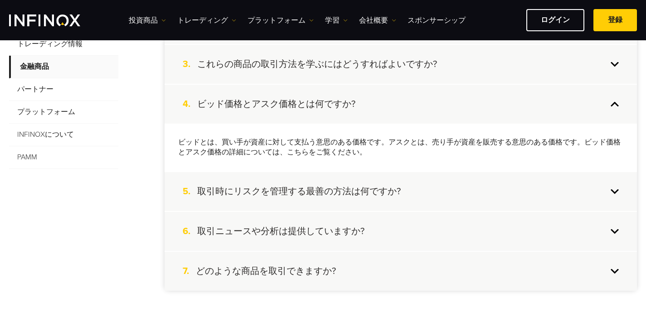
scroll to position [317, 0]
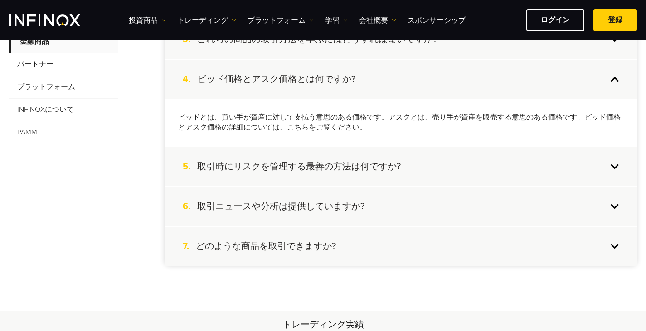
click at [283, 169] on h4 "取引時にリスクを管理する最善の方法は何ですか?" at bounding box center [298, 167] width 203 height 12
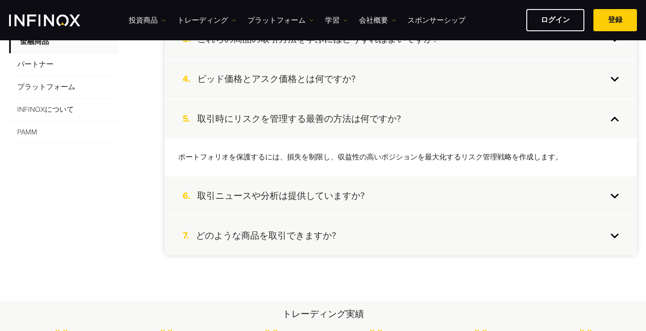
click at [297, 189] on div "6. 取引ニュースや分析は提供していますか?" at bounding box center [400, 196] width 472 height 39
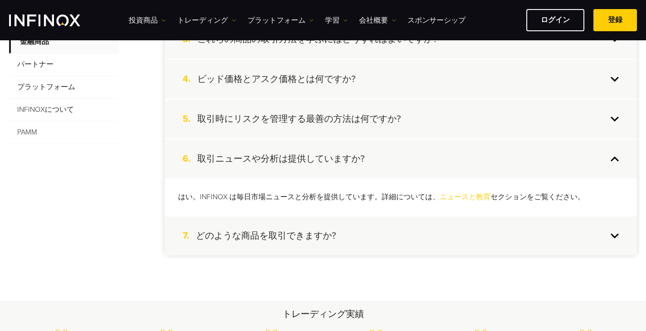
click at [305, 240] on h4 "どのような商品を取引できますか?" at bounding box center [266, 236] width 140 height 12
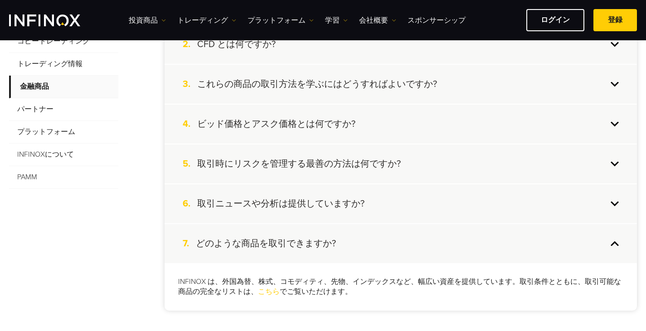
scroll to position [272, 0]
click at [36, 116] on span "パートナー" at bounding box center [63, 110] width 109 height 23
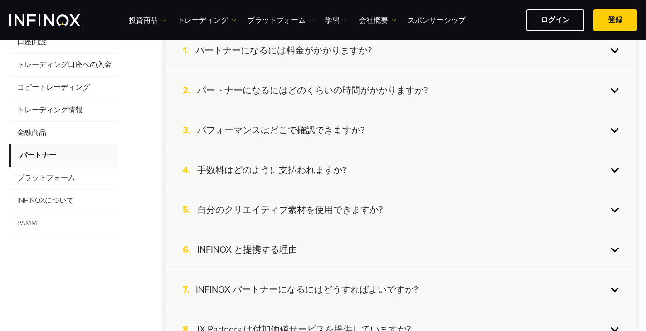
scroll to position [181, 0]
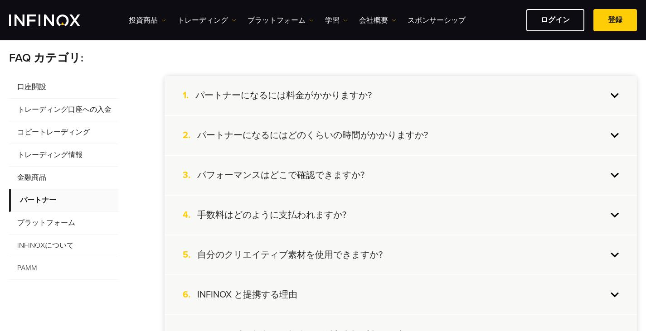
click at [260, 89] on div "1. パートナーになるには料金がかかりますか?" at bounding box center [400, 95] width 472 height 39
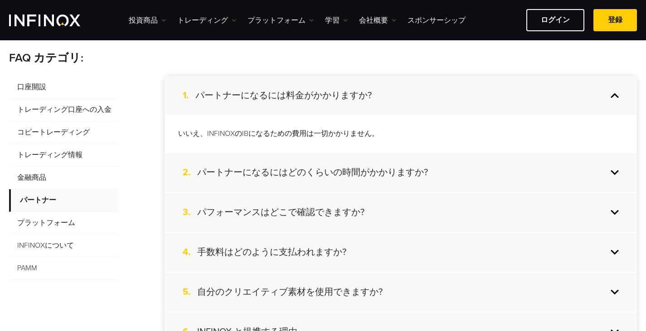
click at [275, 164] on div "2. パートナーになるにはどのくらいの時間がかかりますか?" at bounding box center [400, 172] width 472 height 39
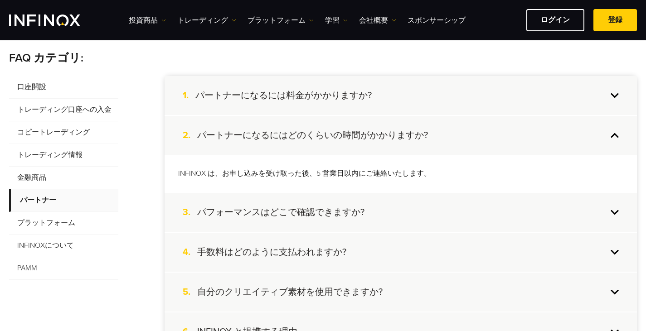
click at [270, 204] on div "3. パフォーマンスはどこで確認できますか?" at bounding box center [400, 212] width 472 height 39
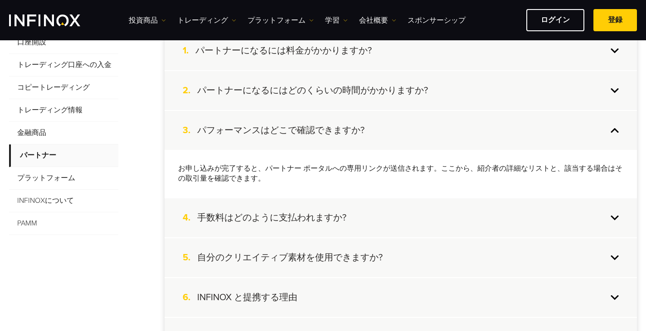
scroll to position [227, 0]
click at [278, 92] on h4 "パートナーになるにはどのくらいの時間がかかりますか?" at bounding box center [312, 90] width 231 height 12
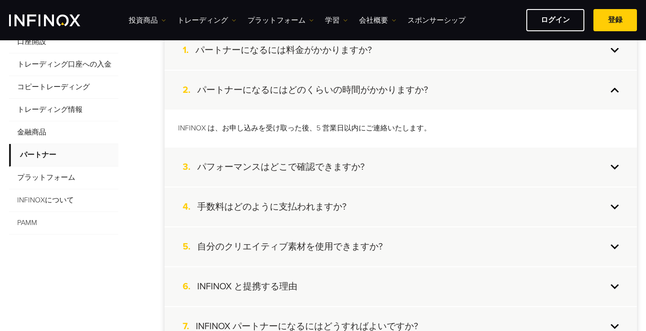
click at [284, 154] on div "3. パフォーマンスはどこで確認できますか?" at bounding box center [400, 167] width 472 height 39
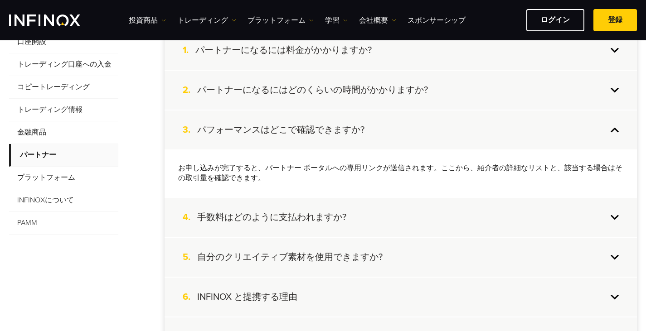
click at [293, 212] on h4 "手数料はどのように支払われますか?" at bounding box center [271, 218] width 149 height 12
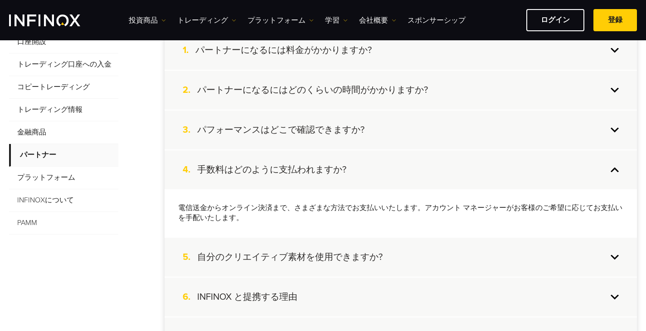
click at [309, 260] on h4 "自分のクリエイティブ素材を使用できますか?" at bounding box center [289, 257] width 185 height 12
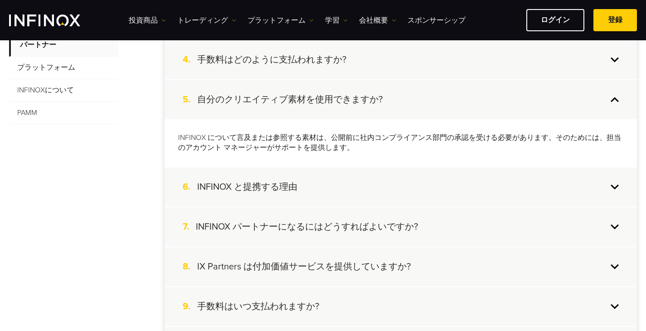
scroll to position [362, 0]
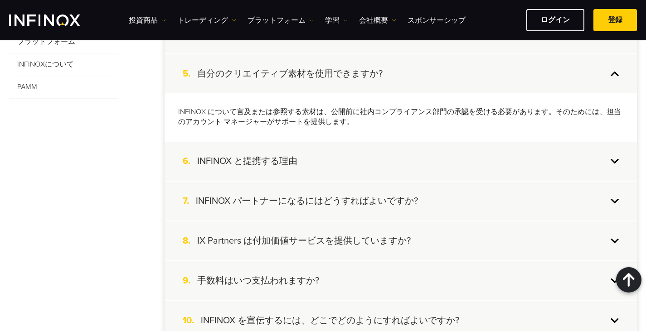
click at [283, 159] on h4 "INFINOX と提携する理由" at bounding box center [247, 161] width 100 height 12
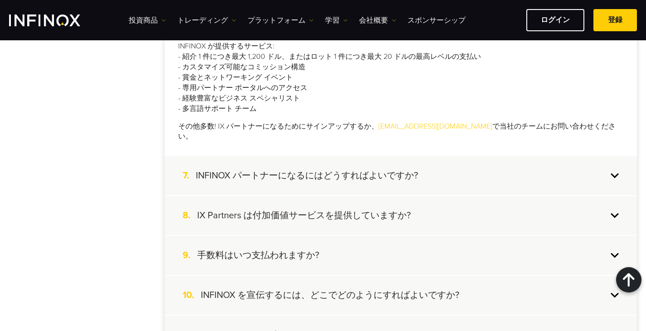
scroll to position [498, 0]
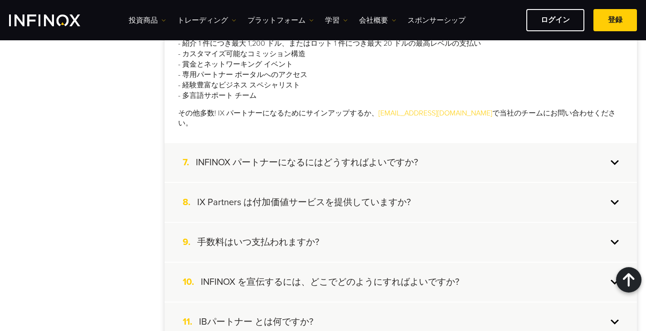
click at [265, 157] on h4 "INFINOX パートナーになるにはどうすればよいですか?" at bounding box center [307, 163] width 222 height 12
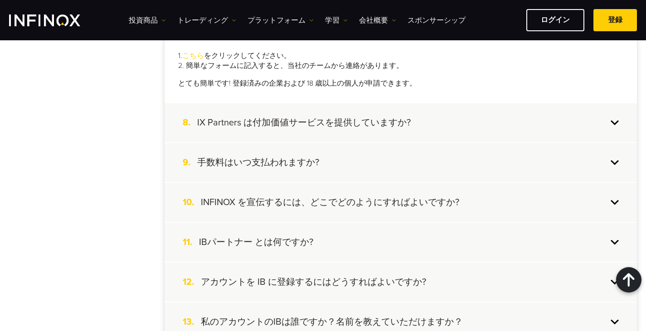
click at [268, 194] on div "10. INFINOX を宣伝するには、どこでどのようにすればよいですか?" at bounding box center [400, 202] width 472 height 39
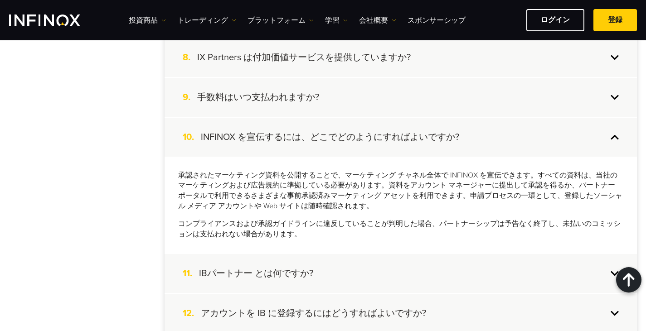
click at [267, 92] on h4 "手数料はいつ支払われますか?" at bounding box center [258, 98] width 122 height 12
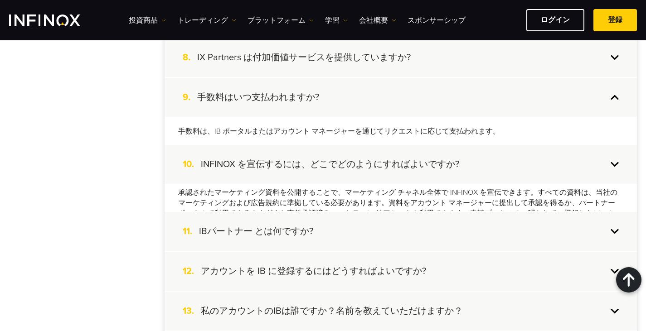
click at [269, 63] on h4 "IX Partners は付加価値サービスを提供していますか?" at bounding box center [303, 58] width 213 height 12
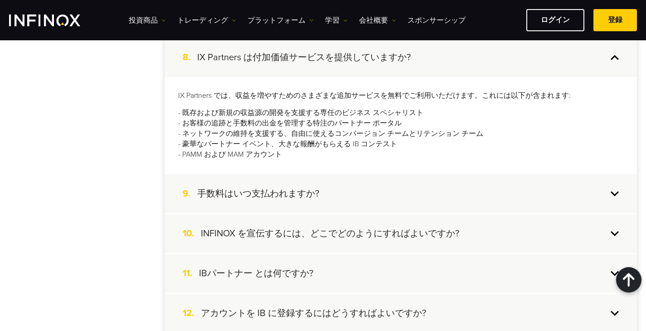
click at [272, 187] on div "9. 手数料はいつ支払われますか?" at bounding box center [400, 193] width 472 height 39
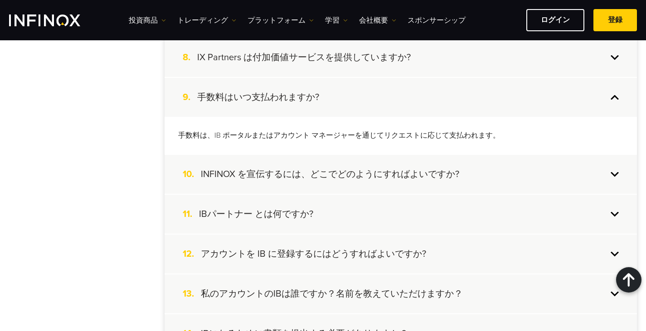
click at [278, 167] on div "10. INFINOX を宣伝するには、どこでどのようにすればよいですか?" at bounding box center [400, 174] width 472 height 39
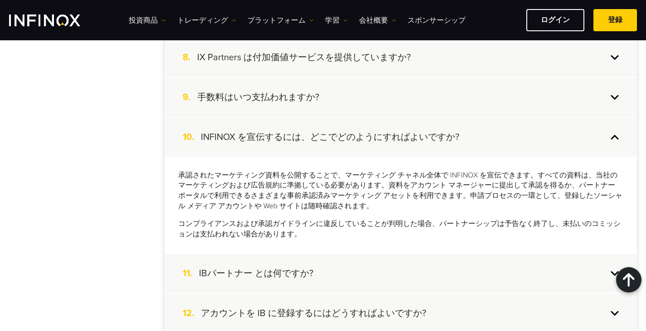
click at [263, 273] on h4 "IBパートナー とは何ですか?" at bounding box center [256, 274] width 114 height 12
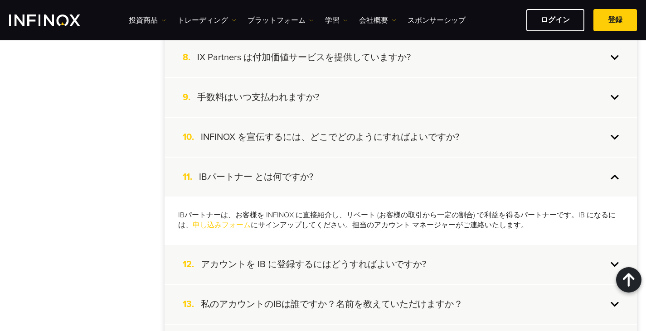
scroll to position [0, 0]
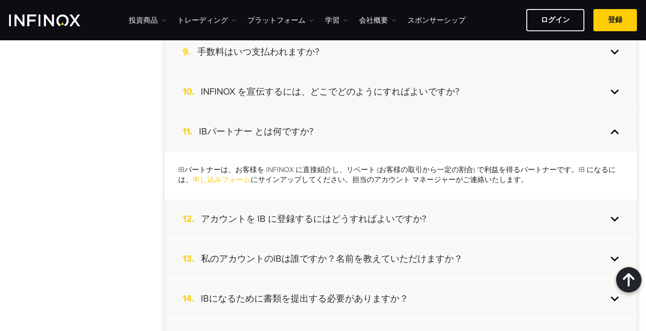
click at [274, 207] on div "12. アカウントを IB に登録するにはどうすればよいですか?" at bounding box center [400, 219] width 472 height 39
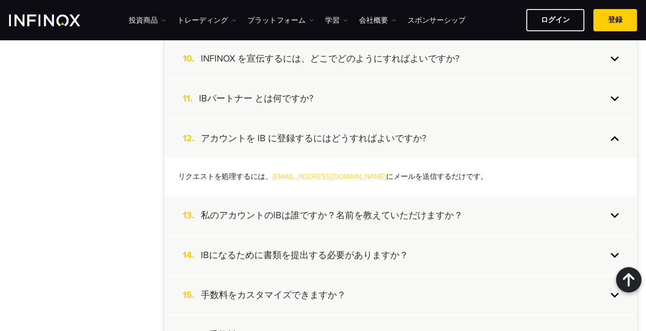
scroll to position [634, 0]
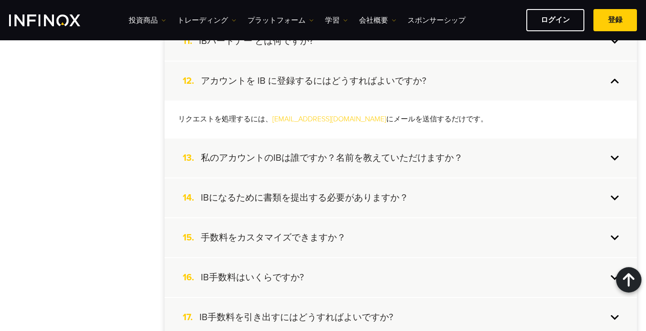
click at [266, 146] on div "13. 私のアカウントのIBは誰ですか？名前を教えていただけますか？" at bounding box center [400, 158] width 472 height 39
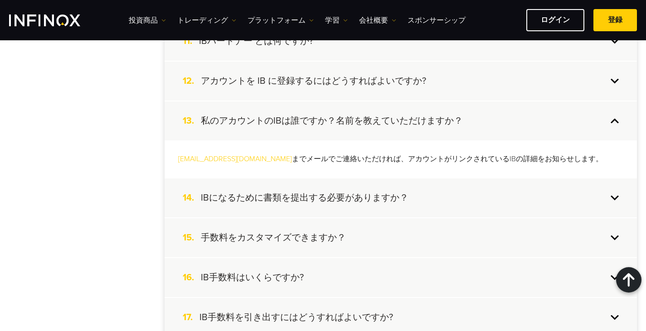
click at [265, 194] on h4 "IBになるために書類を提出する必要がありますか？" at bounding box center [304, 198] width 207 height 12
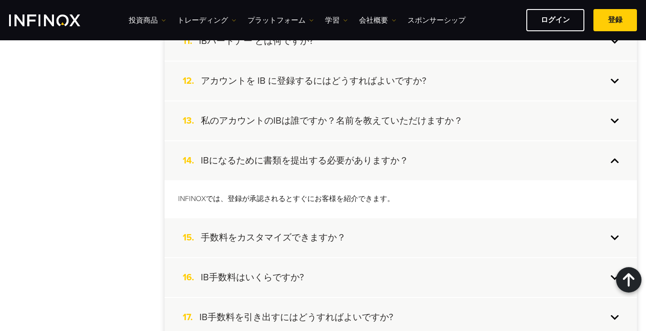
click at [264, 236] on h4 "手数料をカスタマイズできますか？" at bounding box center [273, 238] width 145 height 12
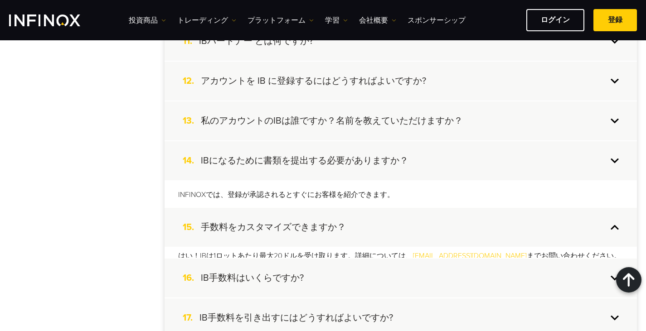
scroll to position [0, 0]
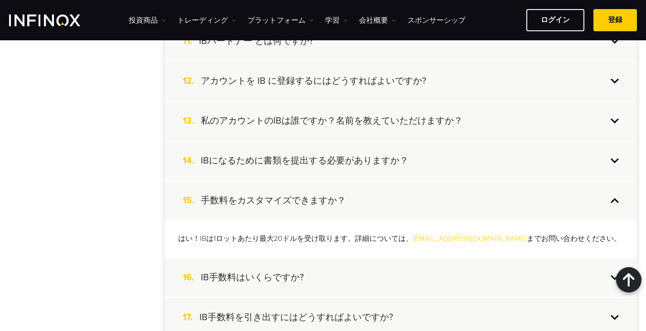
click at [264, 280] on h4 "IB手数料はいくらですか?" at bounding box center [252, 278] width 103 height 12
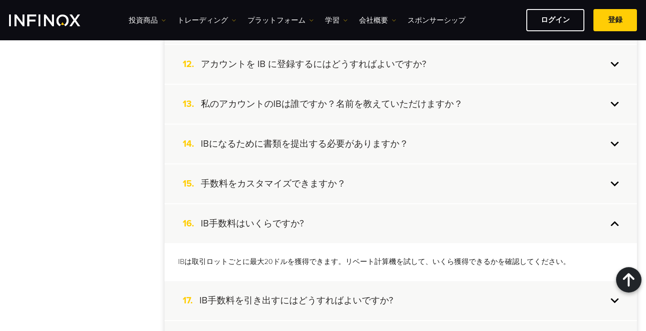
scroll to position [725, 0]
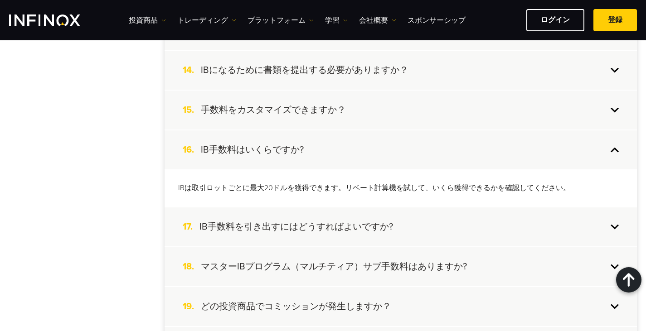
click at [273, 97] on div "15. 手数料をカスタマイズできますか？" at bounding box center [400, 110] width 472 height 39
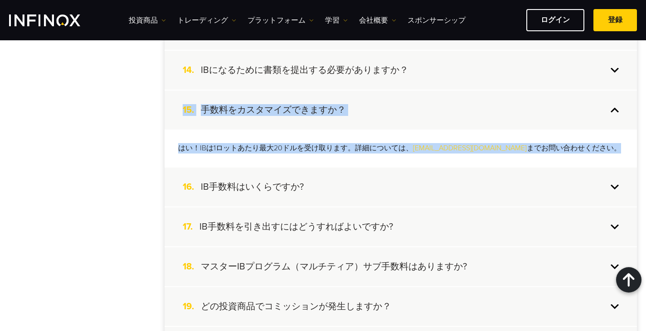
drag, startPoint x: 160, startPoint y: 108, endPoint x: 571, endPoint y: 150, distance: 413.1
click at [571, 150] on div "口座開設 トレーディング口座への入金 コピートレーディング トレーディング情報 金融商品 パートナー プラットフォーム INFINOXについて PAMM 1.…" at bounding box center [322, 88] width 627 height 1113
click at [111, 122] on div "口座開設 トレーディング口座への入金 コピートレーディング トレーディング情報 金融商品 パートナー プラットフォーム INFINOXについて PAMM 1.…" at bounding box center [322, 88] width 627 height 1113
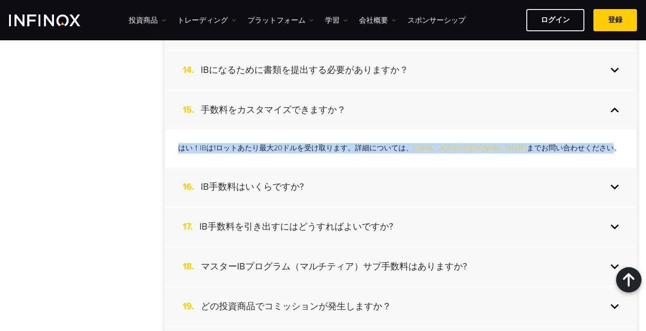
drag, startPoint x: 179, startPoint y: 147, endPoint x: 568, endPoint y: 153, distance: 388.7
click at [568, 153] on p "はい！IBは1ロットあたり最大20ドルを受け取ります。詳細については、 partners@infinox.com までお問い合わせください。" at bounding box center [400, 148] width 445 height 10
click at [581, 150] on p "はい！IBは1ロットあたり最大20ドルを受け取ります。詳細については、 partners@infinox.com までお問い合わせください。" at bounding box center [400, 148] width 445 height 10
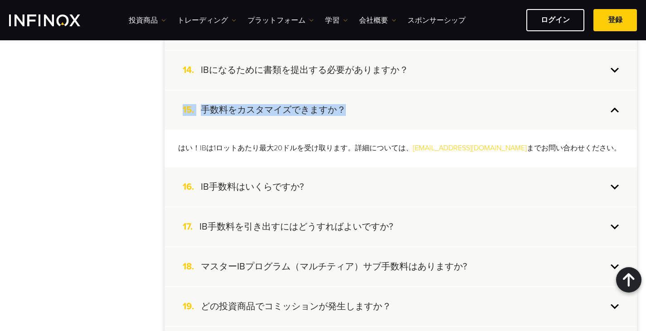
drag, startPoint x: 156, startPoint y: 111, endPoint x: 364, endPoint y: 111, distance: 207.9
click at [364, 111] on div "口座開設 トレーディング口座への入金 コピートレーディング トレーディング情報 金融商品 パートナー プラットフォーム INFINOXについて PAMM 1.…" at bounding box center [322, 88] width 627 height 1113
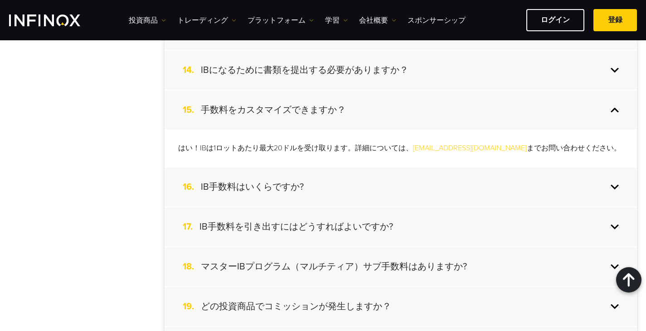
click at [320, 191] on div "16. IB手数料はいくらですか?" at bounding box center [400, 187] width 472 height 39
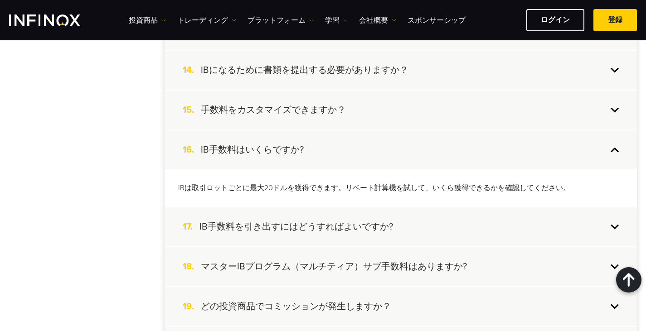
click at [313, 118] on div "15. 手数料をカスタマイズできますか？" at bounding box center [400, 110] width 472 height 39
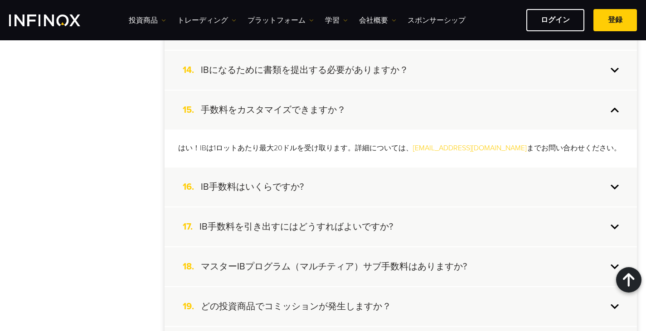
click at [319, 189] on div "16. IB手数料はいくらですか?" at bounding box center [400, 187] width 472 height 39
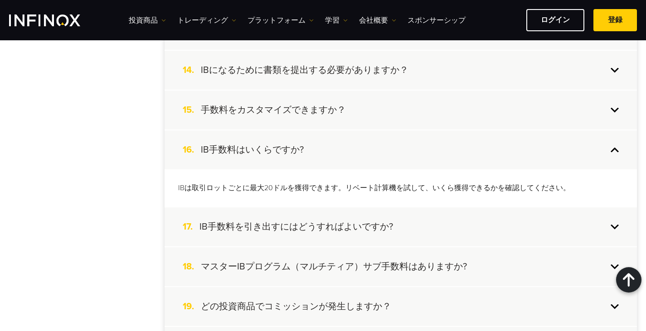
click at [317, 223] on h4 "IB手数料を引き出すにはどうすればよいですか?" at bounding box center [295, 227] width 193 height 12
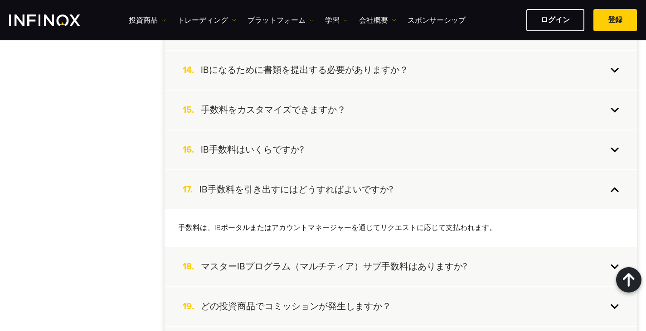
click at [306, 266] on h4 "マスターIBプログラム（マルチティア）サブ手数料はありますか?" at bounding box center [334, 267] width 266 height 12
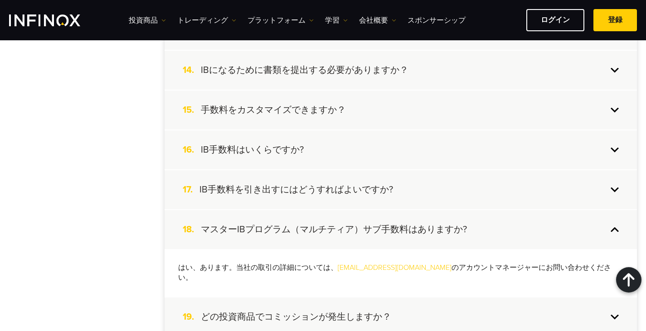
click at [318, 311] on h4 "どの投資商品でコミッションが発生しますか？" at bounding box center [296, 317] width 190 height 12
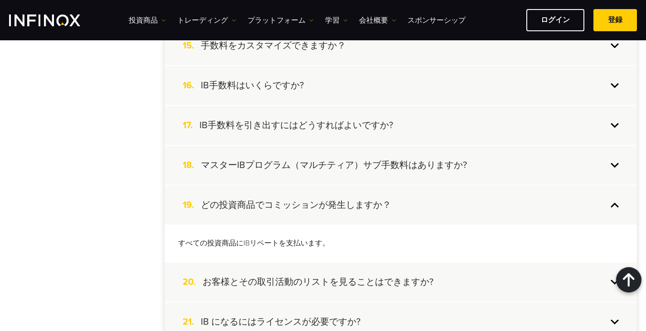
scroll to position [815, 0]
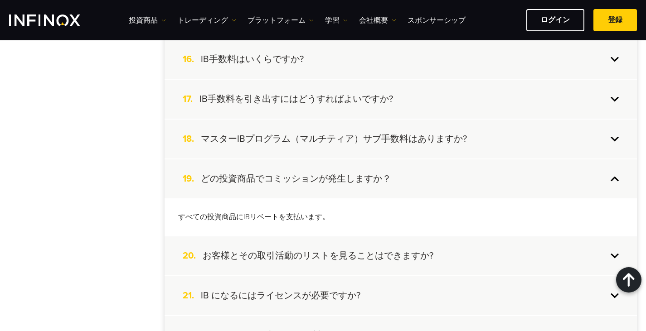
click at [321, 265] on div "20. お客様とその取引活動のリストを見ることはできますか?" at bounding box center [400, 255] width 472 height 39
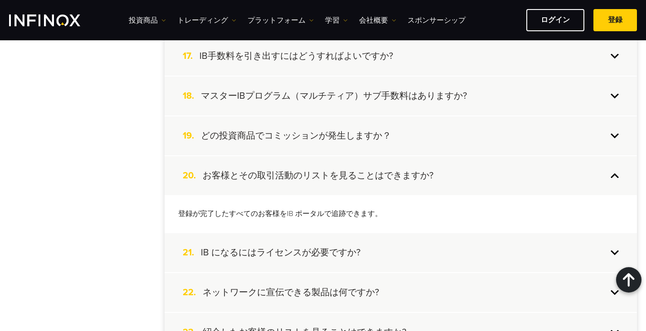
scroll to position [861, 0]
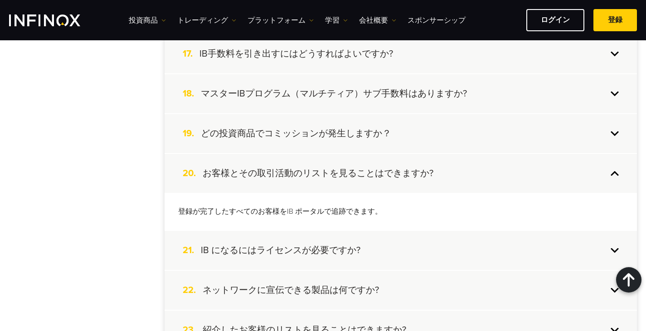
click at [316, 246] on h4 "IB になるにはライセンスが必要ですか?" at bounding box center [280, 251] width 159 height 12
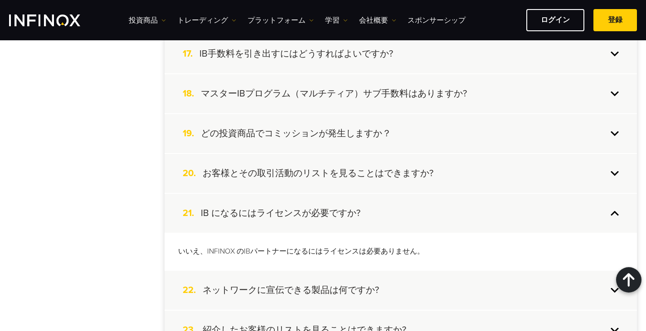
click at [327, 298] on div "22. ネットワークに宣伝できる製品は何ですか?" at bounding box center [400, 290] width 472 height 39
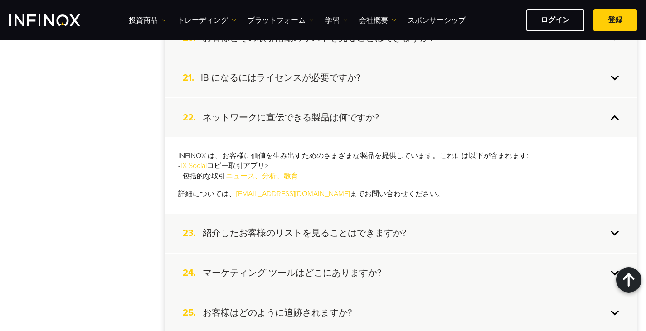
scroll to position [997, 0]
click at [334, 228] on h4 "紹介したお客様のリストを見ることはできますか?" at bounding box center [304, 233] width 203 height 12
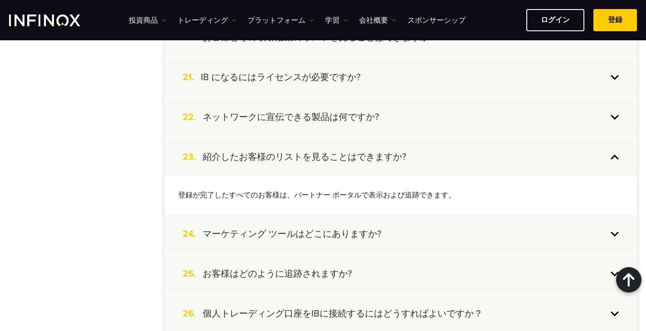
click at [335, 228] on div "24. マーケティング ツールはどこにありますか?" at bounding box center [400, 234] width 472 height 39
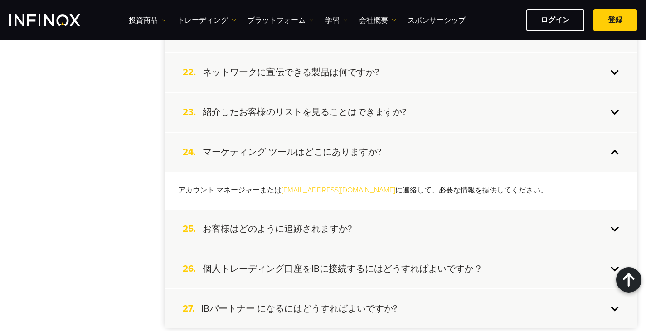
scroll to position [1042, 0]
click at [335, 228] on h4 "お客様はどのように追跡されますか?" at bounding box center [277, 229] width 149 height 12
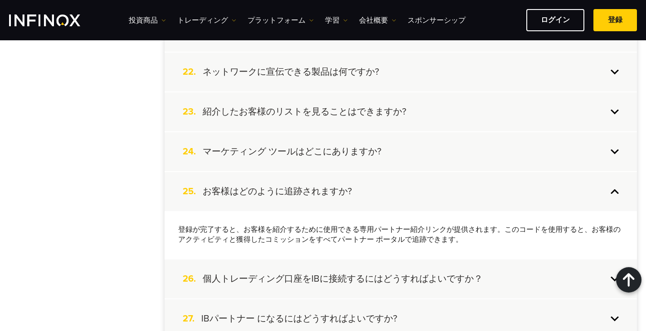
scroll to position [1087, 0]
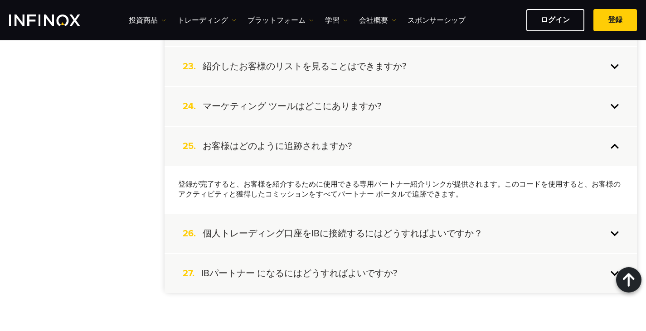
click at [335, 228] on h4 "個人トレーディング口座をIBに接続するにはどうすればよいですか？" at bounding box center [343, 234] width 280 height 12
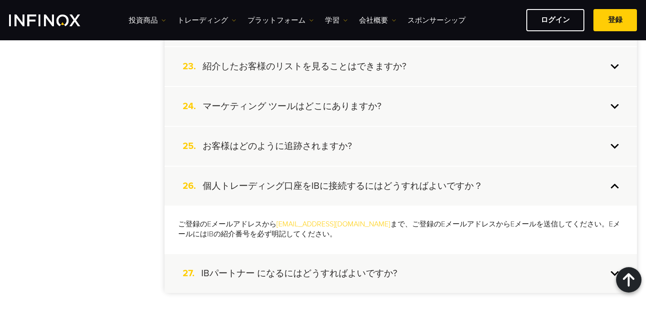
click at [341, 268] on h4 "IBパートナー になるにはどうすればよいですか?" at bounding box center [299, 274] width 196 height 12
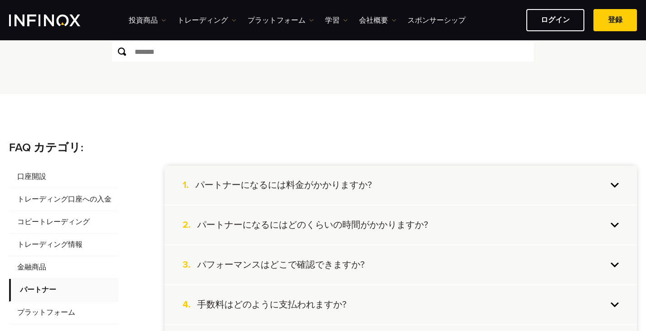
scroll to position [181, 0]
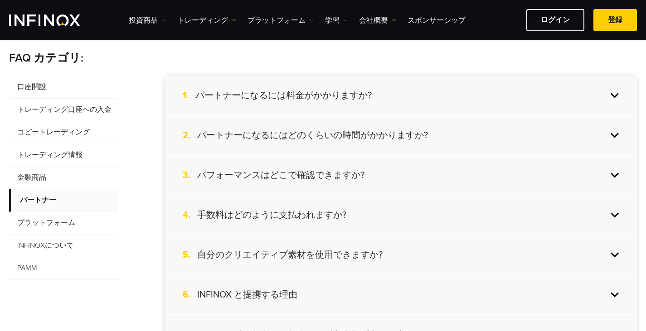
click at [53, 218] on span "プラットフォーム" at bounding box center [63, 223] width 109 height 23
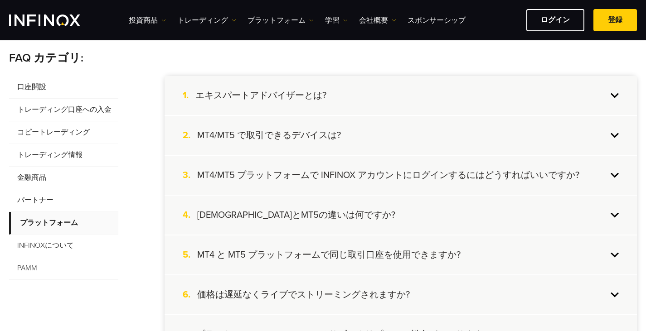
click at [311, 92] on h4 "エキスパートアドバイザーとは?" at bounding box center [260, 96] width 131 height 12
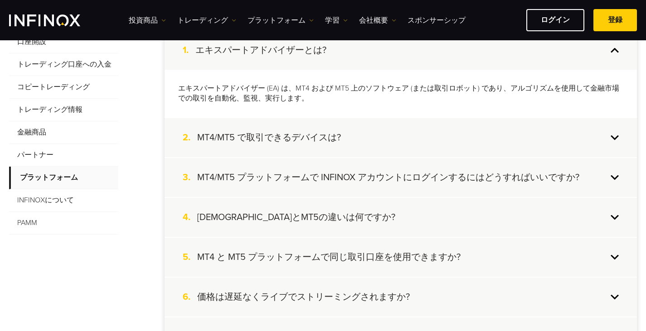
click at [320, 136] on h4 "MT4/MT5 で取引できるデバイスは?" at bounding box center [269, 138] width 144 height 12
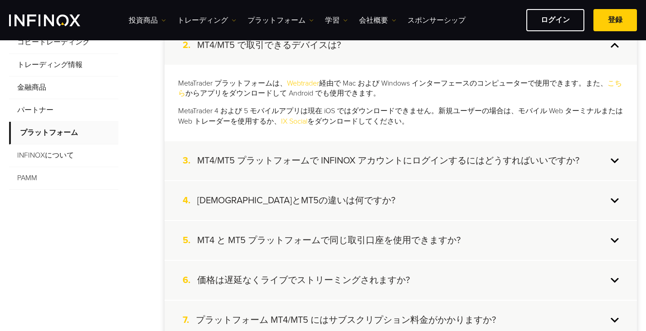
scroll to position [272, 0]
click at [323, 155] on h4 "MT4/MT5 プラットフォームで INFINOX アカウントにログインするにはどうすればいいですか?" at bounding box center [388, 160] width 382 height 12
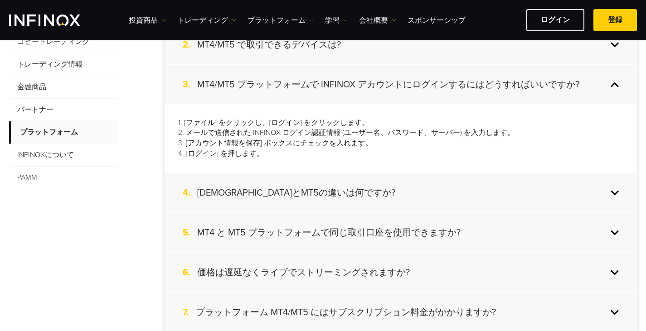
click at [325, 186] on div "4. MT4とMT5の違いは何ですか?" at bounding box center [400, 193] width 472 height 39
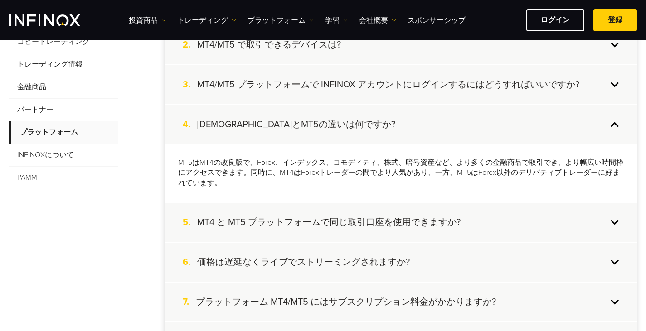
click at [324, 231] on div "5. MT4 と MT5 プラットフォームで同じ取引口座を使用できますか?" at bounding box center [400, 222] width 472 height 39
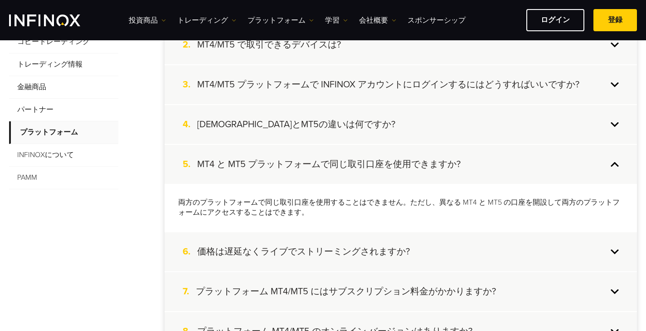
click at [321, 256] on h4 "価格は遅延なくライブでストリーミングされますか?" at bounding box center [303, 252] width 212 height 12
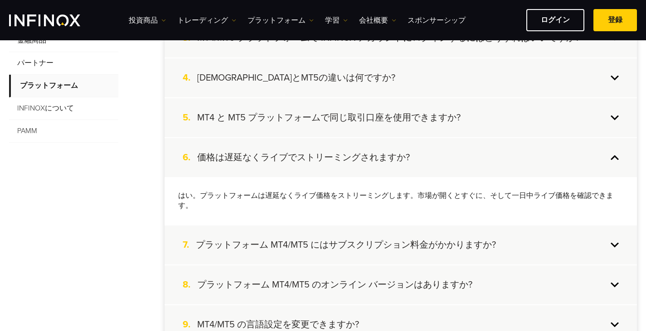
scroll to position [362, 0]
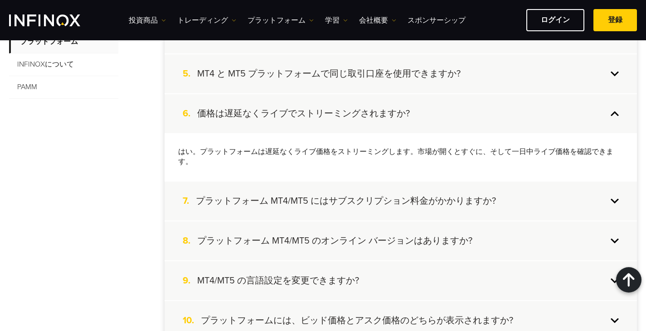
click at [322, 207] on h4 "プラットフォーム MT4/MT5 にはサブスクリプション料金がかかりますか?" at bounding box center [346, 201] width 300 height 12
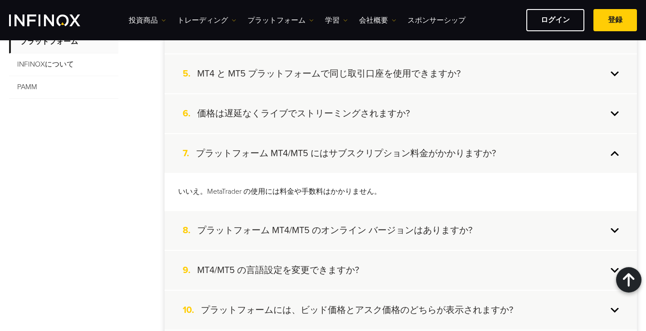
click at [322, 229] on h4 "プラットフォーム MT4/MT5 のオンライン バージョンはありますか?" at bounding box center [334, 231] width 275 height 12
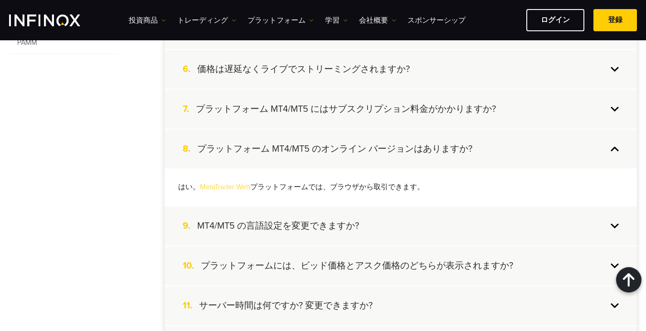
scroll to position [408, 0]
click at [334, 113] on h4 "プラットフォーム MT4/MT5 にはサブスクリプション料金がかかりますか?" at bounding box center [346, 108] width 300 height 12
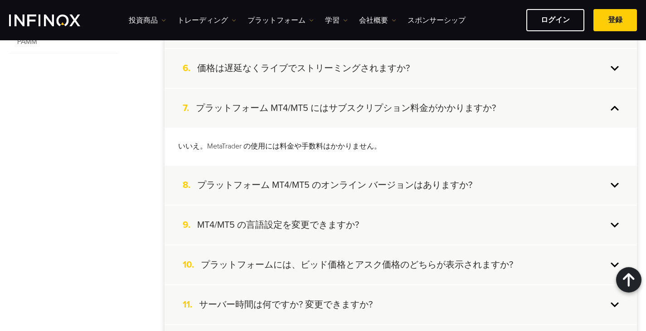
click at [336, 225] on h4 "MT4/MT5 の言語設定を変更できますか?" at bounding box center [278, 225] width 162 height 12
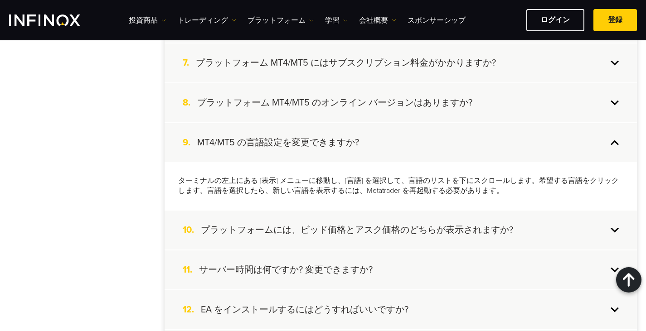
click at [334, 224] on div "10. プラットフォームには、ビッド価格とアスク価格のどちらが表示されますか?" at bounding box center [400, 230] width 472 height 39
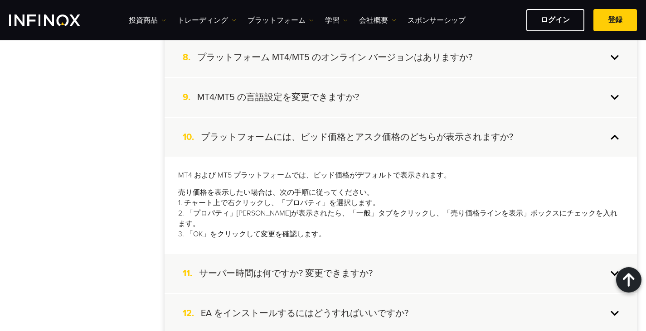
click at [330, 254] on div "11. サーバー時間は何ですか? 変更できますか?" at bounding box center [400, 273] width 472 height 39
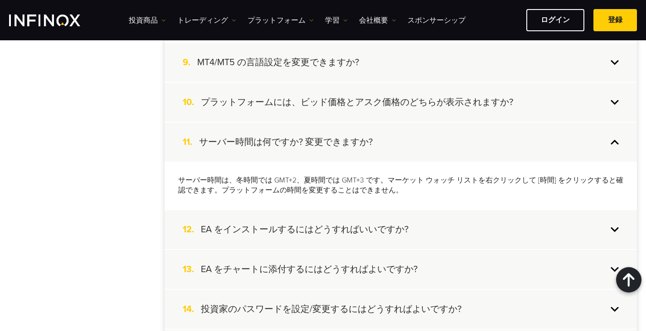
scroll to position [634, 0]
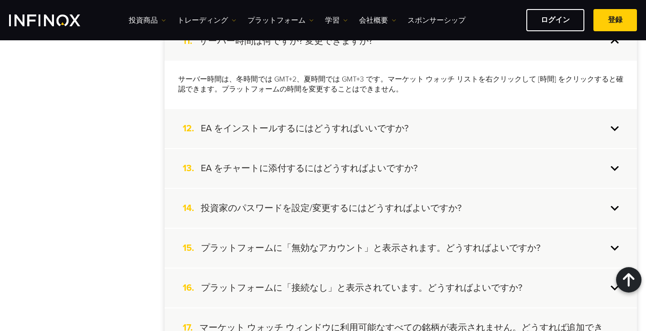
click at [352, 117] on div "12. EA をインストールするにはどうすればいいですか?" at bounding box center [400, 128] width 472 height 39
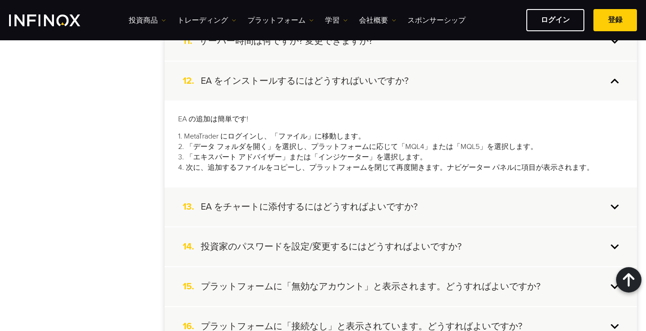
click at [343, 208] on h4 "EA をチャートに添付するにはどうすればよいですか?" at bounding box center [309, 207] width 217 height 12
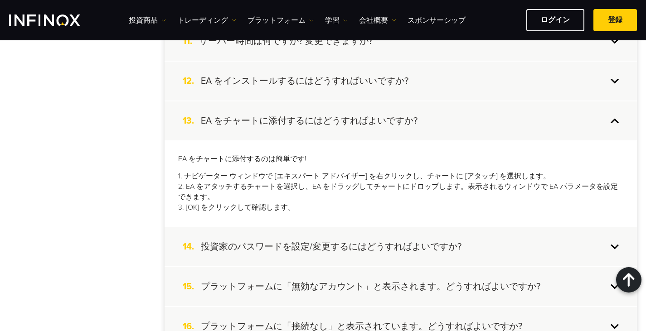
click at [338, 251] on h4 "投資家のパスワードを設定/変更するにはどうすればよいですか?" at bounding box center [331, 247] width 260 height 12
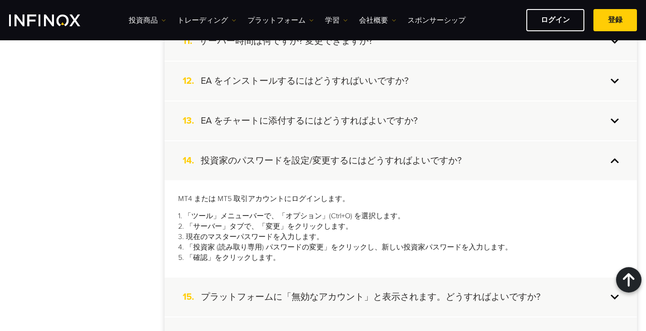
click at [350, 293] on h4 "プラットフォームに「無効なアカウント」と表示されます。どうすればよいですか?" at bounding box center [370, 297] width 339 height 12
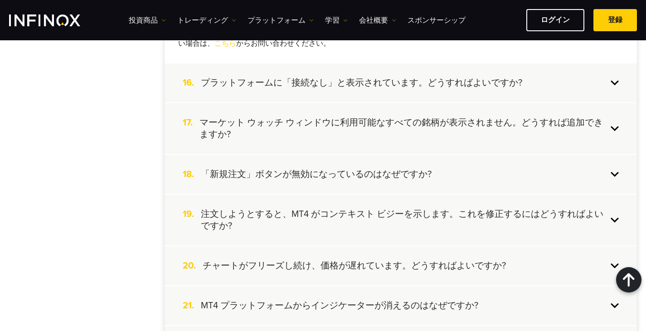
scroll to position [861, 0]
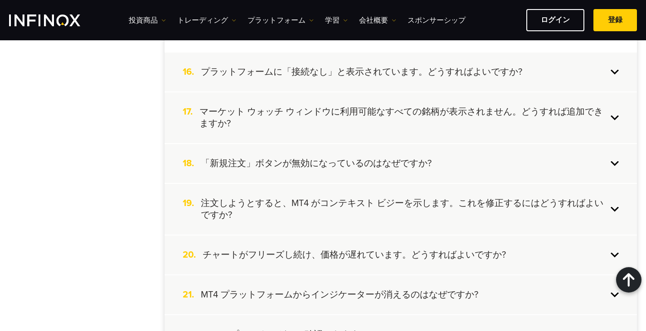
click at [343, 73] on h4 "プラットフォームに「接続なし」と表示されています。どうすればよいですか?" at bounding box center [361, 72] width 321 height 12
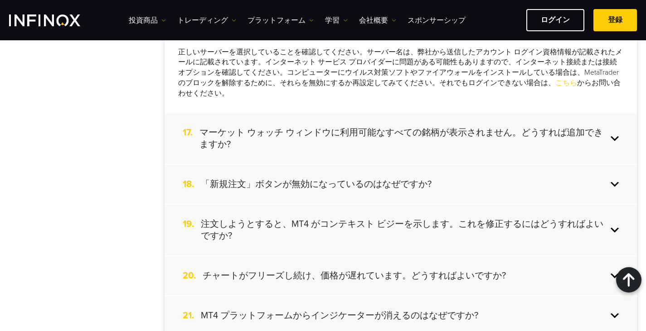
click at [343, 122] on div "17. マーケット ウォッチ ウィンドウに利用可能なすべての銘柄が表示されません。どうすれば追加できますか?" at bounding box center [400, 138] width 472 height 51
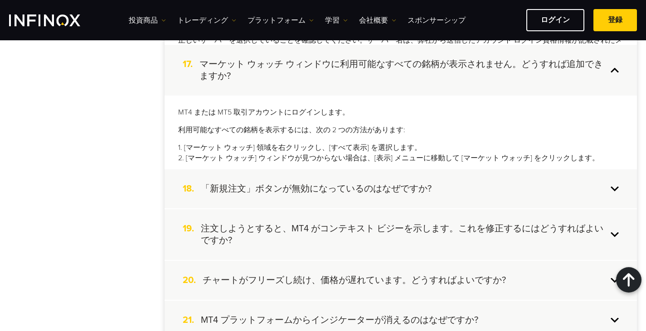
click at [334, 195] on div "18. 「新規注文」ボタンが無効になっているのはなぜですか?" at bounding box center [400, 188] width 472 height 39
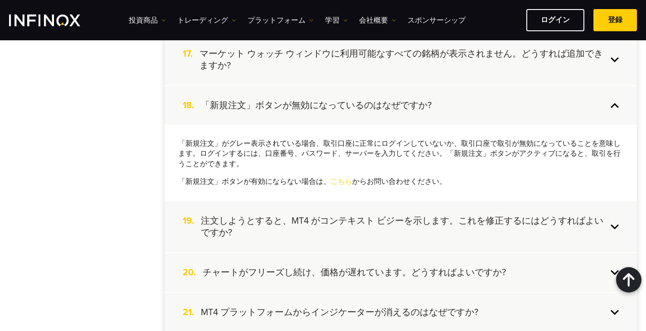
click at [336, 228] on h4 "注文しようとすると、MT4 がコンテキスト ビジーを示します。これを修正するにはどうすればよいですか?" at bounding box center [404, 227] width 406 height 24
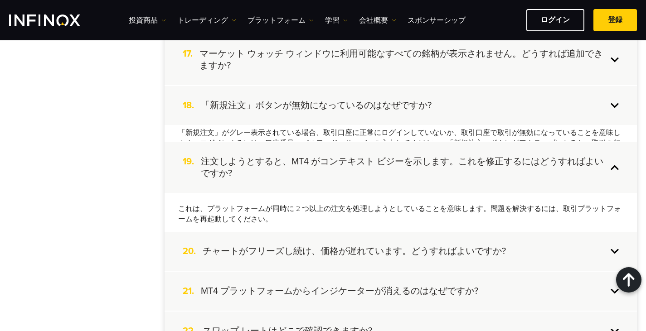
click at [338, 255] on div "20. チャートがフリーズし続け、価格が遅れています。どうすればよいですか?" at bounding box center [400, 251] width 472 height 39
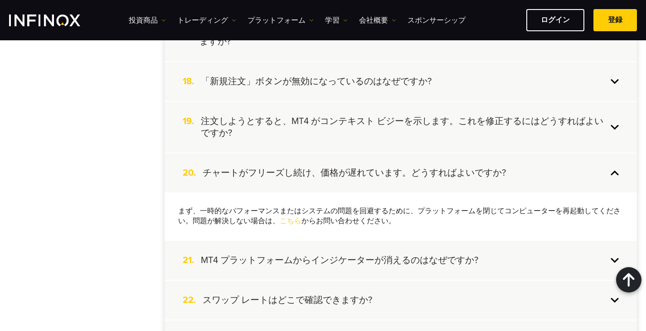
scroll to position [997, 0]
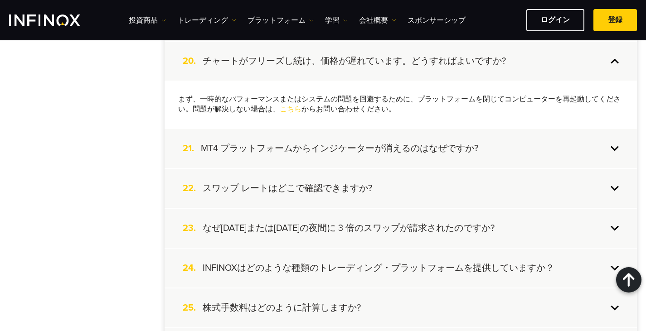
click at [347, 142] on div "21. MT4 プラットフォームからインジケーターが消えるのはなぜですか?" at bounding box center [400, 148] width 472 height 39
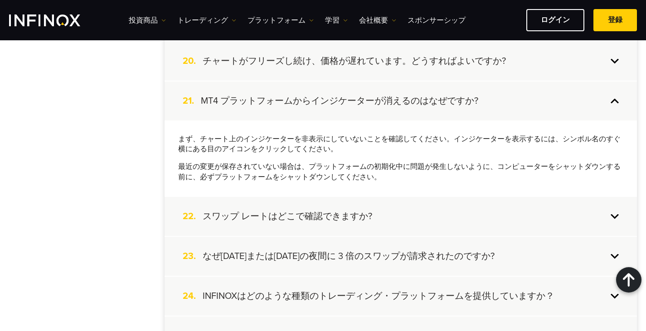
click at [349, 215] on h4 "スワップ レートはどこで確認できますか?" at bounding box center [287, 217] width 169 height 12
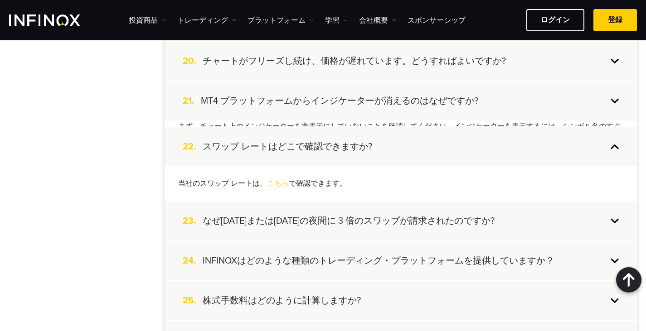
click at [342, 255] on h4 "INFINOXはどのような種類のトレーディング・プラットフォームを提供していますか？" at bounding box center [379, 261] width 352 height 12
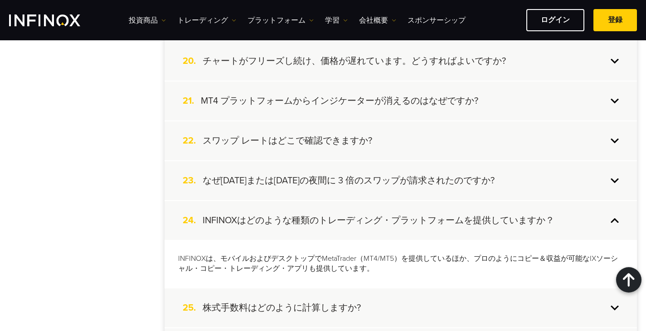
click at [358, 183] on h4 "なぜ水曜日または金曜日の夜間に 3 倍のスワップが請求されたのですか?" at bounding box center [349, 181] width 292 height 12
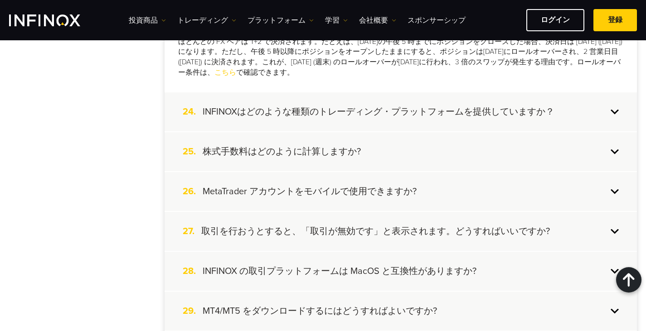
scroll to position [1178, 0]
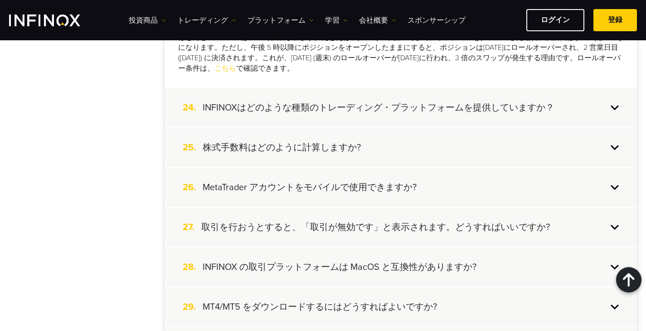
click at [348, 110] on h4 "INFINOXはどのような種類のトレーディング・プラットフォームを提供していますか？" at bounding box center [379, 108] width 352 height 12
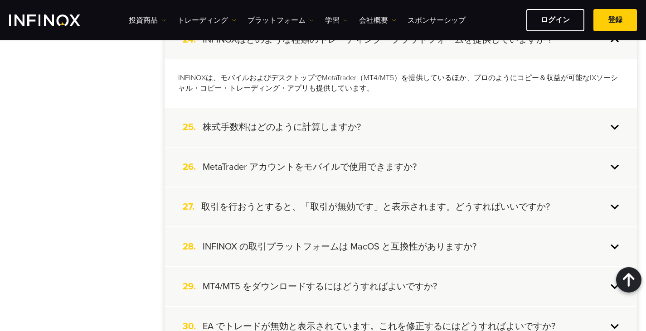
click at [354, 143] on div "25. 株式手数料はどのように計算しますか?" at bounding box center [400, 127] width 472 height 39
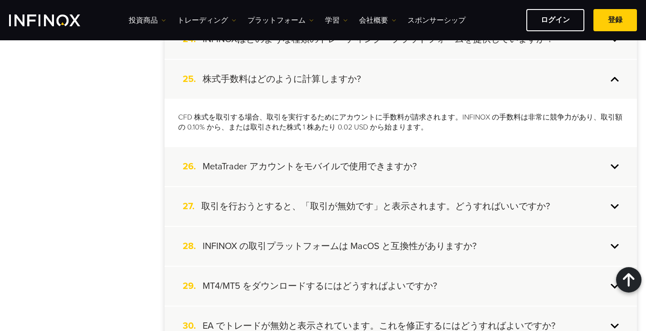
click at [358, 163] on h4 "MetaTrader アカウントをモバイルで使用できますか?" at bounding box center [310, 167] width 214 height 12
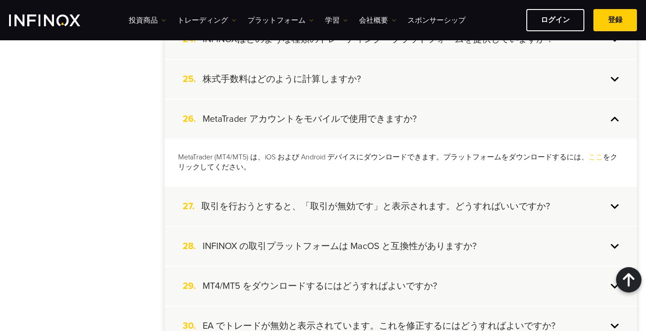
click at [368, 198] on div "27. 取引を行おうとすると、「取引が無効です」と表示されます。どうすればいいですか?" at bounding box center [400, 206] width 472 height 39
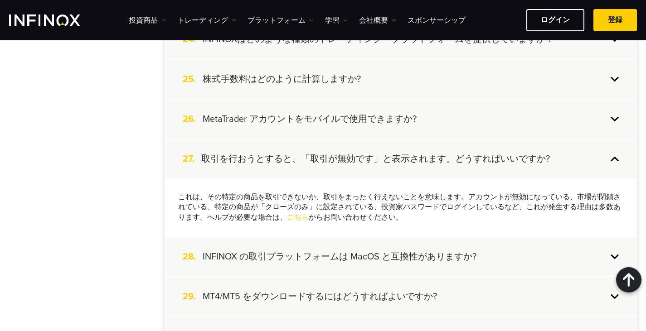
drag, startPoint x: 314, startPoint y: 82, endPoint x: 321, endPoint y: 87, distance: 8.4
click at [315, 82] on h4 "株式手数料はどのように計算しますか?" at bounding box center [282, 79] width 158 height 12
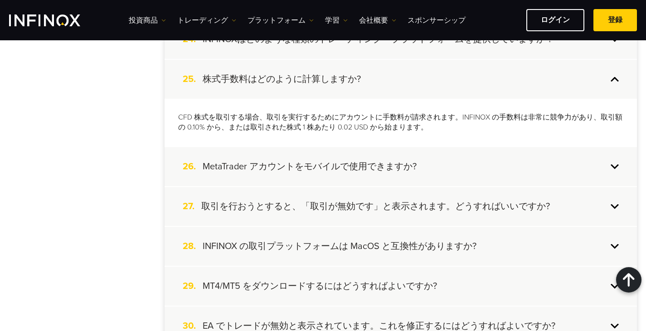
click at [333, 270] on div "29. MT4/MT5 をダウンロードするにはどうすればよいですか?" at bounding box center [400, 286] width 472 height 39
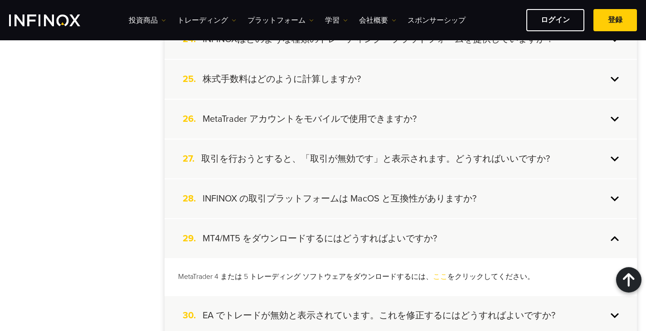
click at [340, 196] on h4 "INFINOX の取引プラットフォームは MacOS と互換性がありますか?" at bounding box center [340, 199] width 274 height 12
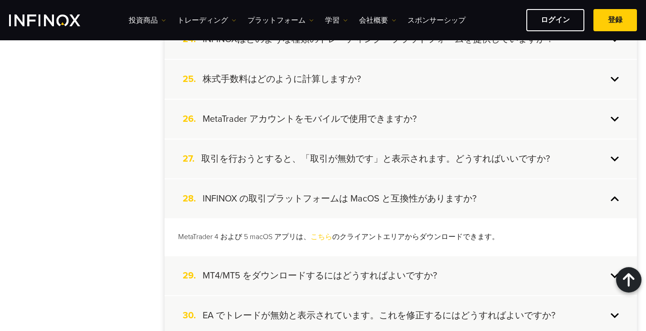
click at [342, 147] on div "27. 取引を行おうとすると、「取引が無効です」と表示されます。どうすればいいですか?" at bounding box center [400, 159] width 472 height 39
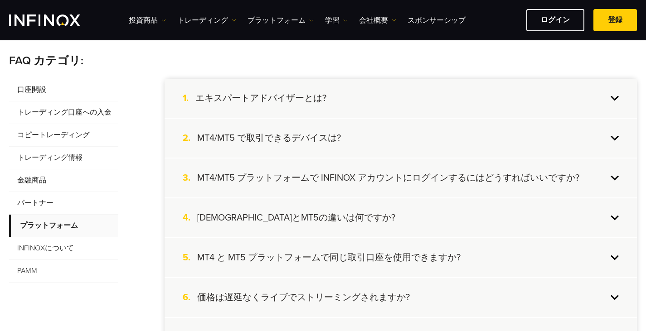
scroll to position [227, 0]
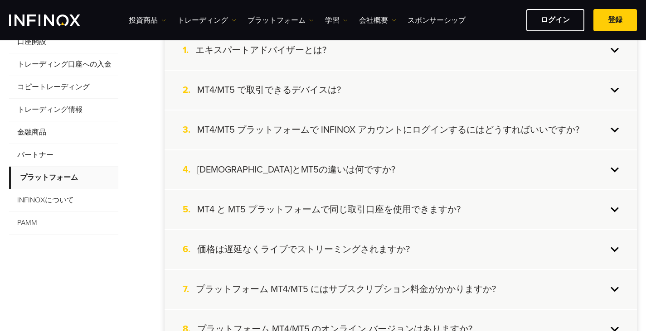
click at [54, 200] on span "INFINOXについて" at bounding box center [63, 200] width 109 height 23
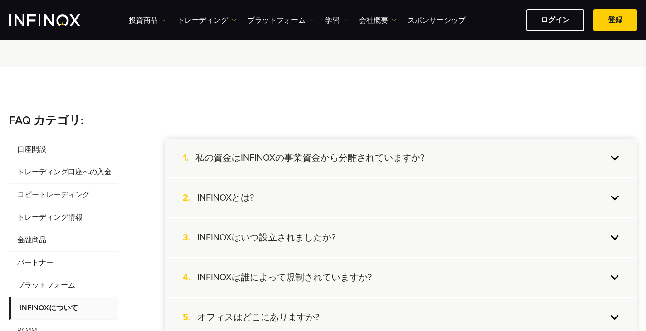
scroll to position [0, 0]
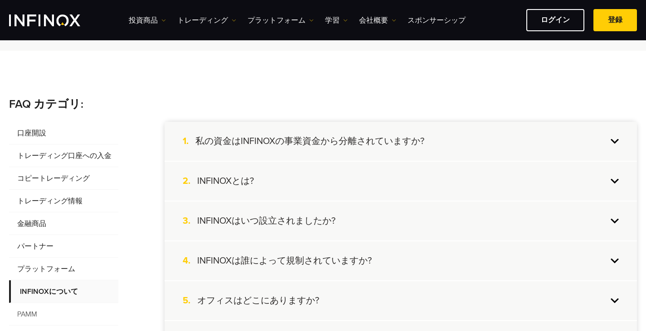
click at [278, 149] on div "1. 私の資金はINFINOXの事業資金から分離されていますか?" at bounding box center [400, 141] width 472 height 39
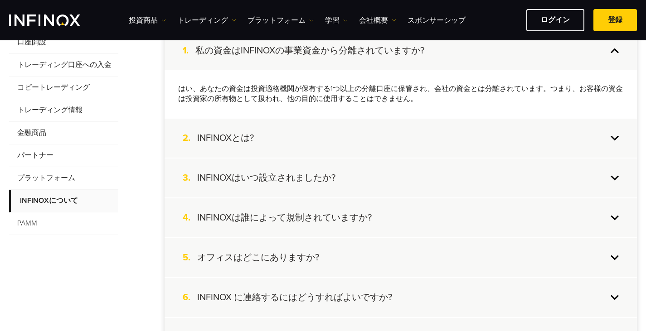
scroll to position [227, 0]
drag, startPoint x: 367, startPoint y: 88, endPoint x: 392, endPoint y: 88, distance: 24.9
click at [392, 88] on p "はい、あなたの資金は投資適格機関が保有する1つ以上の分離口座に保管され、会社の資金とは分離されています。つまり、お客様の資金は投資家の所有物として扱われ、他の…" at bounding box center [400, 93] width 445 height 21
click at [288, 144] on div "2. INFINOXとは?" at bounding box center [400, 137] width 472 height 39
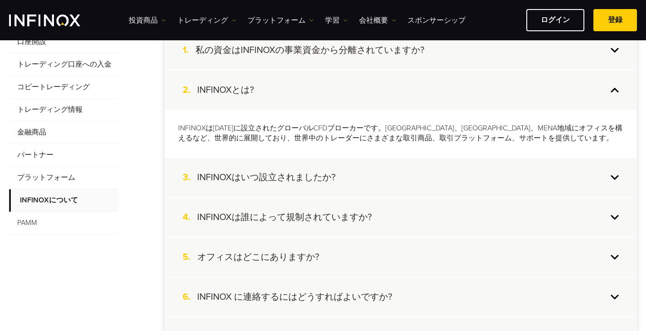
click at [323, 179] on h4 "INFINOXはいつ設立されましたか?" at bounding box center [266, 178] width 138 height 12
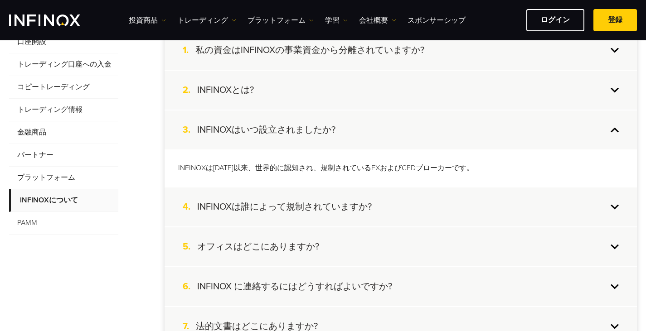
click at [308, 204] on h4 "INFINOXは誰によって規制されていますか?" at bounding box center [284, 207] width 174 height 12
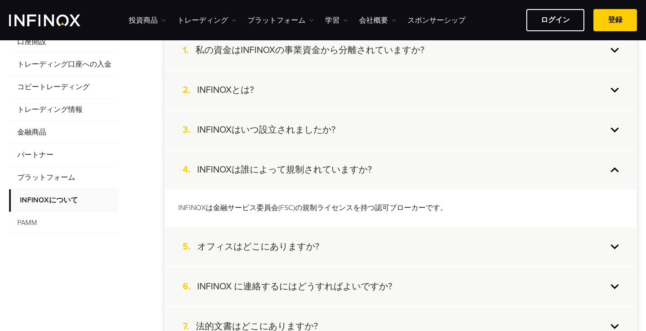
click at [324, 241] on div "5. オフィスはどこにありますか?" at bounding box center [400, 246] width 472 height 39
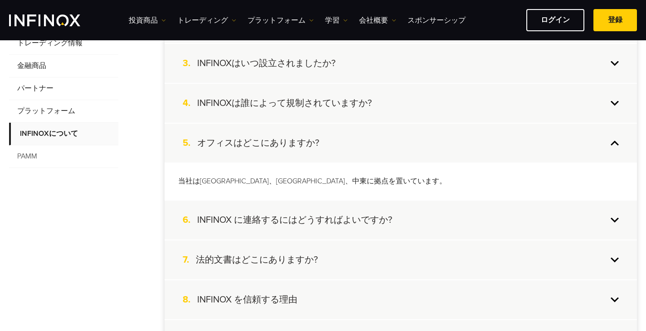
scroll to position [317, 0]
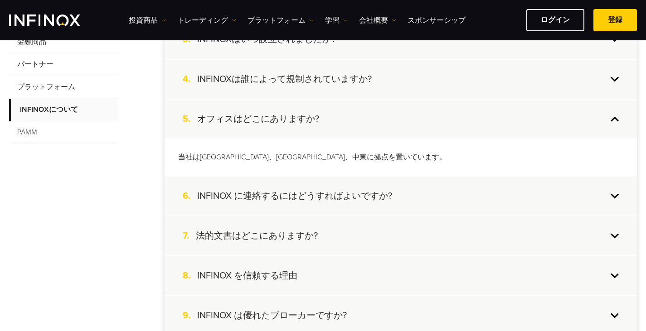
click at [359, 188] on div "6. INFINOX に連絡するにはどうすればよいですか?" at bounding box center [400, 196] width 472 height 39
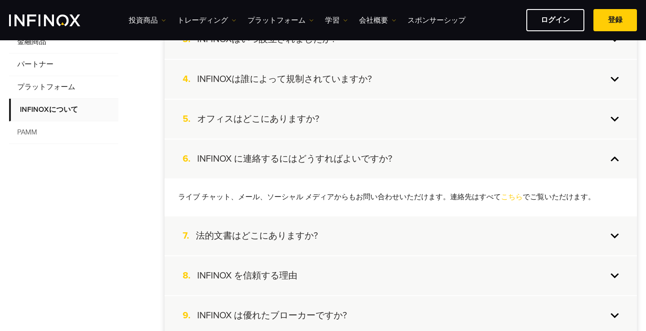
click at [347, 234] on div "7. 法的文書はどこにありますか?" at bounding box center [400, 236] width 472 height 39
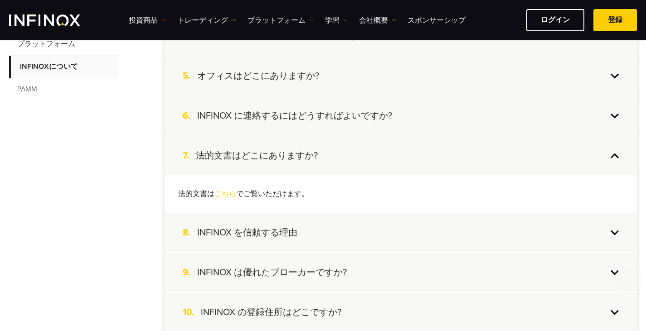
scroll to position [362, 0]
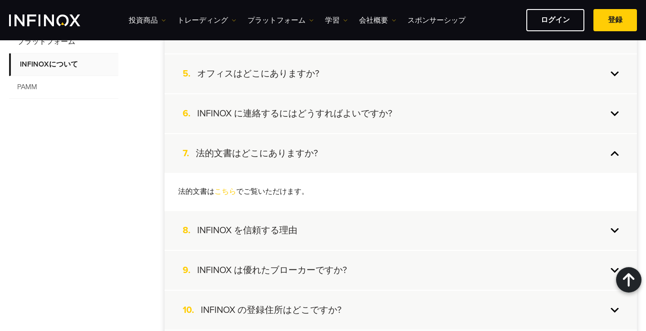
click at [338, 233] on div "8. INFINOX を信頼する理由" at bounding box center [400, 230] width 472 height 39
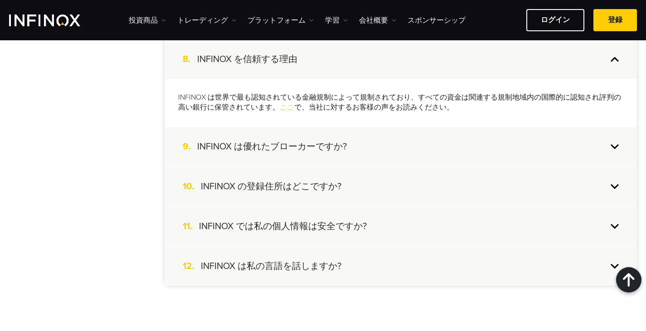
scroll to position [498, 0]
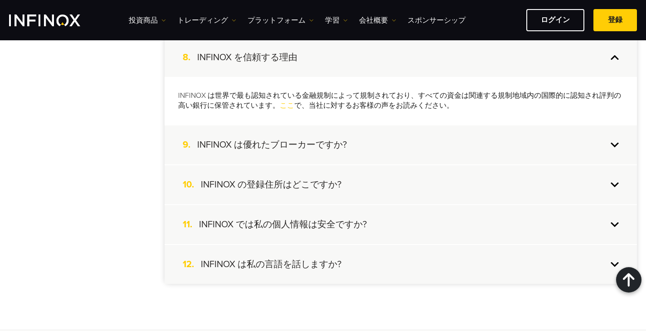
click at [344, 147] on h4 "INFINOX は優れたブローカーですか?" at bounding box center [271, 145] width 149 height 12
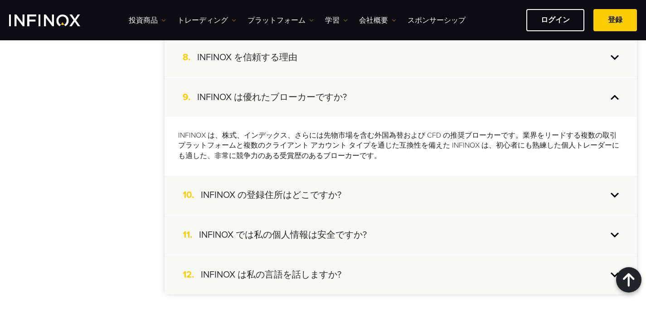
scroll to position [0, 0]
click at [376, 62] on div "8. INFINOX を信頼する理由" at bounding box center [400, 57] width 472 height 39
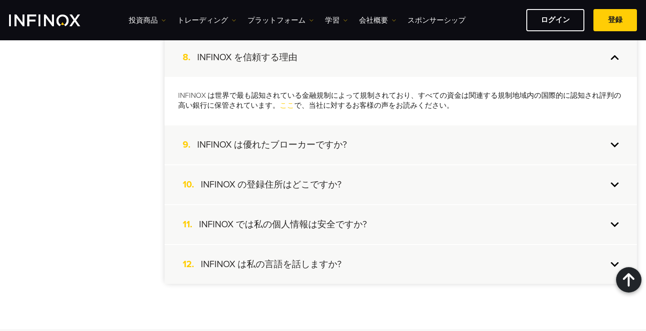
click at [366, 178] on div "10. INFINOX の登録住所はどこですか?" at bounding box center [400, 184] width 472 height 39
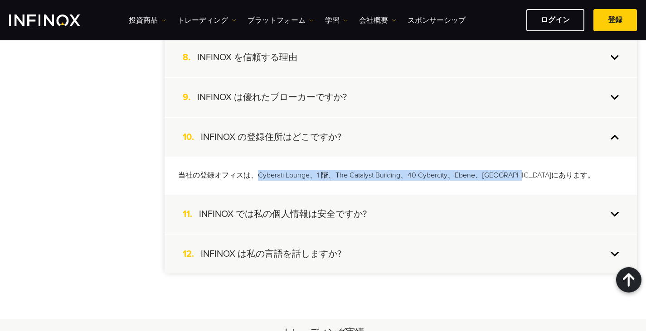
drag, startPoint x: 509, startPoint y: 174, endPoint x: 260, endPoint y: 175, distance: 249.6
click at [260, 175] on p "当社の登録オフィスは、Cyber​​ati Lounge、1 階、The Catalyst Building、40 Cyber​​city、Ebene、Mau…" at bounding box center [400, 175] width 445 height 10
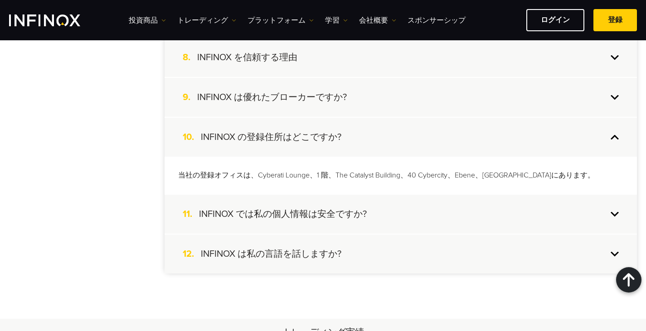
click at [342, 207] on div "11. INFINOX では私の個人情報は安全ですか?" at bounding box center [400, 214] width 472 height 39
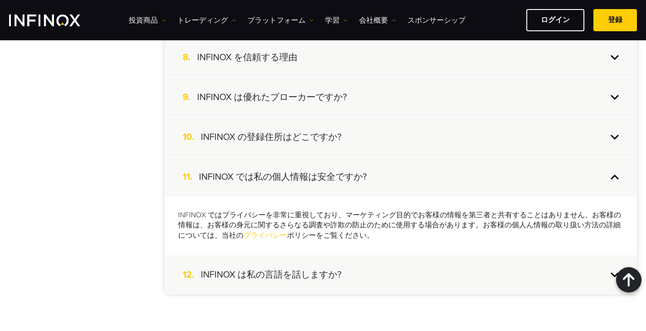
click at [364, 269] on div "12. INFINOX は私の言語を話しますか?" at bounding box center [400, 275] width 472 height 39
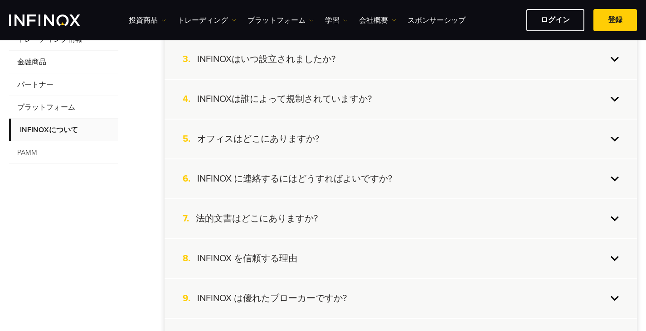
scroll to position [317, 0]
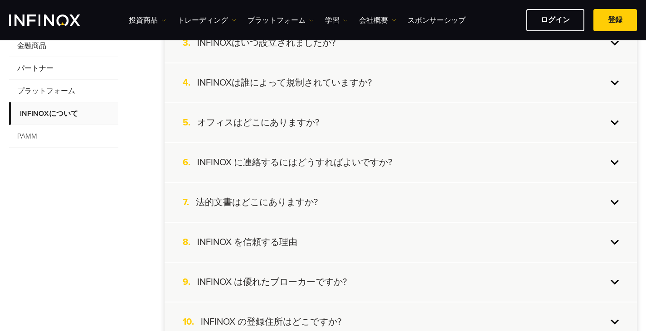
click at [37, 140] on span "PAMM" at bounding box center [63, 136] width 109 height 23
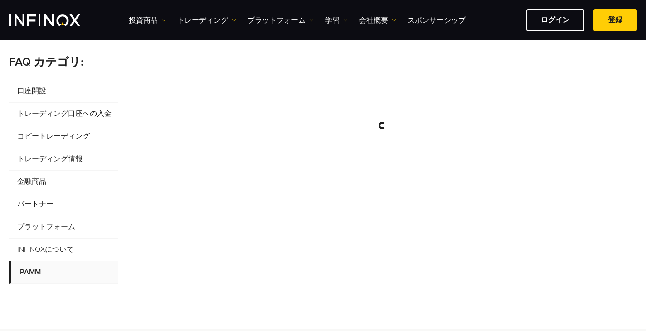
scroll to position [181, 0]
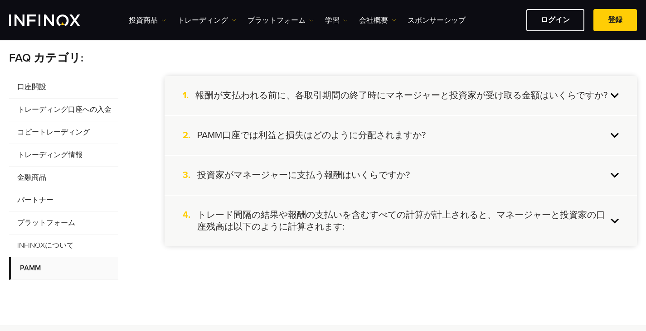
click at [338, 212] on h4 "トレード間隔の結果や報酬の支払いを含むすべての計算が計上されると、マネージャーと投資家の口座残高は以下のように計算されます:" at bounding box center [402, 221] width 410 height 24
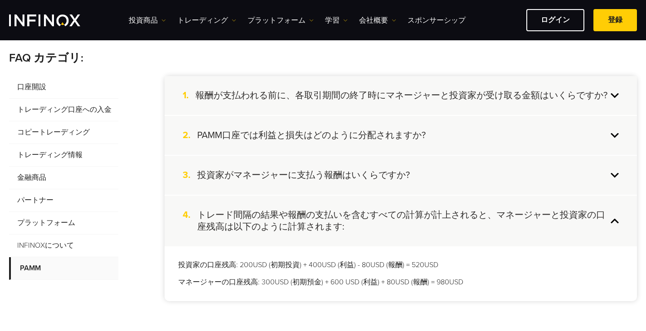
click at [314, 106] on div "1. 報酬が支払われる前に、各取引期間の終了時にマネージャーと投資家が受け取る金額はいくらですか?" at bounding box center [400, 95] width 472 height 39
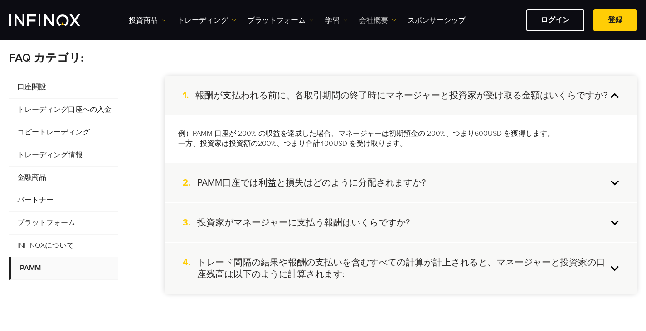
click at [385, 23] on link "会社概要" at bounding box center [377, 20] width 37 height 11
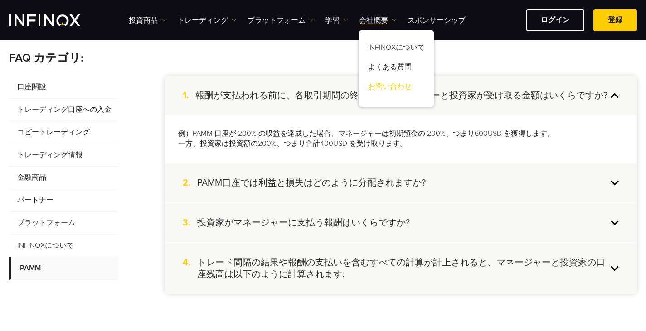
click at [402, 89] on link "お問い合わせ" at bounding box center [396, 87] width 75 height 19
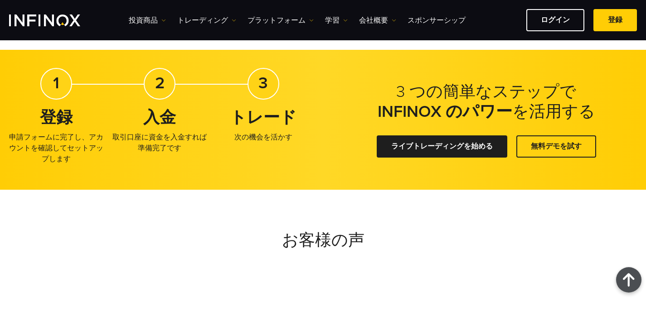
scroll to position [770, 0]
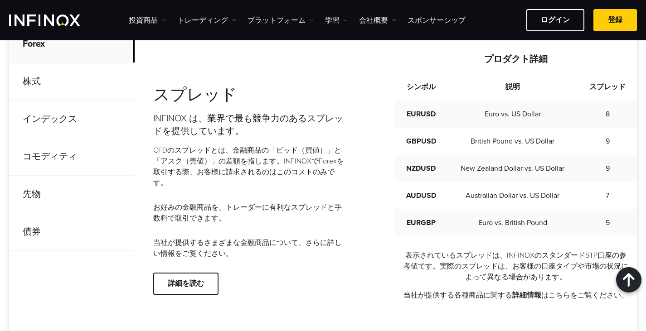
scroll to position [428, 0]
click at [526, 296] on link "詳細情報" at bounding box center [526, 295] width 29 height 9
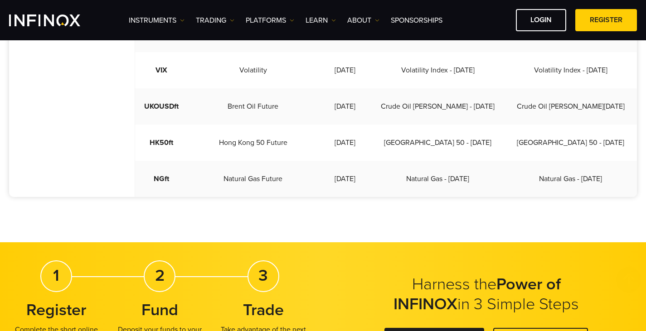
scroll to position [453, 0]
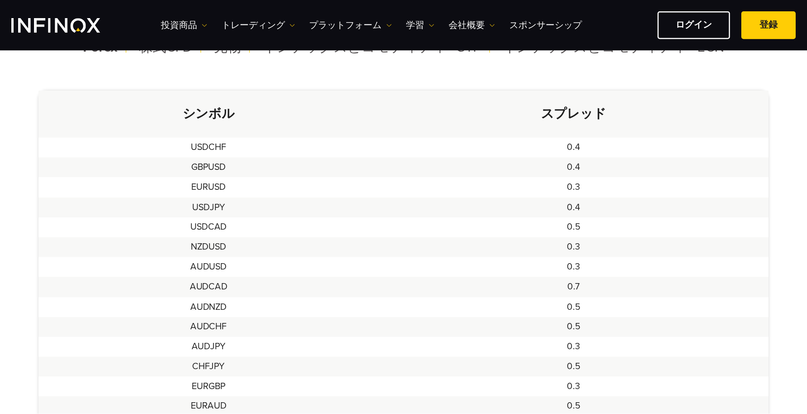
scroll to position [301, 0]
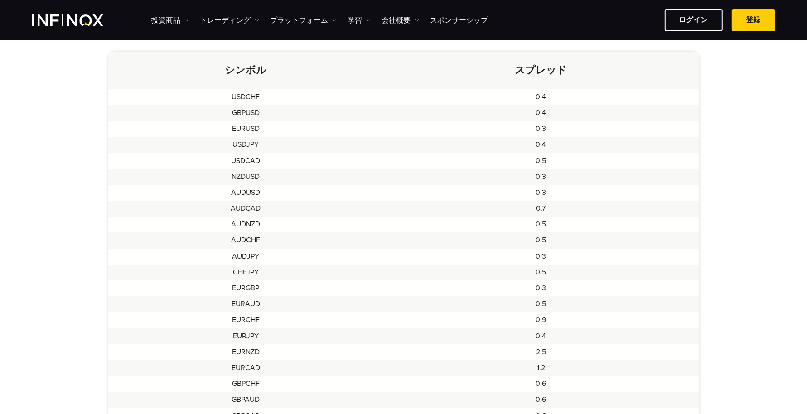
click at [0, 154] on div "INFINOXの全商品のスプレッド、マージン、レバレッジの一覧は、FX、コモディティ、インデックス、クリプト、株式をカバーする以下の表をクリックしてください。…" at bounding box center [403, 361] width 807 height 976
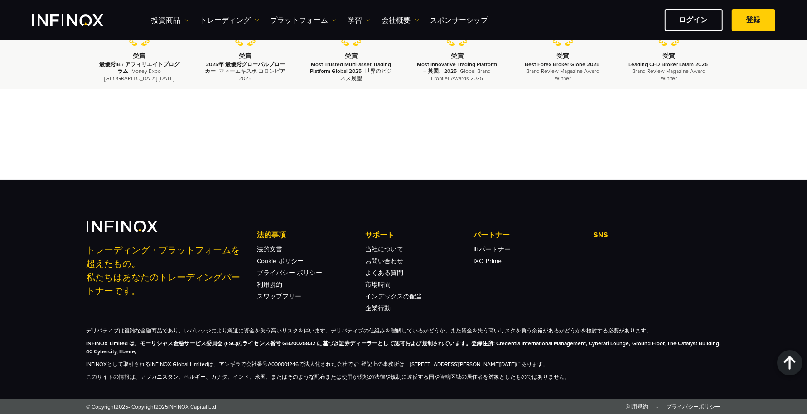
scroll to position [3095, 0]
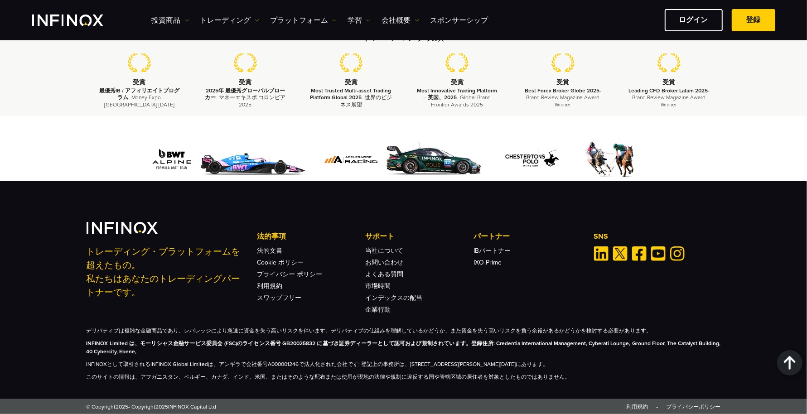
click at [100, 331] on strong "INFINOX Limited は、モーリシャス金融サービス委員会 (FSC)のライセンス番号 GB20025832 に基づき証券ディーラーとして認可および規…" at bounding box center [404, 347] width 634 height 14
copy strong "INFINOX"
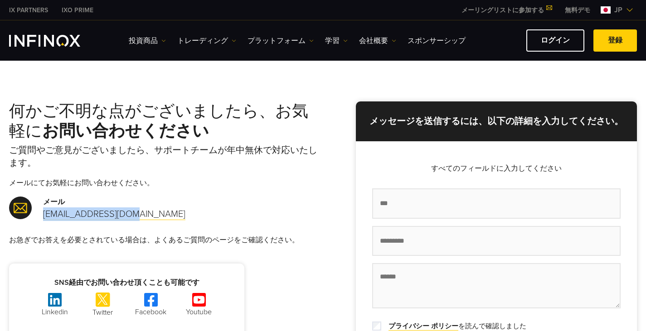
drag, startPoint x: 0, startPoint y: 0, endPoint x: 42, endPoint y: 214, distance: 218.4
click at [42, 214] on div "メール [EMAIL_ADDRESS][DOMAIN_NAME]" at bounding box center [166, 209] width 314 height 24
copy link "[EMAIL_ADDRESS][DOMAIN_NAME]"
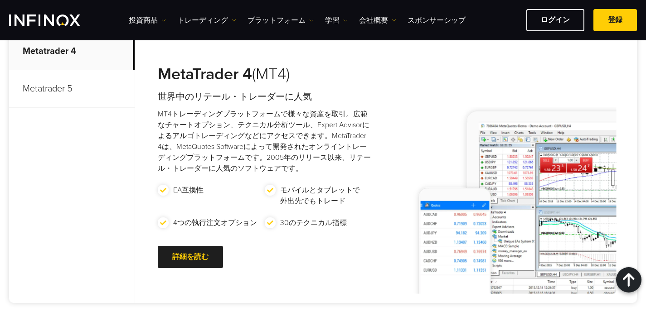
scroll to position [725, 0]
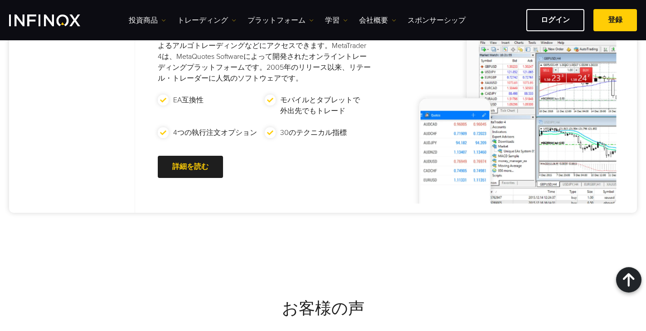
click at [453, 26] on div "投資商品 投資商品 口座への入金" at bounding box center [383, 20] width 508 height 22
click at [452, 22] on link "スポンサーシップ" at bounding box center [436, 20] width 58 height 11
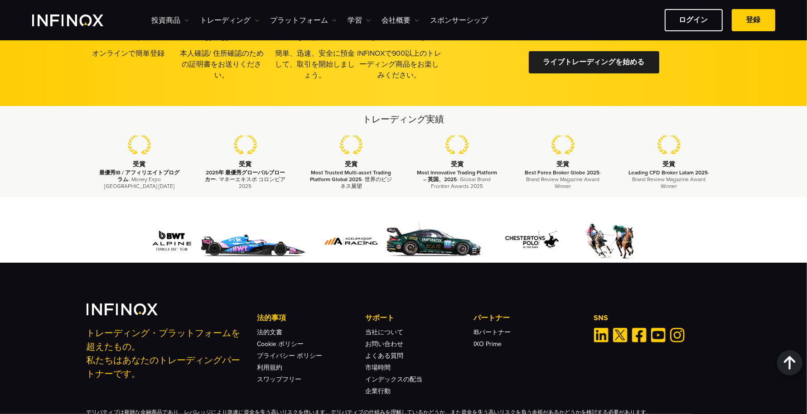
scroll to position [1532, 0]
